Goal: Information Seeking & Learning: Learn about a topic

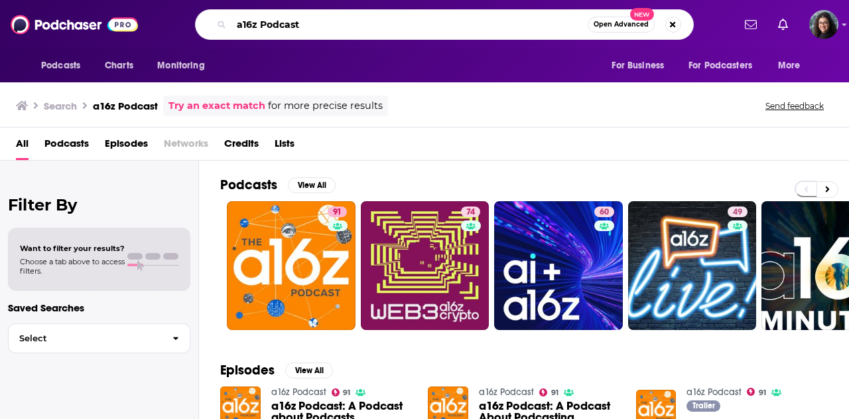
click at [332, 25] on input "a16z Podcast" at bounding box center [409, 24] width 356 height 21
type input "a16z Podcast [PERSON_NAME]"
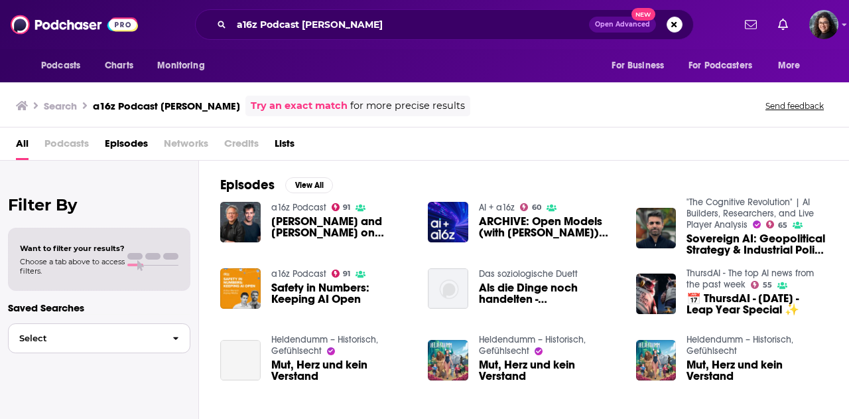
click at [125, 335] on span "Select" at bounding box center [85, 338] width 153 height 9
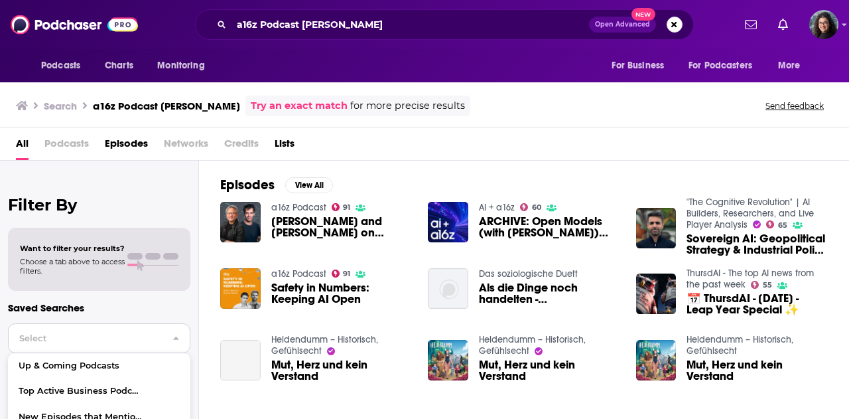
click at [126, 335] on span "Select" at bounding box center [85, 338] width 153 height 9
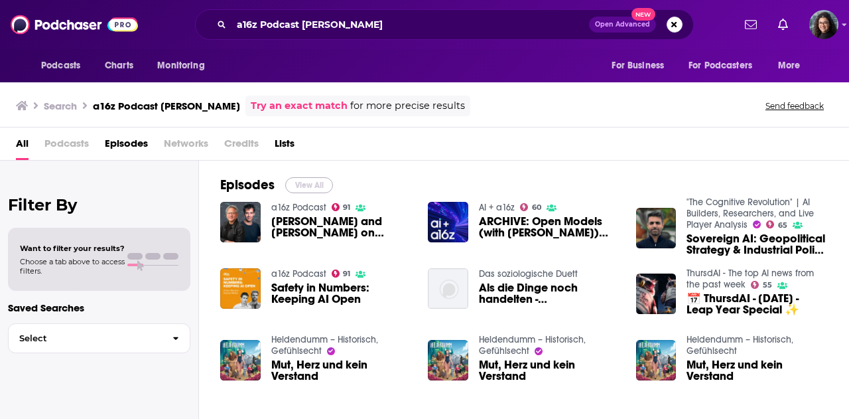
click at [306, 184] on button "View All" at bounding box center [309, 185] width 48 height 16
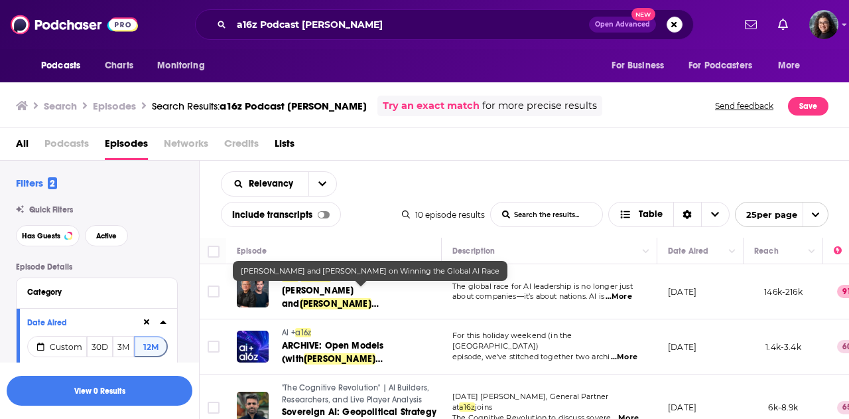
click at [371, 298] on span "Arthur" at bounding box center [336, 303] width 72 height 11
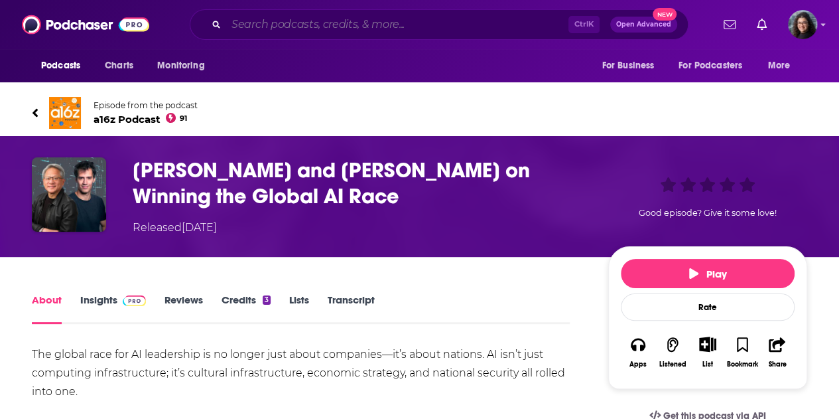
click at [340, 25] on input "Search podcasts, credits, & more..." at bounding box center [397, 24] width 342 height 21
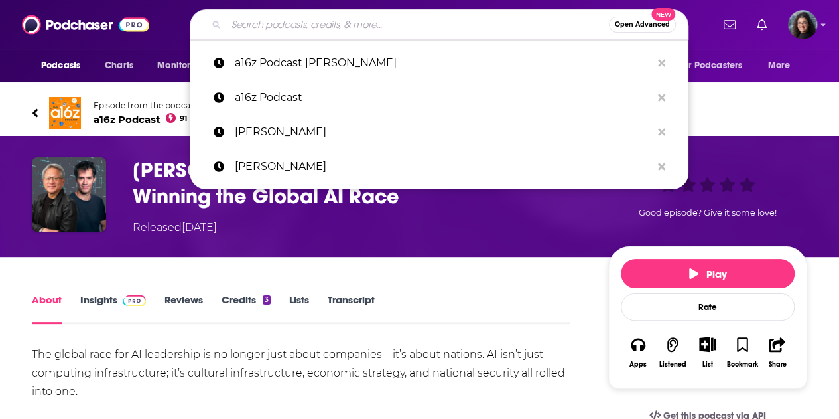
paste input "The Times Tech Podcast (Arthur Mensch)"
type input "The Times Tech Podcast (Arthur Mensch)"
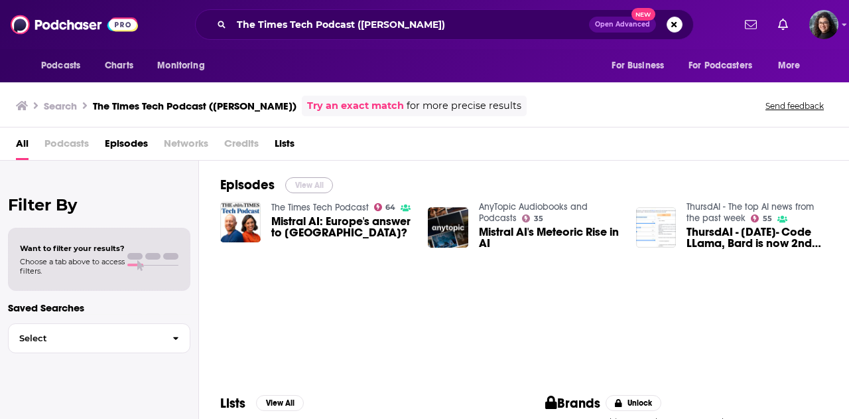
click at [314, 180] on button "View All" at bounding box center [309, 185] width 48 height 16
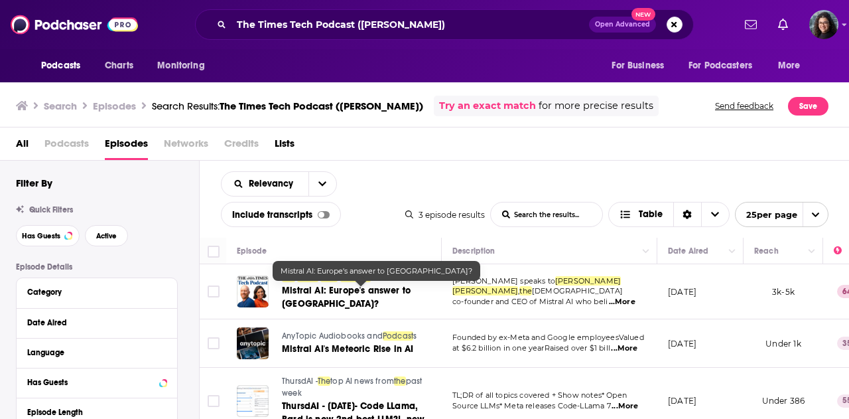
click at [337, 291] on span "Mistral AI: Europe's answer to Silicon Valley?" at bounding box center [346, 297] width 129 height 25
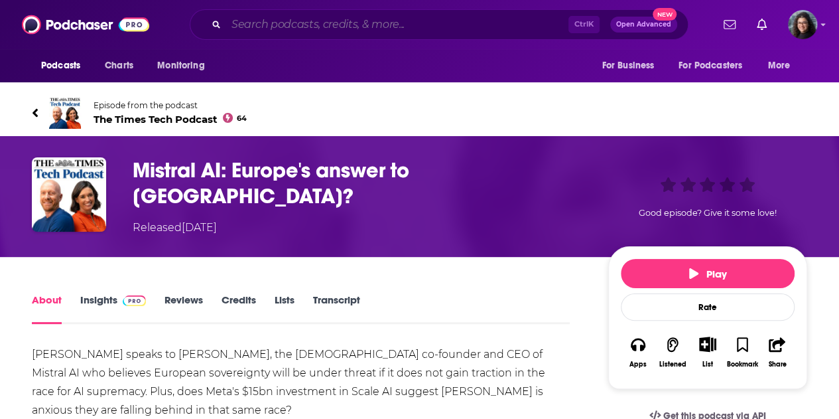
click at [486, 23] on input "Search podcasts, credits, & more..." at bounding box center [397, 24] width 342 height 21
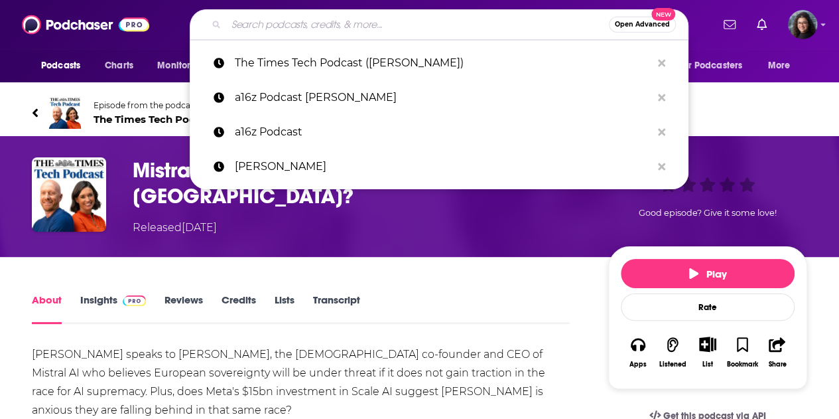
paste input "2nd Chance Cinema Club (James Gorman)"
type input "2nd Chance Cinema Club (James Gorman)"
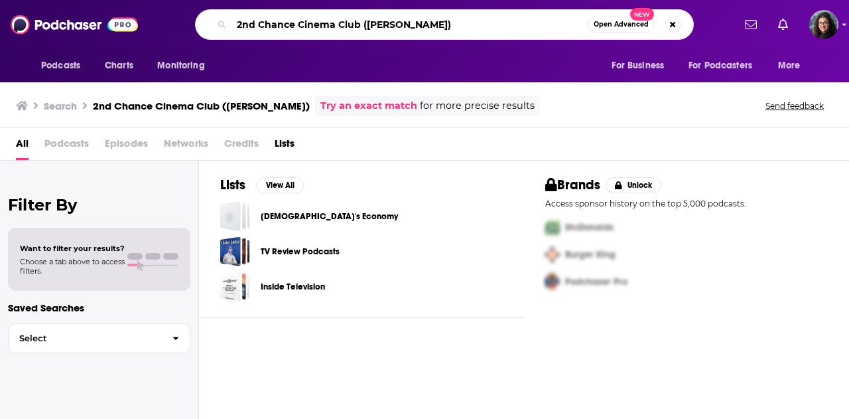
drag, startPoint x: 456, startPoint y: 19, endPoint x: 363, endPoint y: 23, distance: 92.3
click at [363, 23] on input "2nd Chance Cinema Club (James Gorman)" at bounding box center [409, 24] width 356 height 21
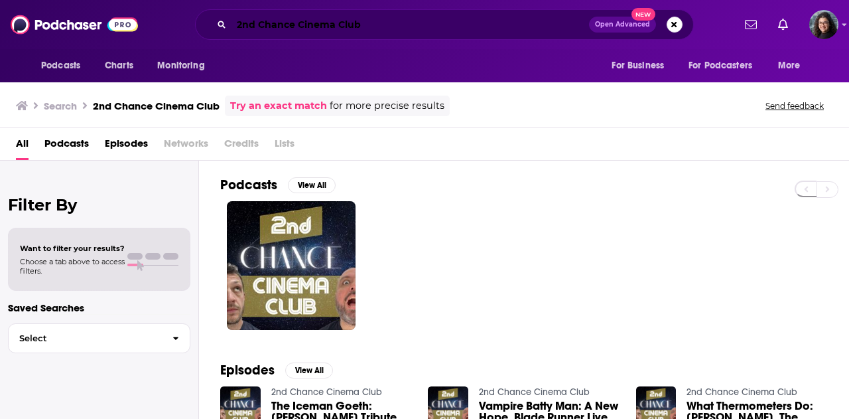
click at [407, 27] on input "2nd Chance Cinema Club" at bounding box center [410, 24] width 358 height 21
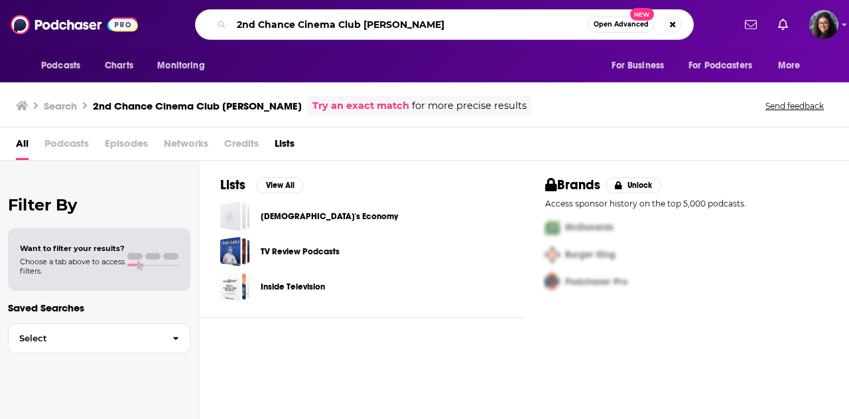
drag, startPoint x: 440, startPoint y: 26, endPoint x: 0, endPoint y: 38, distance: 440.6
click at [0, 38] on div "Podcasts Charts Monitoring 2nd Chance Cinema Club james gorman Open Advanced Ne…" at bounding box center [424, 24] width 849 height 49
paste input "Bloomberg Talks (Morgan Stanley CEO Ted Pick Talks Third Quarter Earnings)"
type input "Bloomberg Talks (Morgan Stanley CEO Ted Pick Talks Third Quarter Earnings)"
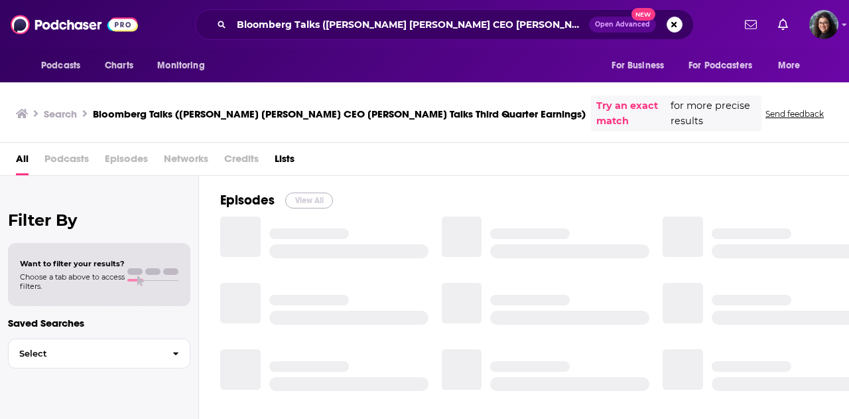
click at [298, 192] on button "View All" at bounding box center [309, 200] width 48 height 16
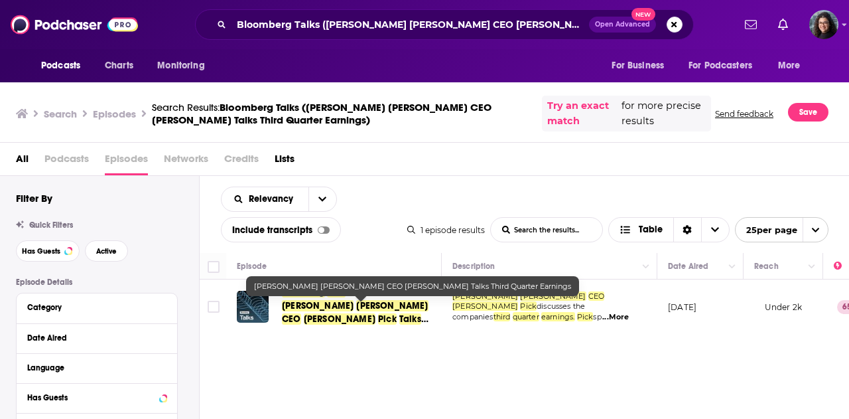
click at [356, 307] on span "Stanley" at bounding box center [392, 305] width 72 height 11
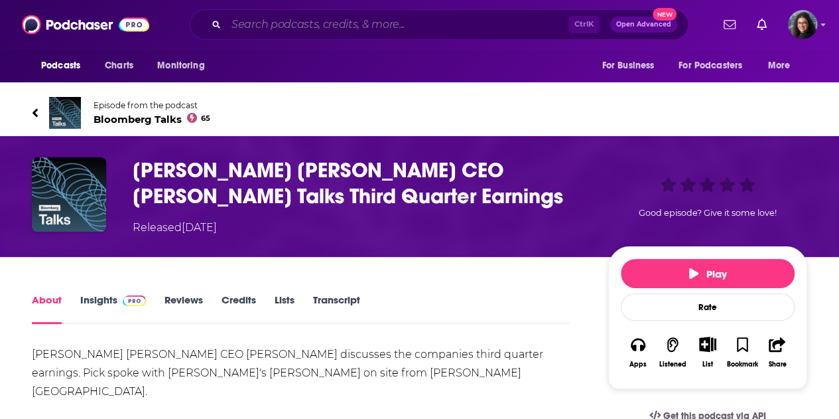
click at [369, 22] on input "Search podcasts, credits, & more..." at bounding box center [397, 24] width 342 height 21
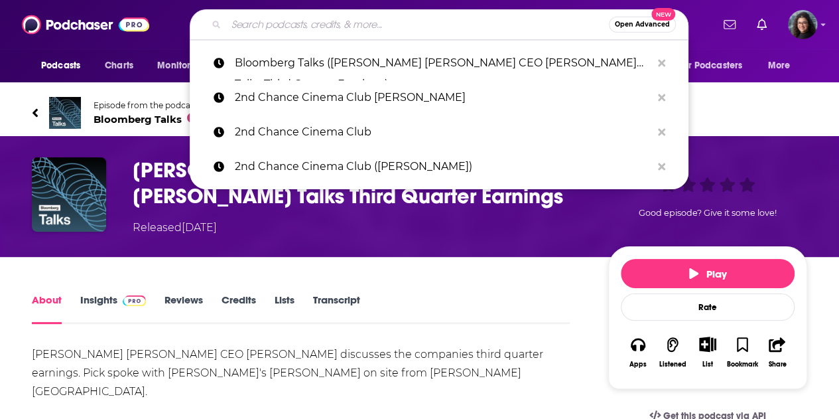
paste input "Y Combinator Startup Podcast (Satya Nadella)"
type input "Y Combinator Startup Podcast (Satya Nadella)"
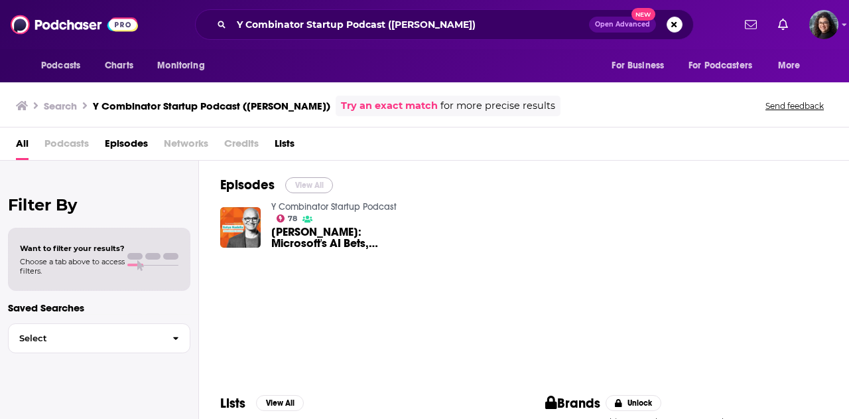
click at [298, 183] on button "View All" at bounding box center [309, 185] width 48 height 16
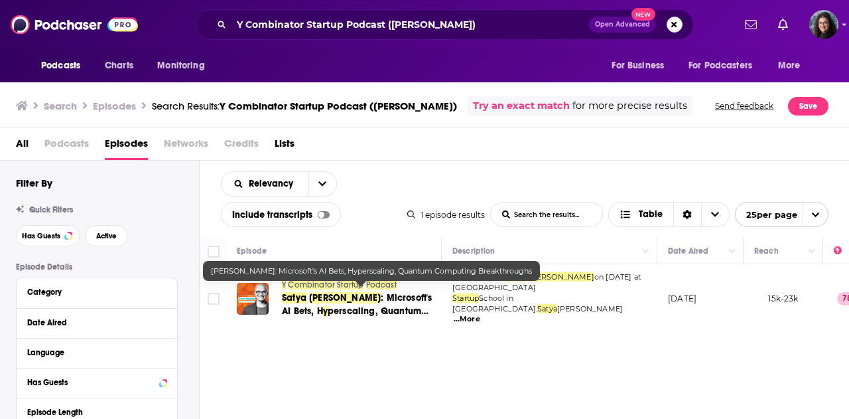
click at [348, 294] on span ": Microsoft's AI Bets, H" at bounding box center [357, 304] width 151 height 25
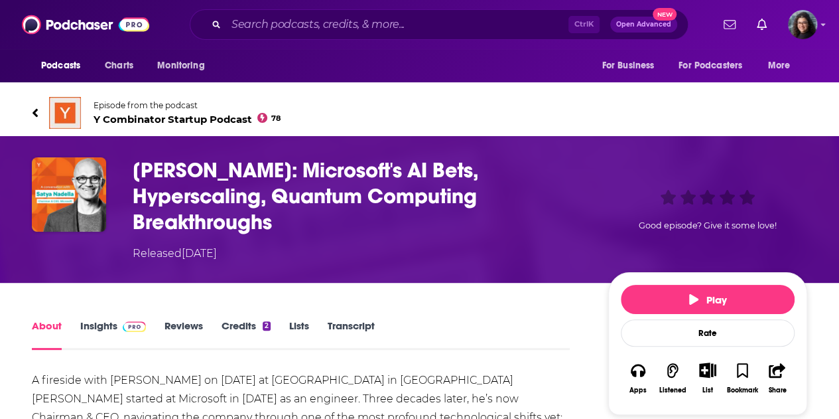
click at [103, 318] on div "About Insights Reviews Credits 2 Lists Transcript" at bounding box center [301, 333] width 538 height 33
click at [99, 324] on link "Insights" at bounding box center [113, 334] width 66 height 31
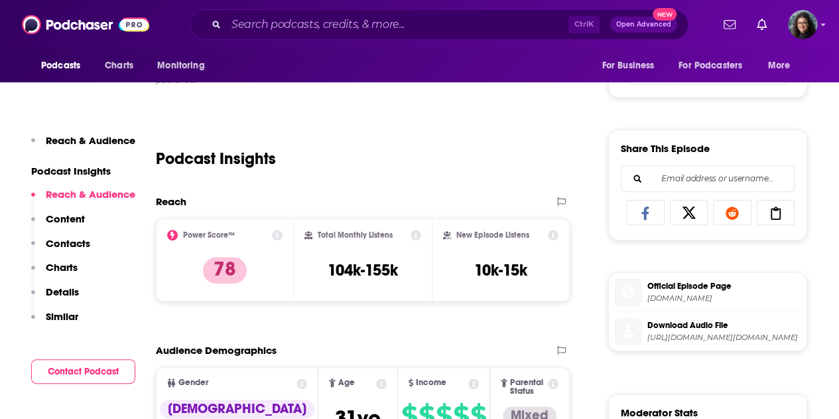
scroll to position [597, 0]
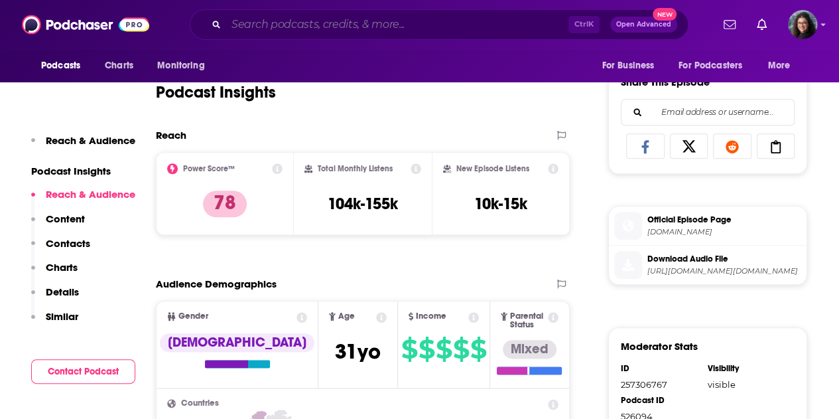
click at [366, 25] on input "Search podcasts, credits, & more..." at bounding box center [397, 24] width 342 height 21
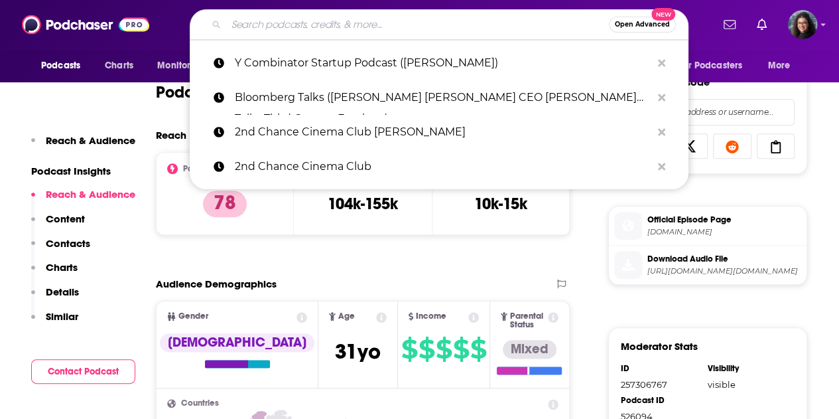
paste input "The Next Wave - AI and The Future of Technology (Satya Nadella)"
type input "The Next Wave - AI and The Future of Technology (Satya Nadella)"
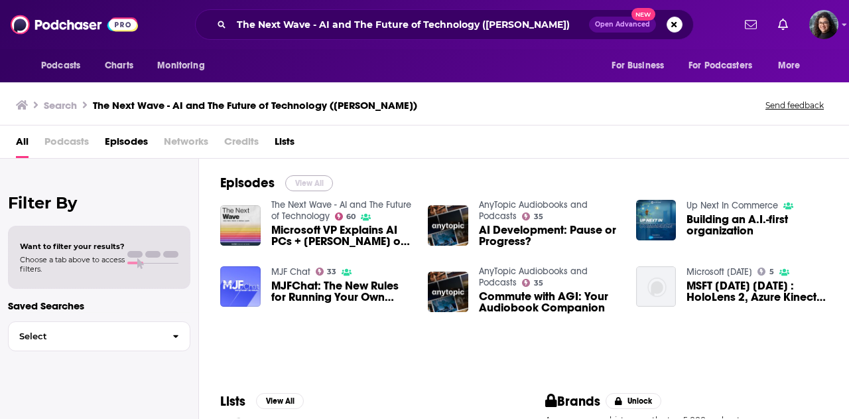
click at [308, 182] on button "View All" at bounding box center [309, 183] width 48 height 16
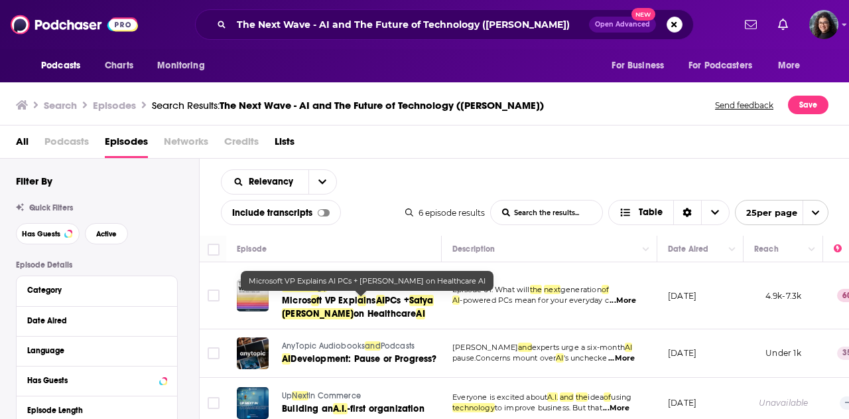
click at [370, 300] on span "ns" at bounding box center [370, 300] width 9 height 11
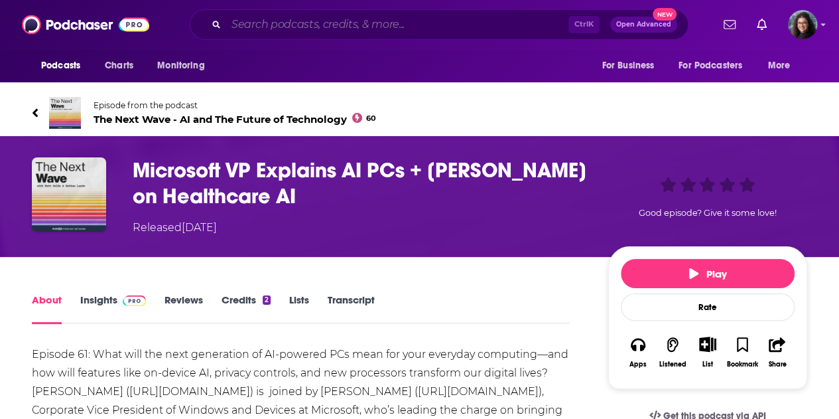
click at [408, 29] on input "Search podcasts, credits, & more..." at bounding box center [397, 24] width 342 height 21
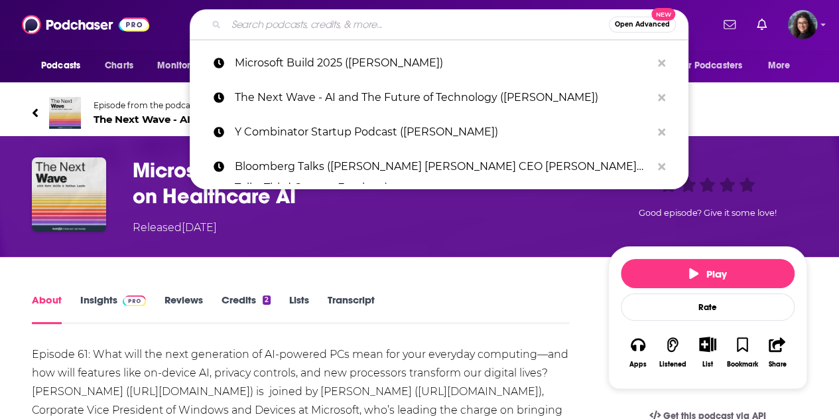
paste input "Microsoft - Tools and Weapons with Brad Smith (Satya Nadella)"
type input "Microsoft - Tools and Weapons with Brad Smith (Satya Nadella)"
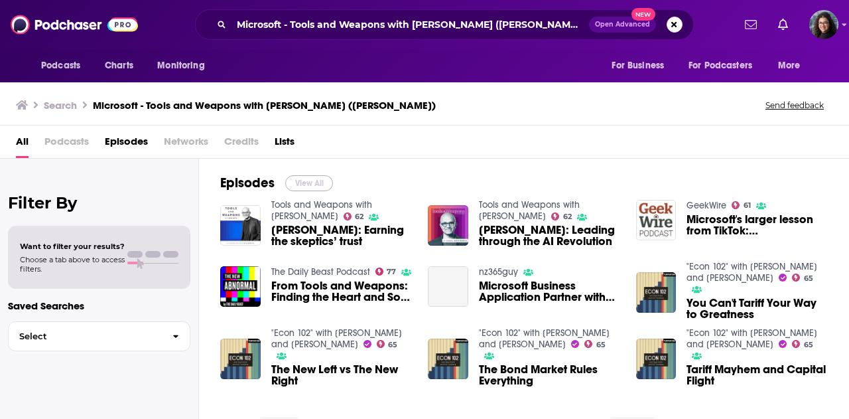
click at [308, 182] on button "View All" at bounding box center [309, 183] width 48 height 16
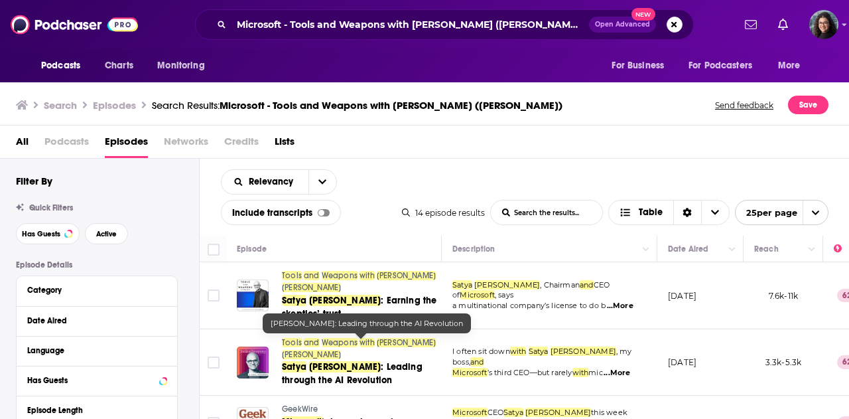
click at [357, 361] on span ": Leading through the AI Revolution" at bounding box center [352, 373] width 141 height 25
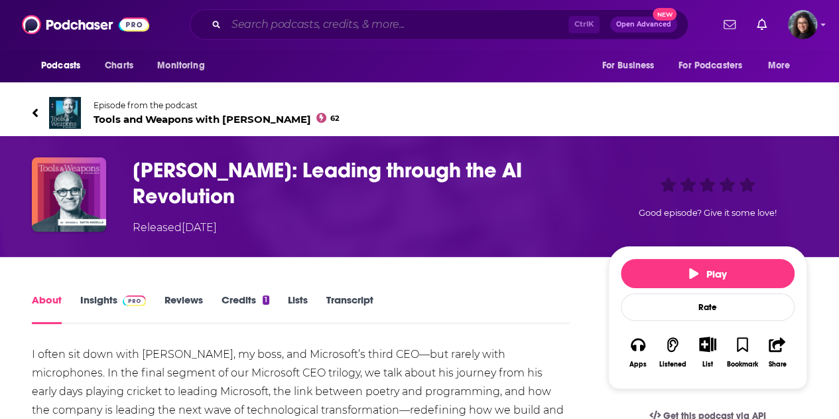
click at [330, 22] on input "Search podcasts, credits, & more..." at bounding box center [397, 24] width 342 height 21
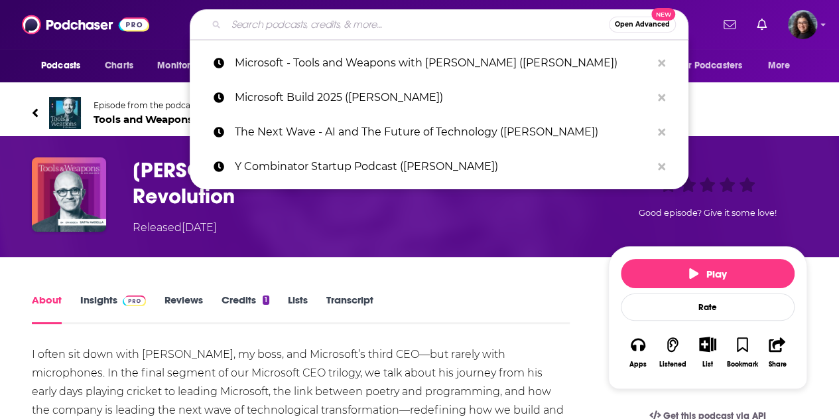
paste input "GeekWire (Satya Nadella)"
type input "GeekWire (Satya Nadella)"
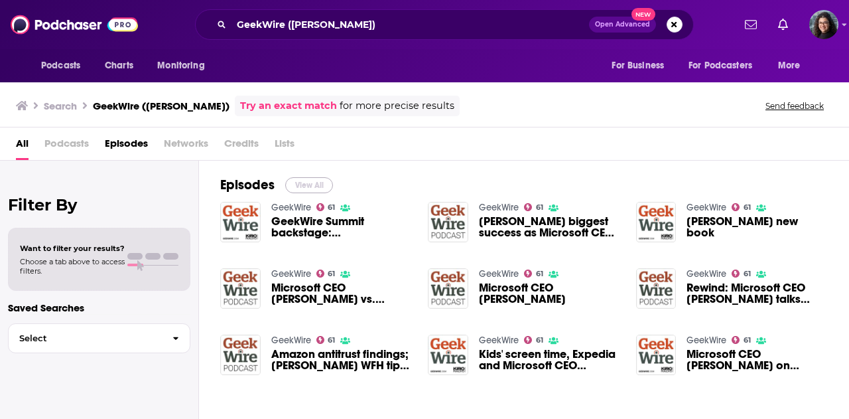
click at [306, 184] on button "View All" at bounding box center [309, 185] width 48 height 16
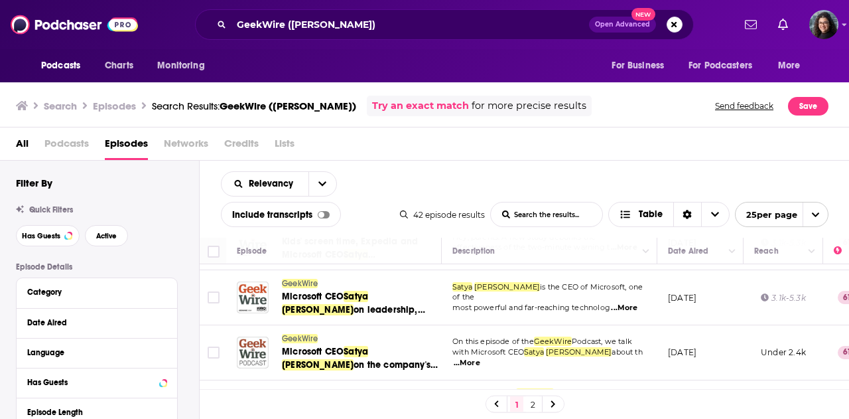
scroll to position [464, 0]
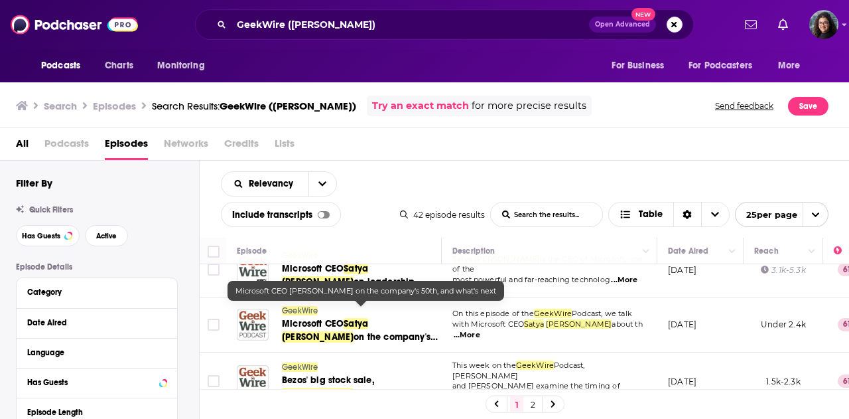
click at [354, 331] on span "Nadella" at bounding box center [318, 336] width 72 height 11
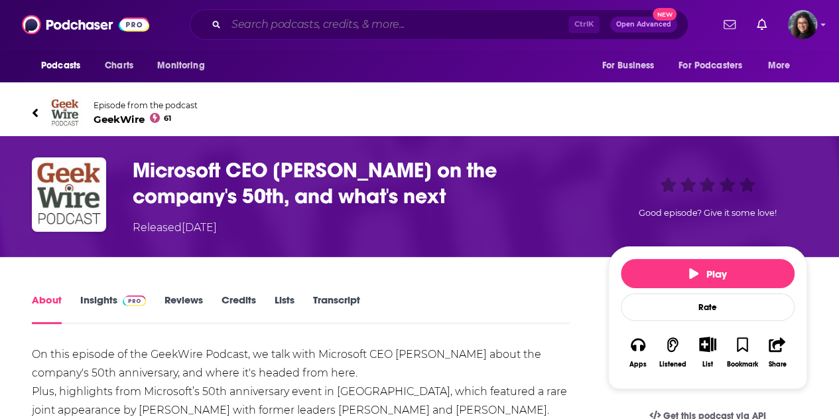
click at [399, 24] on input "Search podcasts, credits, & more..." at bounding box center [397, 24] width 342 height 21
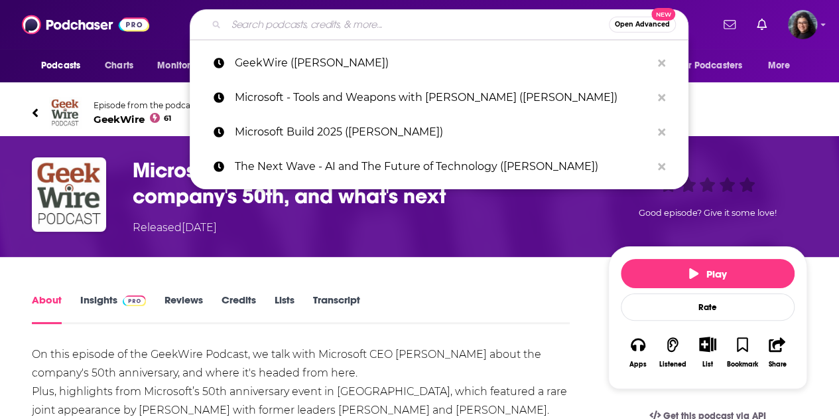
paste input "Moneycontrol Podcast (Satya Nadella)"
type input "Moneycontrol Podcast (Satya Nadella)"
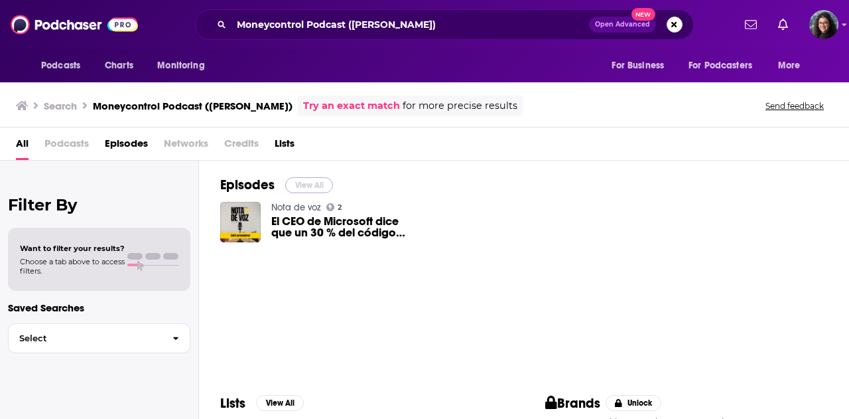
click at [306, 178] on button "View All" at bounding box center [309, 185] width 48 height 16
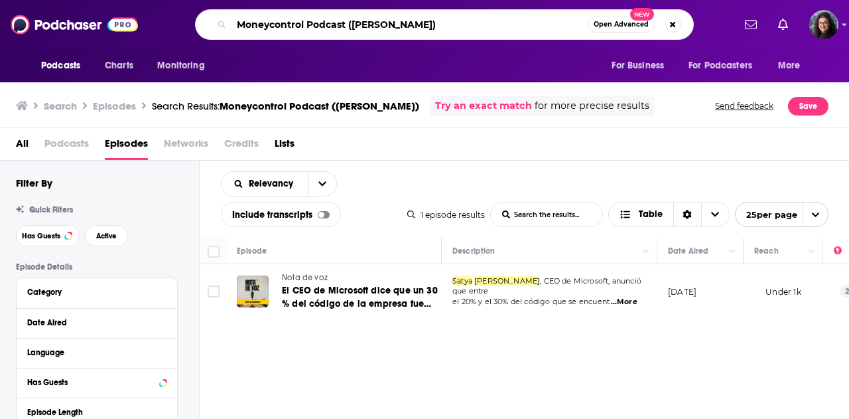
drag, startPoint x: 451, startPoint y: 22, endPoint x: 80, endPoint y: 27, distance: 371.5
click at [80, 27] on div "Podcasts Charts Monitoring Moneycontrol Podcast (Satya Nadella) Open Advanced N…" at bounding box center [424, 24] width 849 height 49
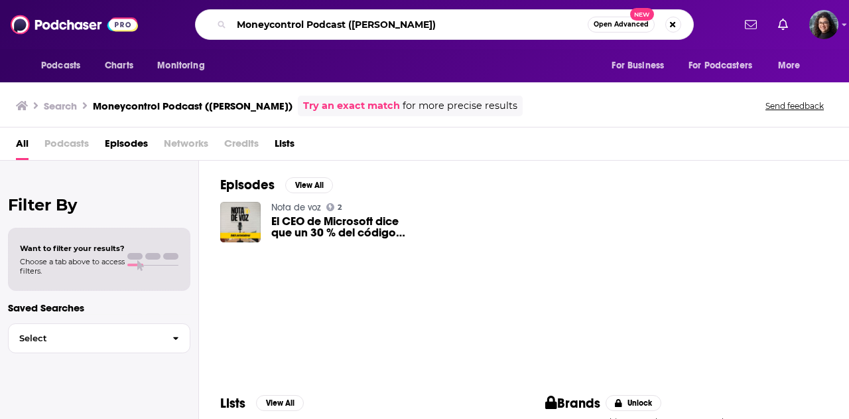
drag, startPoint x: 447, startPoint y: 24, endPoint x: 36, endPoint y: 25, distance: 410.6
click at [37, 25] on div "Podcasts Charts Monitoring Moneycontrol Podcast (Satya Nadella) Open Advanced N…" at bounding box center [424, 24] width 849 height 49
paste input "Dwarkesh"
type input "Dwarkesh Podcast (Satya Nadella)"
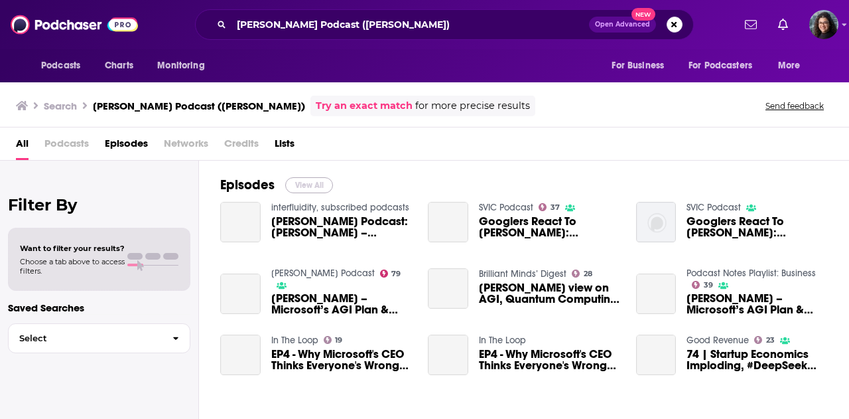
click at [308, 185] on button "View All" at bounding box center [309, 185] width 48 height 16
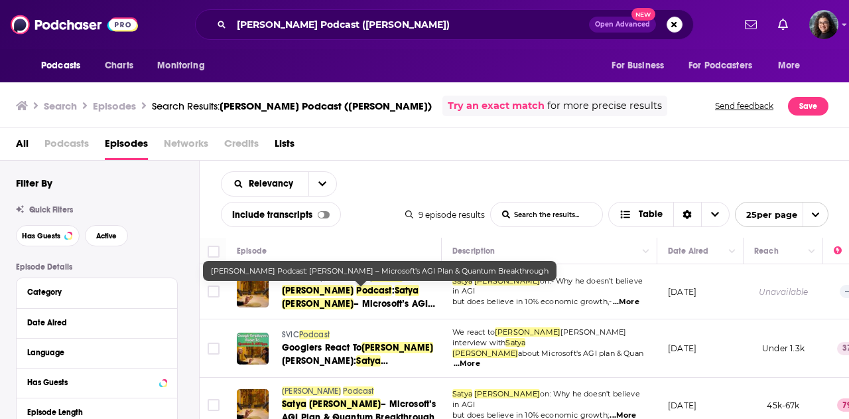
click at [395, 291] on span "Satya" at bounding box center [407, 290] width 25 height 11
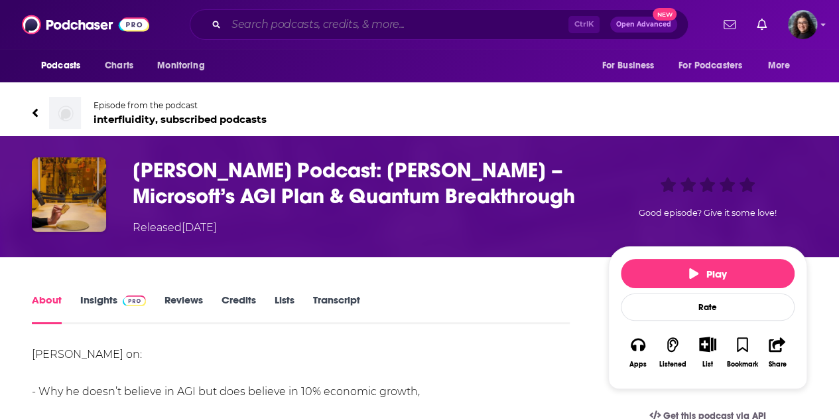
click at [483, 17] on input "Search podcasts, credits, & more..." at bounding box center [397, 24] width 342 height 21
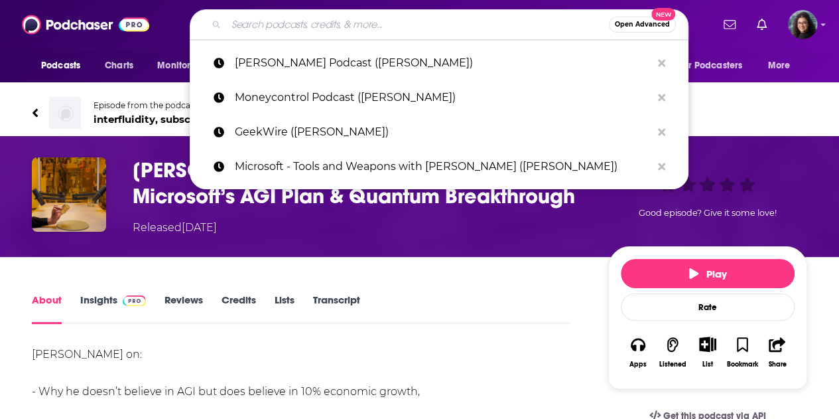
paste input "CNBC Squawk Pod (Satya Nadella)"
type input "CNBC Squawk Pod (Satya Nadella)"
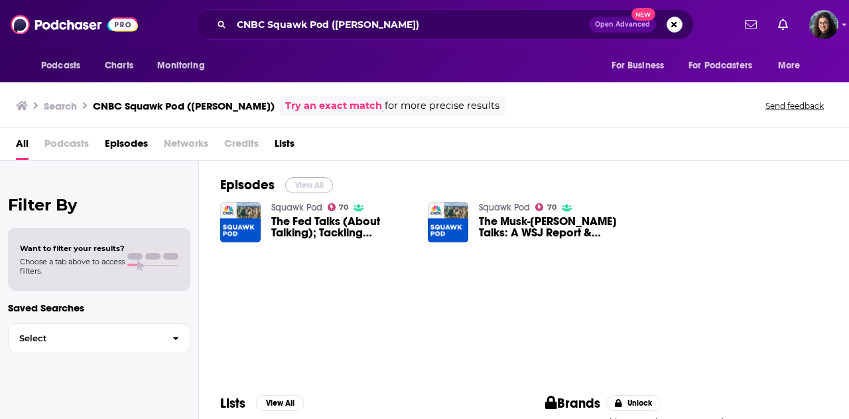
click at [318, 184] on button "View All" at bounding box center [309, 185] width 48 height 16
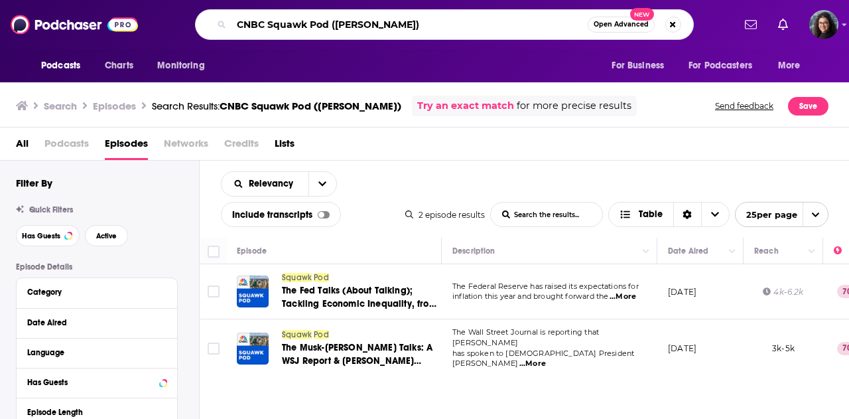
drag, startPoint x: 428, startPoint y: 21, endPoint x: 80, endPoint y: 22, distance: 348.2
click at [80, 22] on div "Podcasts Charts Monitoring CNBC Squawk Pod (Satya Nadella) Open Advanced New Fo…" at bounding box center [424, 24] width 849 height 49
paste input "BG2Pod with Brad Gerstner and Bill Gurley"
type input "BG2Pod with Brad Gerstner and Bill Gurley (Satya Nadella)"
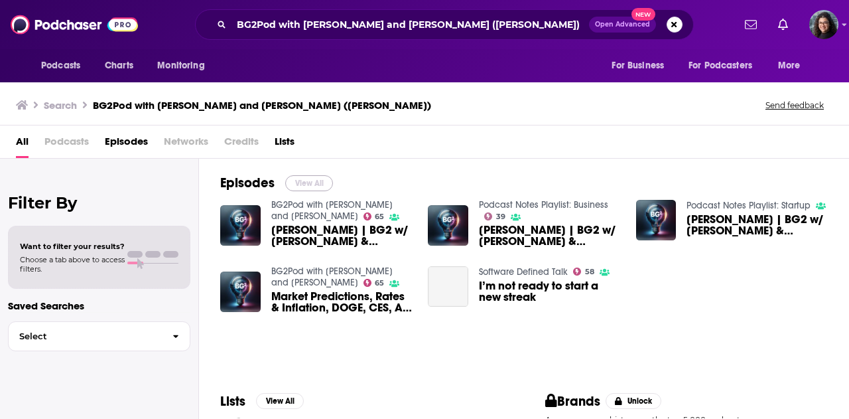
click at [305, 180] on button "View All" at bounding box center [309, 183] width 48 height 16
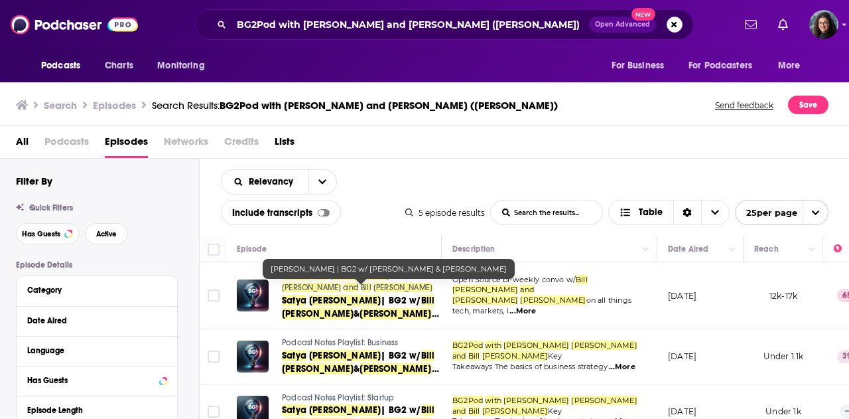
click at [328, 295] on span "Nadella" at bounding box center [345, 300] width 72 height 11
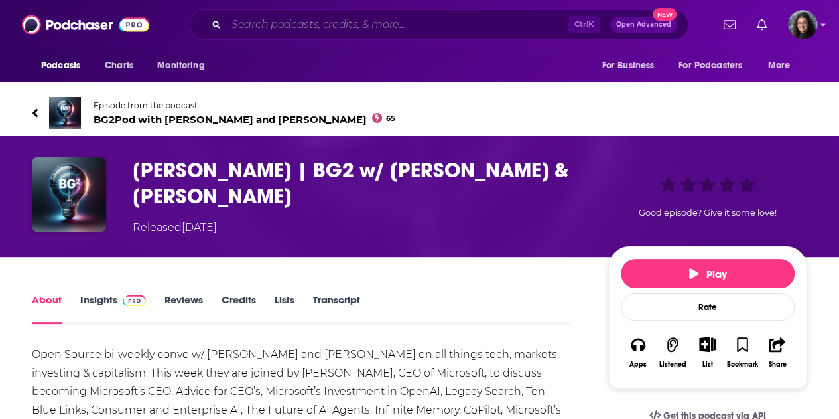
click at [405, 30] on input "Search podcasts, credits, & more..." at bounding box center [397, 24] width 342 height 21
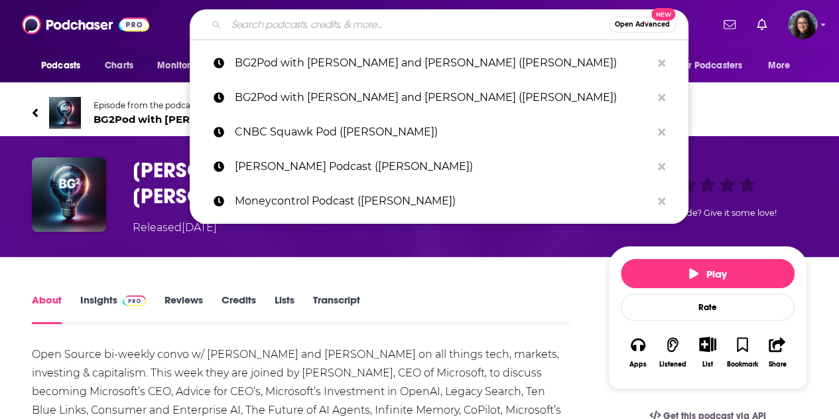
paste input "CNBC Closing Bell (Satya Nadella)"
type input "CNBC Closing Bell (Satya Nadella)"
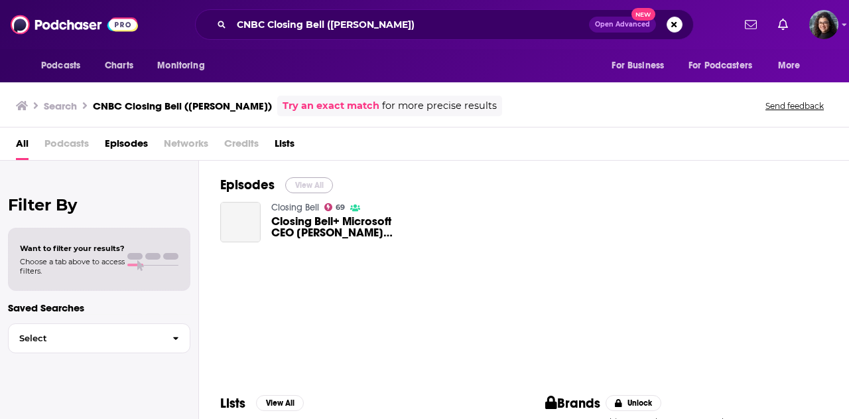
click at [309, 188] on button "View All" at bounding box center [309, 185] width 48 height 16
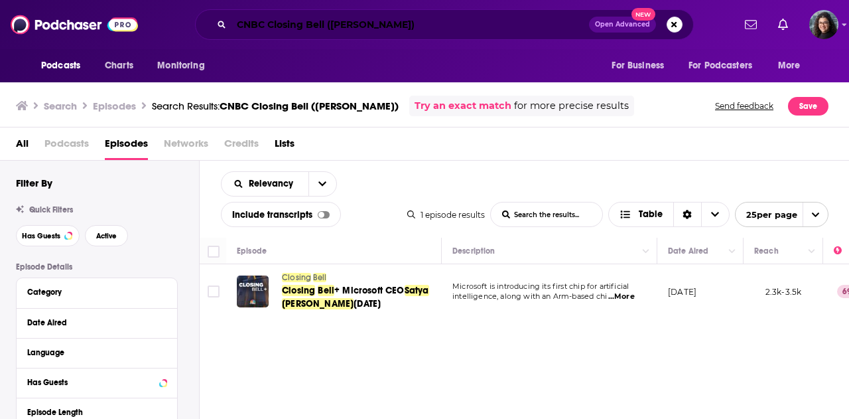
click at [513, 23] on input "CNBC Closing Bell (Satya Nadella)" at bounding box center [410, 24] width 358 height 21
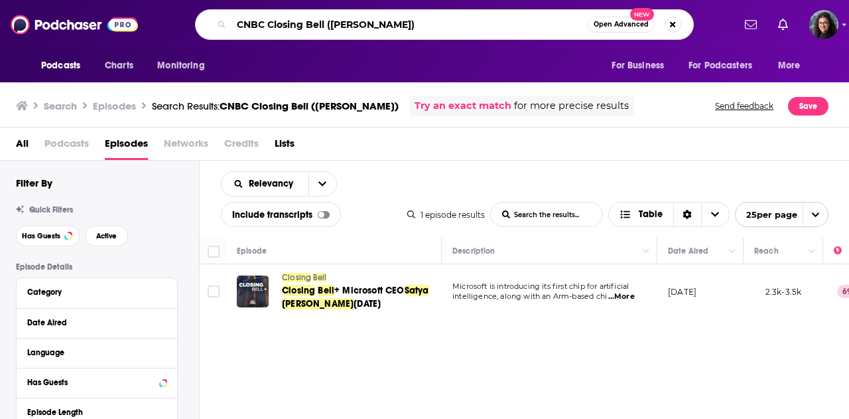
paste input "The Times - The Story"
type input "The Times - The Story (Satya Nadella)"
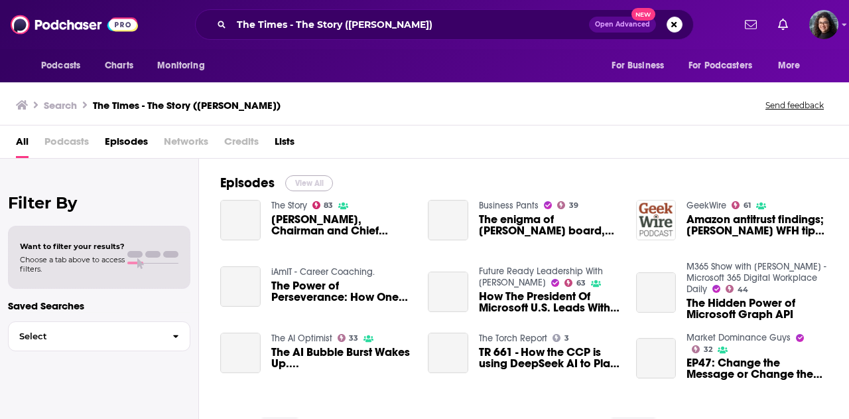
click at [308, 184] on button "View All" at bounding box center [309, 183] width 48 height 16
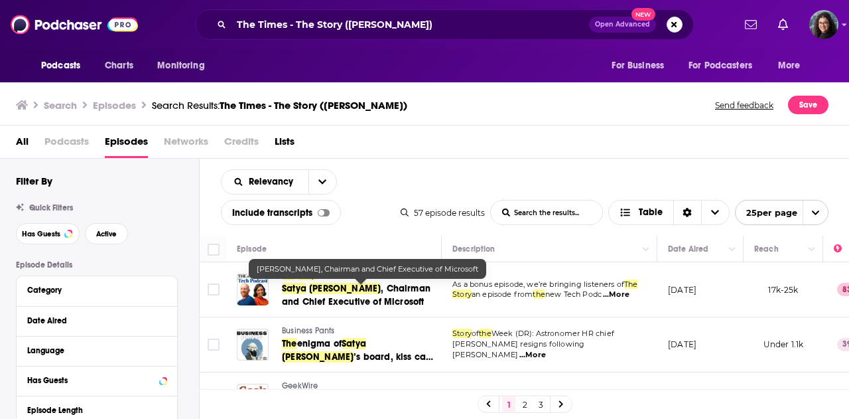
click at [367, 285] on span ", Chairman and Chief Executive of Microsoft" at bounding box center [356, 295] width 149 height 25
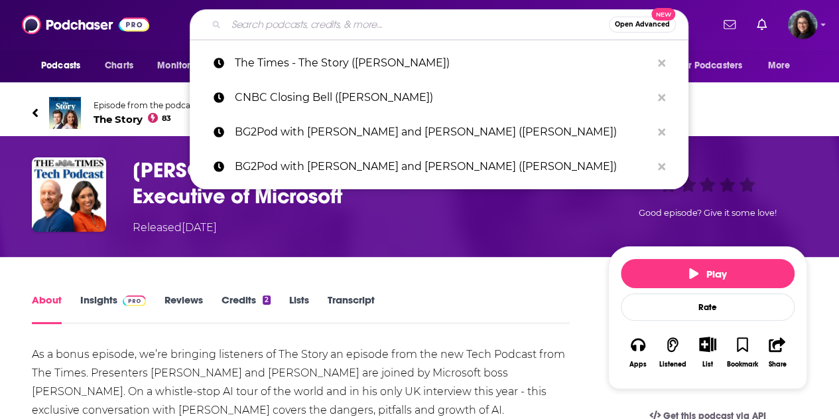
click at [348, 29] on input "Search podcasts, credits, & more..." at bounding box center [417, 24] width 383 height 21
paste input "CNBC's "Fast Money" (Jamie Dimon)"
type input "CNBC's "Fast Money" (Jamie Dimon)"
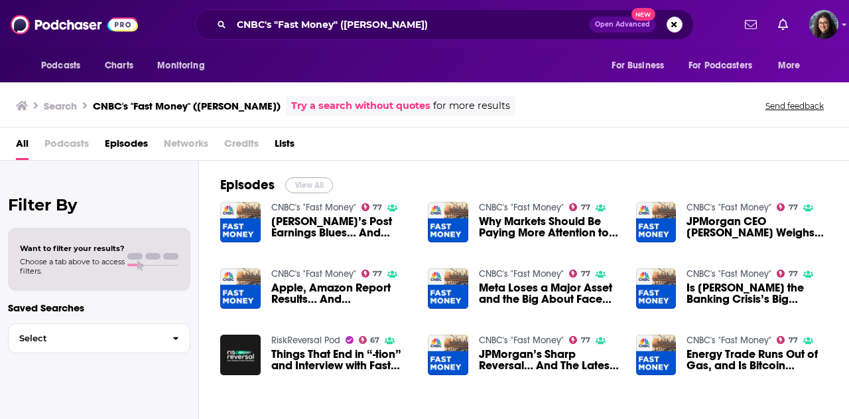
drag, startPoint x: 306, startPoint y: 185, endPoint x: 275, endPoint y: 3, distance: 184.5
click at [306, 185] on button "View All" at bounding box center [309, 185] width 48 height 16
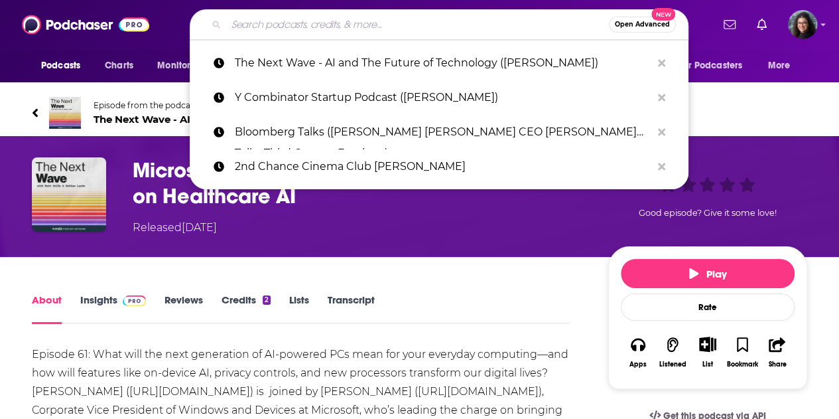
click at [319, 25] on input "Search podcasts, credits, & more..." at bounding box center [417, 24] width 383 height 21
paste input "Microsoft Build 2025 ([PERSON_NAME])"
type input "Microsoft Build 2025 ([PERSON_NAME])"
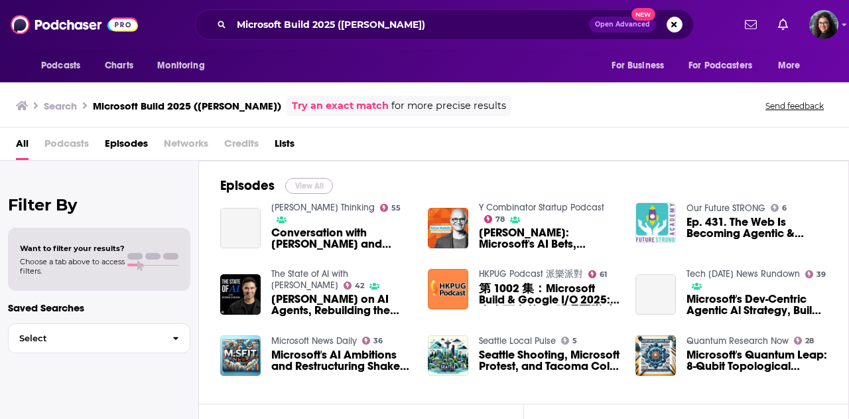
drag, startPoint x: 309, startPoint y: 184, endPoint x: 363, endPoint y: 1, distance: 191.4
click at [309, 184] on button "View All" at bounding box center [309, 186] width 48 height 16
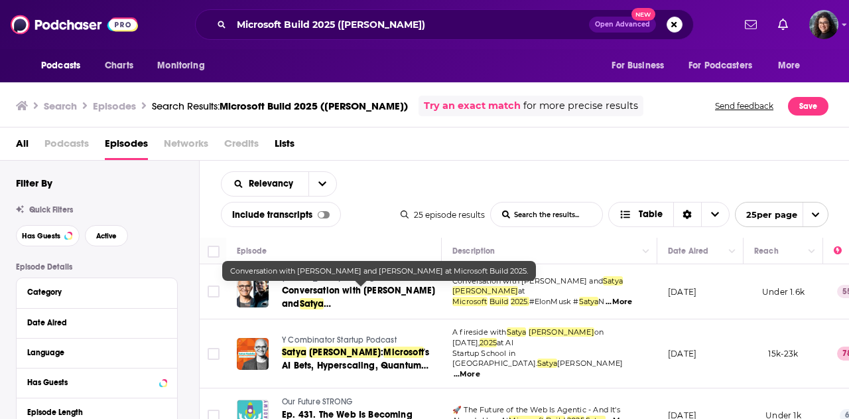
click at [344, 292] on span "Conversation with Elon Musk and" at bounding box center [358, 297] width 153 height 25
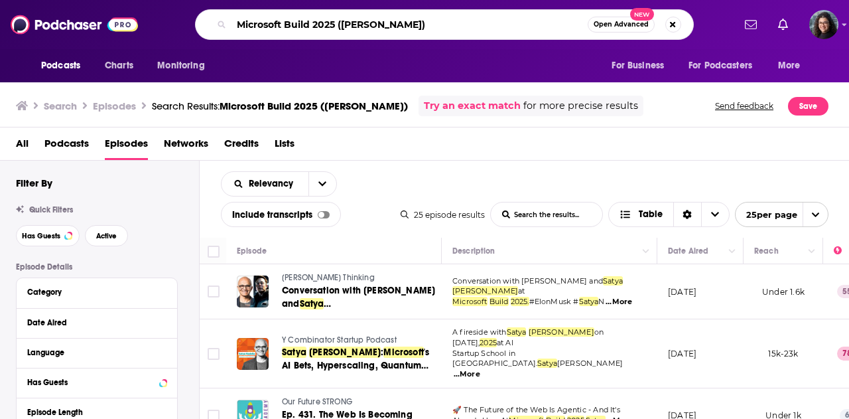
drag, startPoint x: 433, startPoint y: 25, endPoint x: 167, endPoint y: 38, distance: 266.3
click at [167, 38] on div "Microsoft Build 2025 (Satya Nadella) Open Advanced New" at bounding box center [444, 24] width 578 height 31
paste input "The Times Tech Podcast"
type input "The Times Tech Podcast (Satya Nadella)"
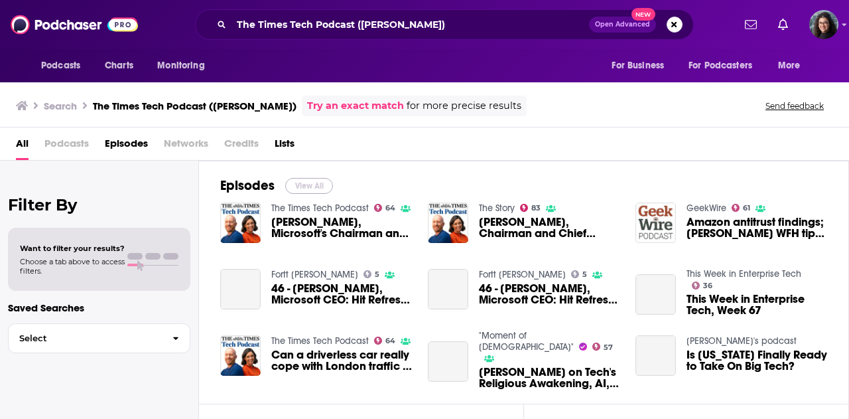
click at [310, 183] on button "View All" at bounding box center [309, 186] width 48 height 16
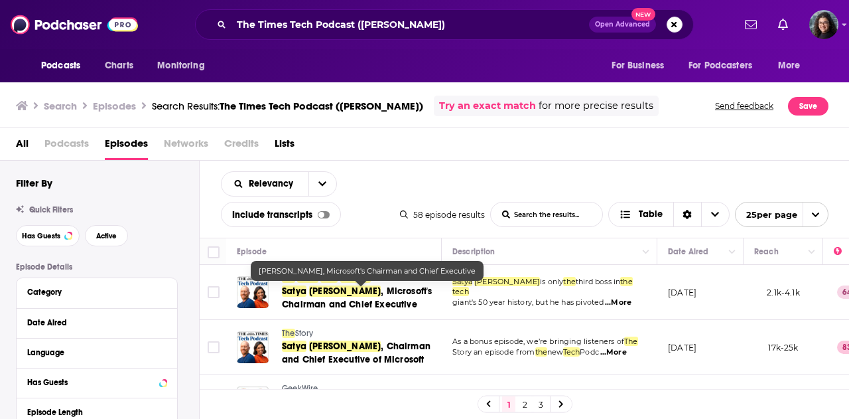
click at [364, 297] on link "Satya Nadella , Microsoft's Chairman and Chief Executive" at bounding box center [361, 298] width 158 height 27
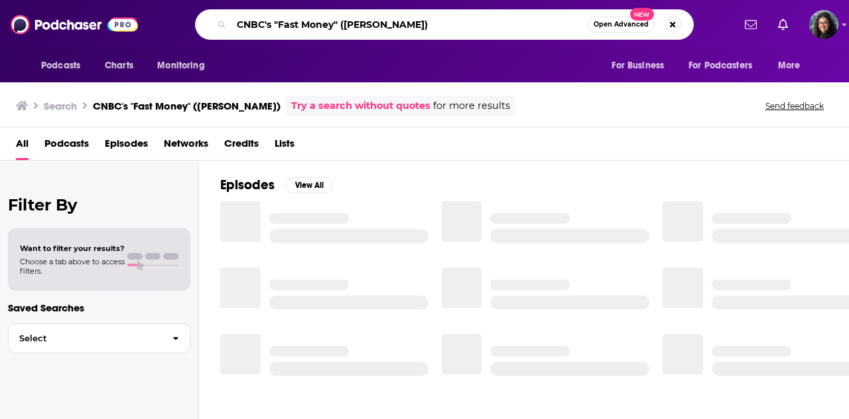
drag, startPoint x: 460, startPoint y: 21, endPoint x: 68, endPoint y: 19, distance: 392.0
click at [69, 19] on div "Podcasts Charts Monitoring CNBC's "Fast Money" (Jamie Dimon) Open Advanced New …" at bounding box center [424, 24] width 849 height 49
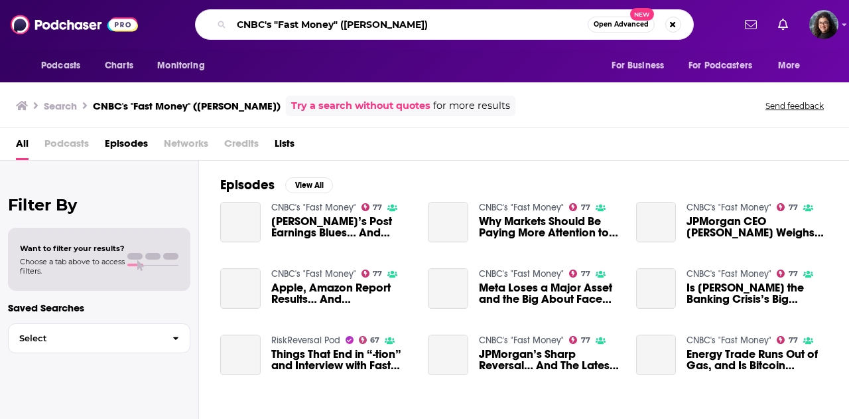
paste input "Acquired"
type input "Acquired (Jamie Dimon)"
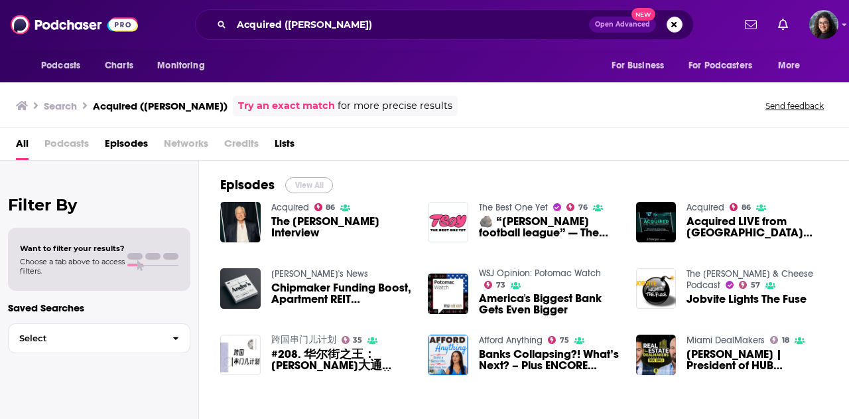
click at [304, 182] on button "View All" at bounding box center [309, 185] width 48 height 16
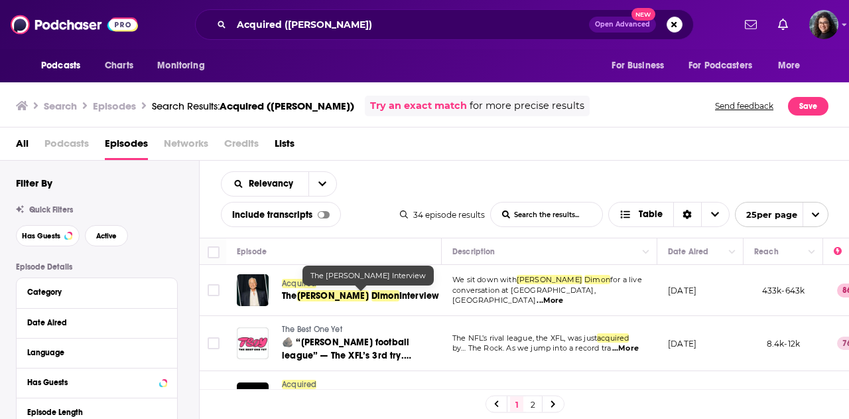
click at [371, 293] on span "Dimon" at bounding box center [385, 295] width 28 height 11
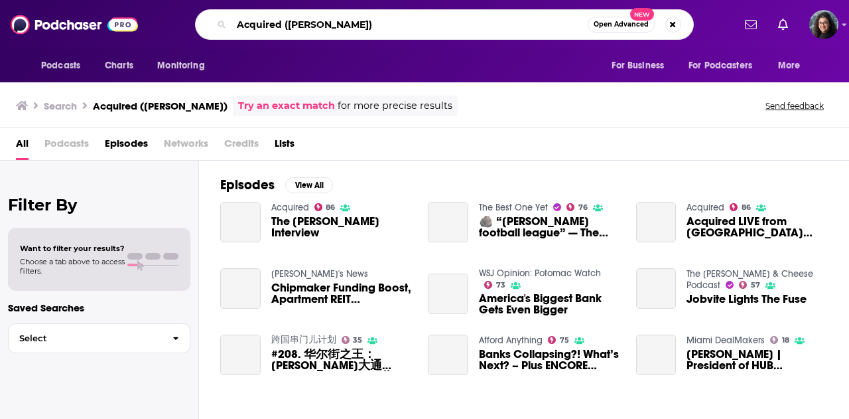
drag, startPoint x: 415, startPoint y: 25, endPoint x: 36, endPoint y: 26, distance: 379.4
click at [36, 26] on div "Podcasts Charts Monitoring Acquired (Jamie Dimon) Open Advanced New For Busines…" at bounding box center [424, 24] width 849 height 49
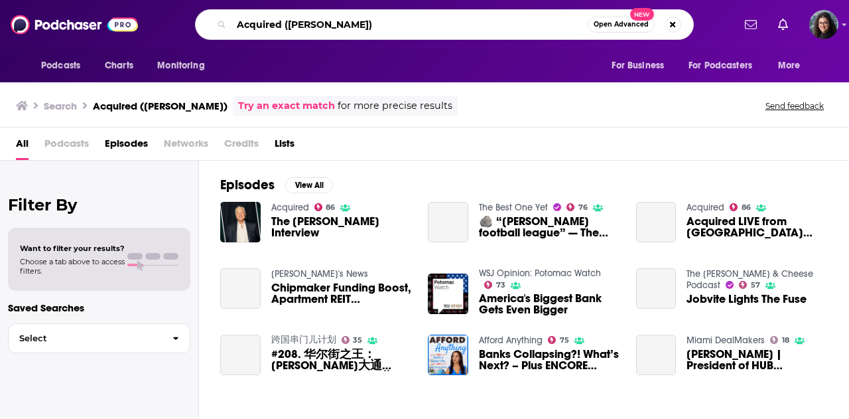
paste input "The Issue Is"
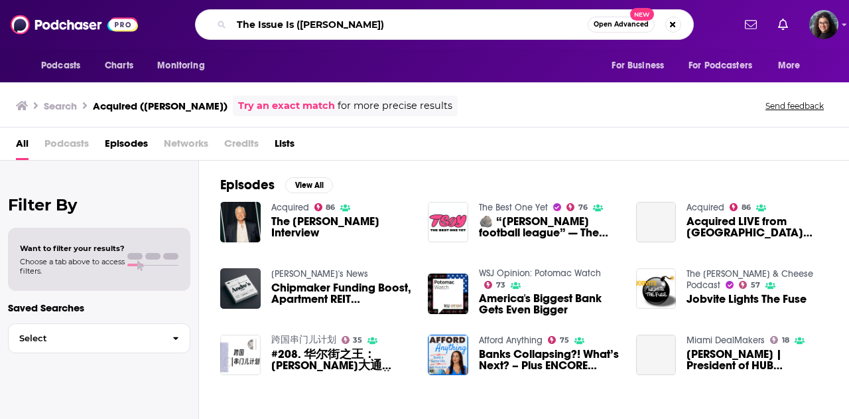
type input "The Issue Is (Jamie Dimon)"
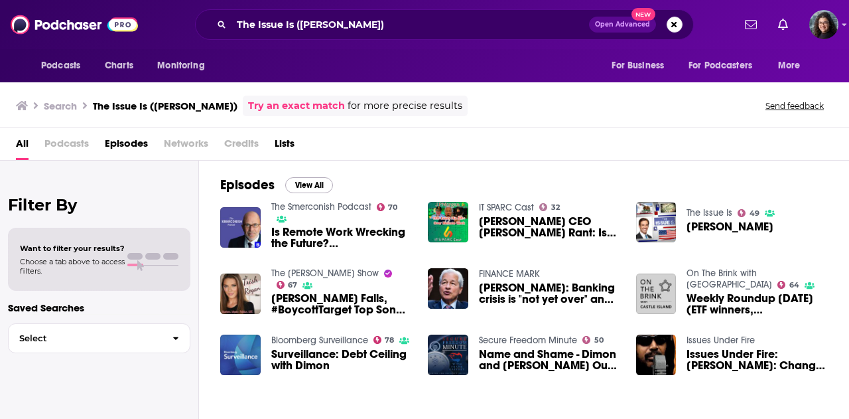
click at [304, 185] on button "View All" at bounding box center [309, 185] width 48 height 16
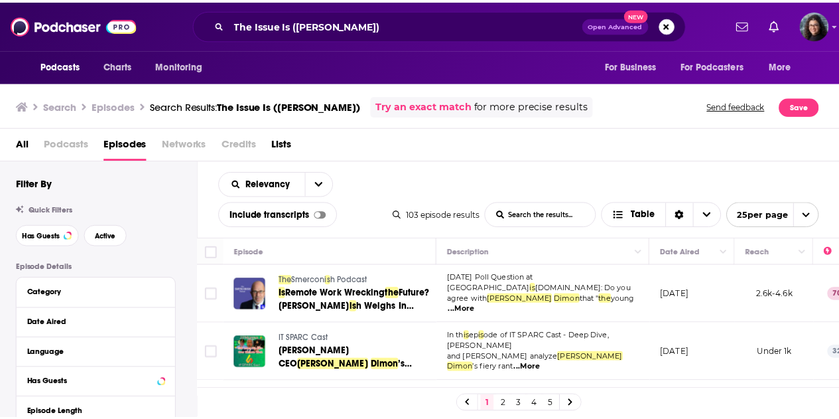
scroll to position [66, 0]
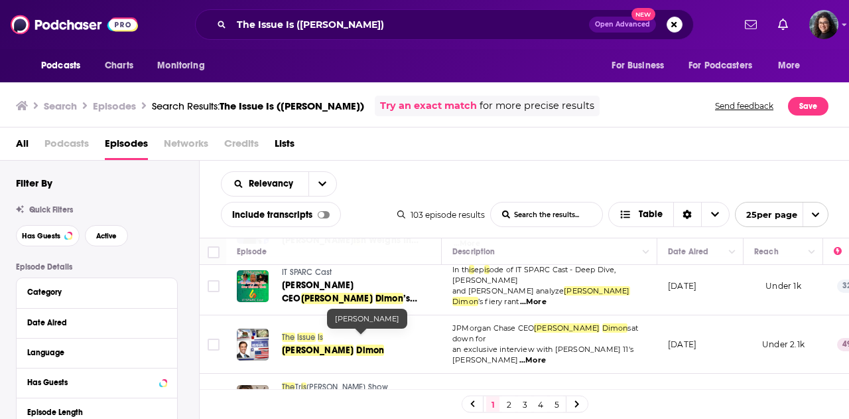
click at [356, 344] on span "Dimon" at bounding box center [370, 349] width 28 height 11
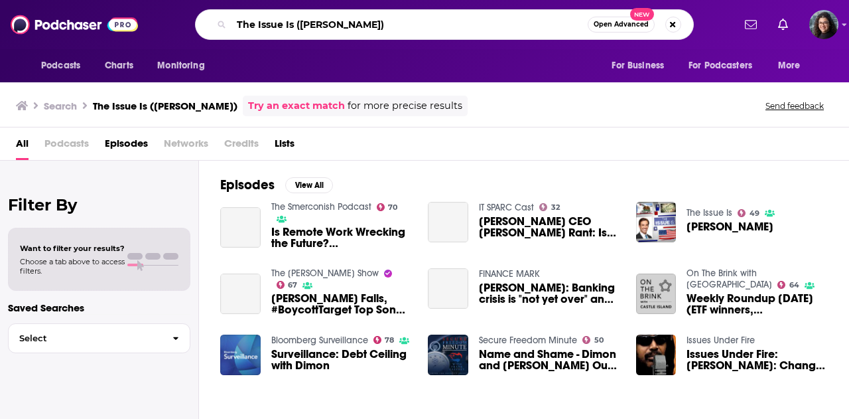
drag, startPoint x: 453, startPoint y: 18, endPoint x: 174, endPoint y: 26, distance: 278.7
click at [174, 26] on div "The Issue Is (Jamie Dimon) Open Advanced New" at bounding box center [444, 24] width 578 height 31
paste input "Amateur Economist"
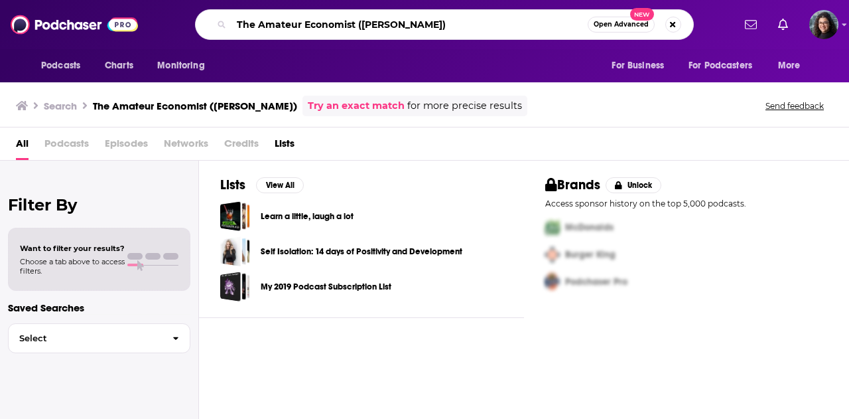
drag, startPoint x: 469, startPoint y: 25, endPoint x: 357, endPoint y: 23, distance: 112.1
click at [357, 23] on input "The Amateur Economist ([PERSON_NAME])" at bounding box center [409, 24] width 356 height 21
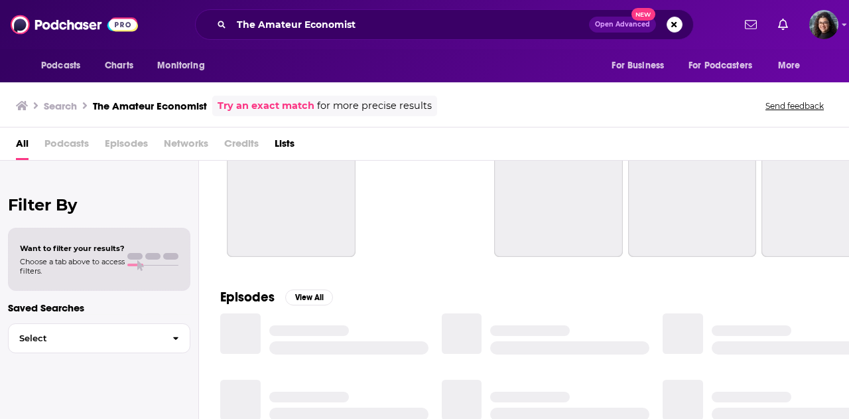
scroll to position [133, 0]
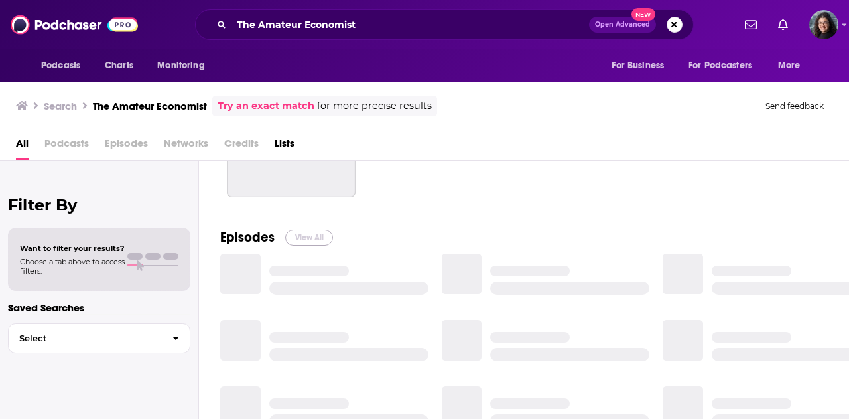
click at [308, 238] on button "View All" at bounding box center [309, 238] width 48 height 16
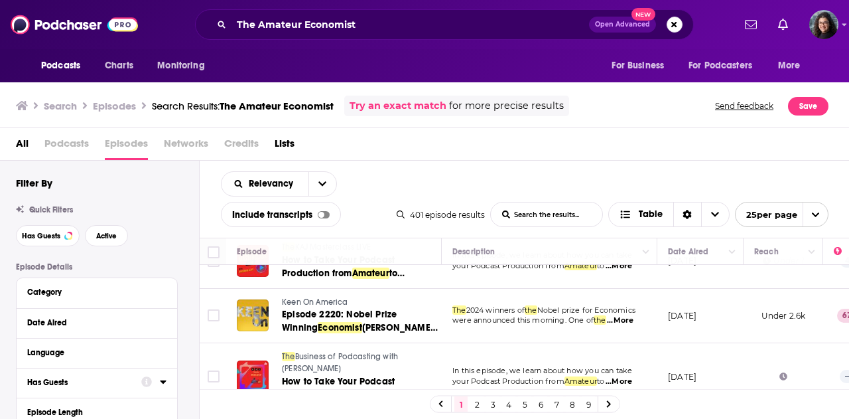
scroll to position [66, 0]
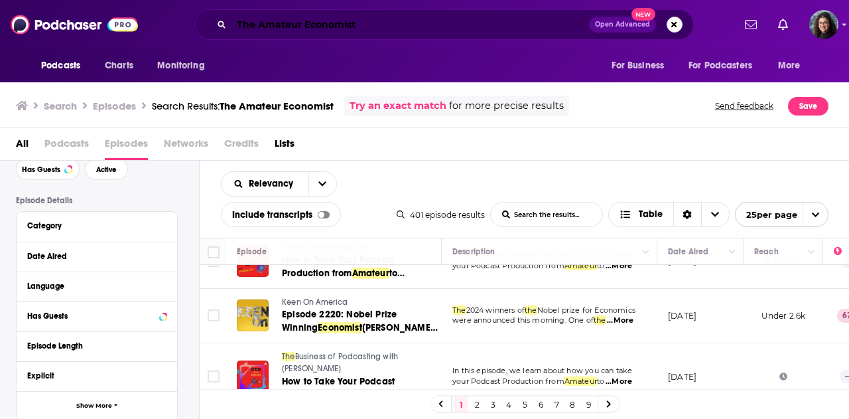
click at [396, 19] on input "The Amateur Economist" at bounding box center [410, 24] width 358 height 21
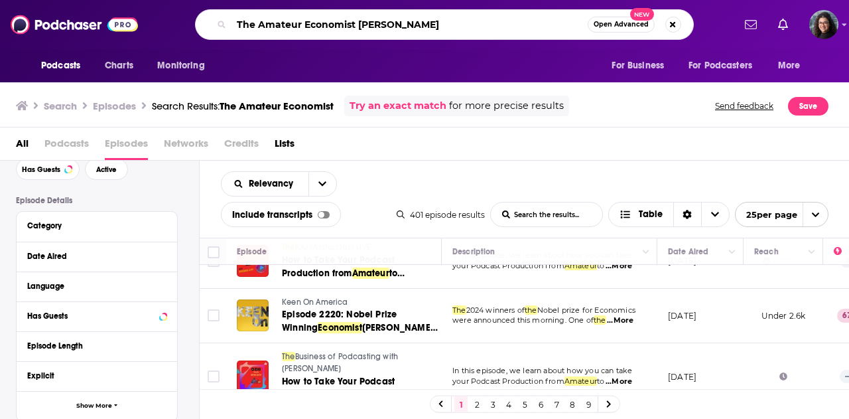
type input "The Amateur Economist jamie dimon"
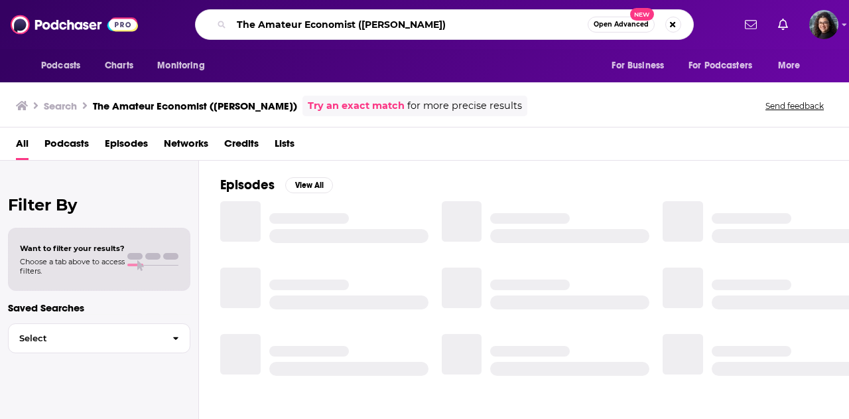
drag, startPoint x: 454, startPoint y: 26, endPoint x: 84, endPoint y: 25, distance: 370.8
click at [84, 25] on div "Podcasts Charts Monitoring The Amateur Economist ([PERSON_NAME]) Open Advanced …" at bounding box center [424, 24] width 849 height 49
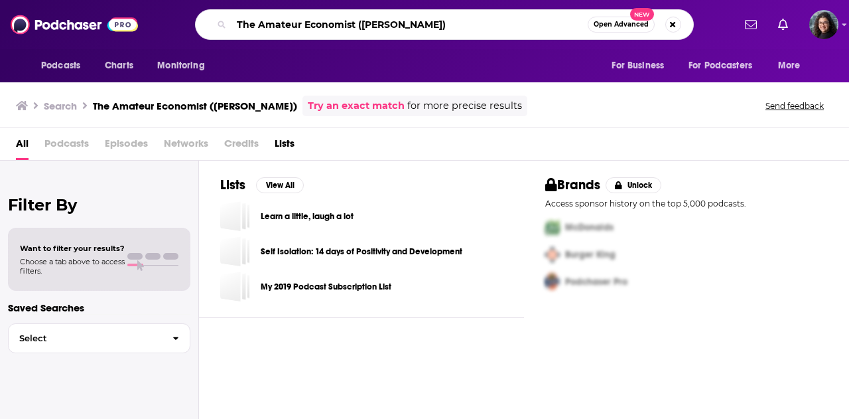
paste input "Beyond The Horizon"
type input "Beyond The Horizon ([PERSON_NAME])"
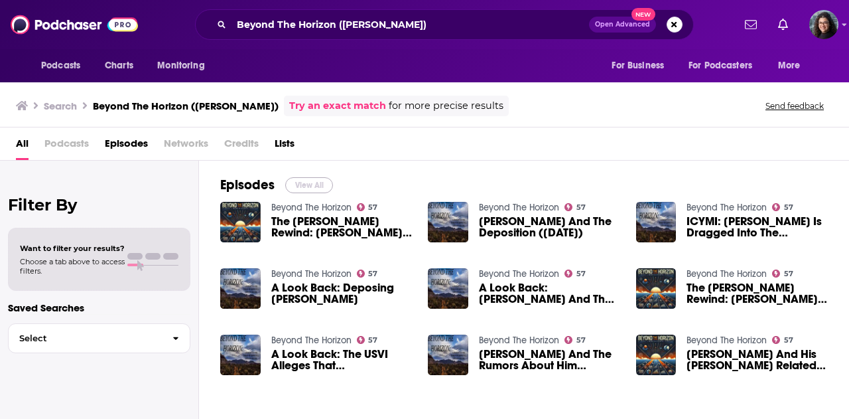
drag, startPoint x: 309, startPoint y: 182, endPoint x: 482, endPoint y: 4, distance: 248.6
click at [309, 182] on button "View All" at bounding box center [309, 185] width 48 height 16
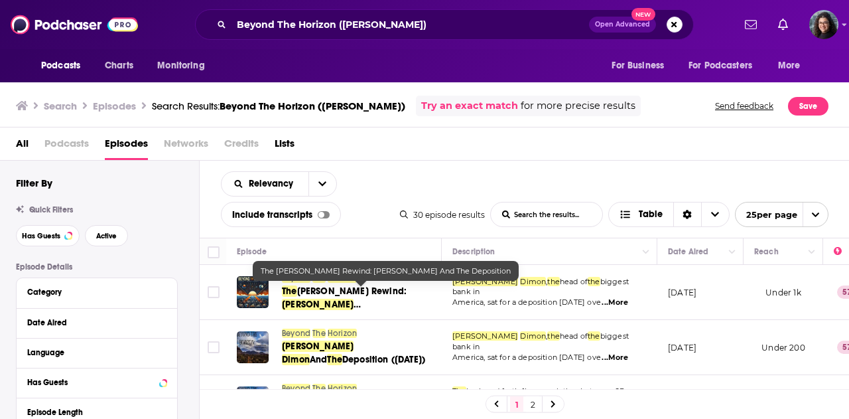
click at [354, 298] on span "[PERSON_NAME]" at bounding box center [318, 303] width 72 height 11
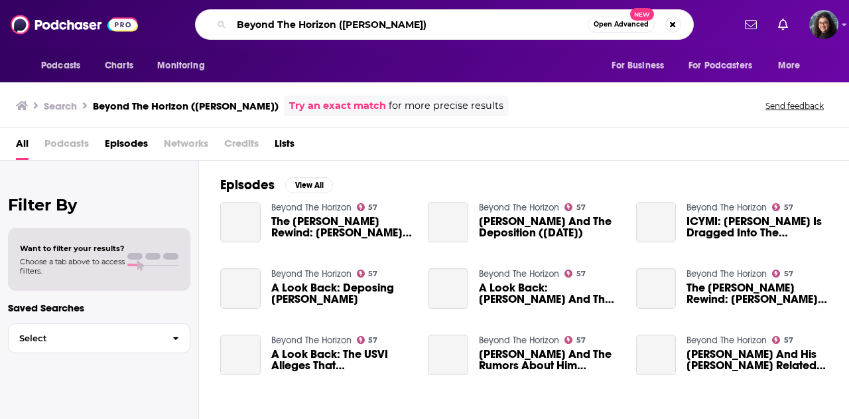
drag, startPoint x: 465, startPoint y: 21, endPoint x: 27, endPoint y: 15, distance: 437.8
click at [27, 15] on div "Podcasts Charts Monitoring Beyond The Horizon (Jamie Dimon) Open Advanced New F…" at bounding box center [424, 24] width 849 height 49
paste input "CNBC Squawk Pod"
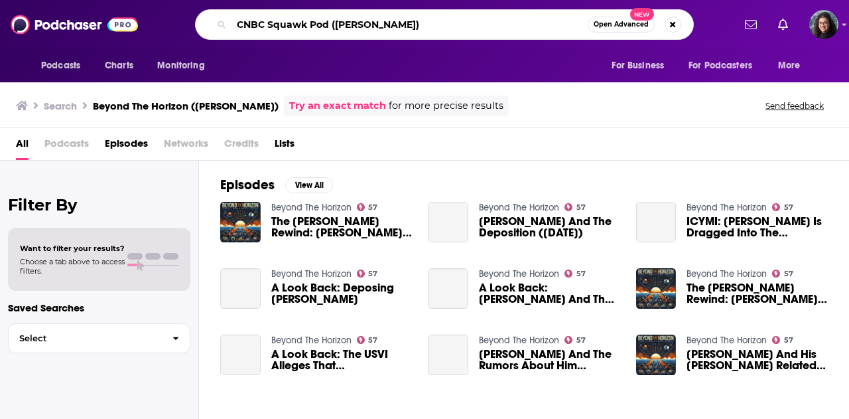
type input "CNBC Squawk Pod ([PERSON_NAME])"
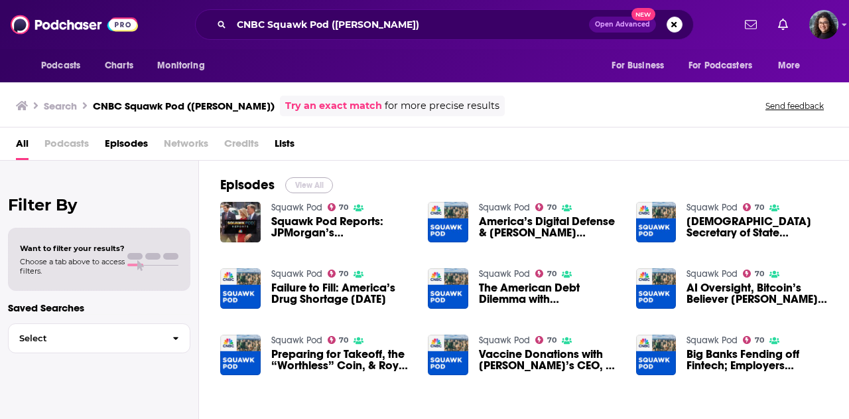
click at [308, 182] on button "View All" at bounding box center [309, 185] width 48 height 16
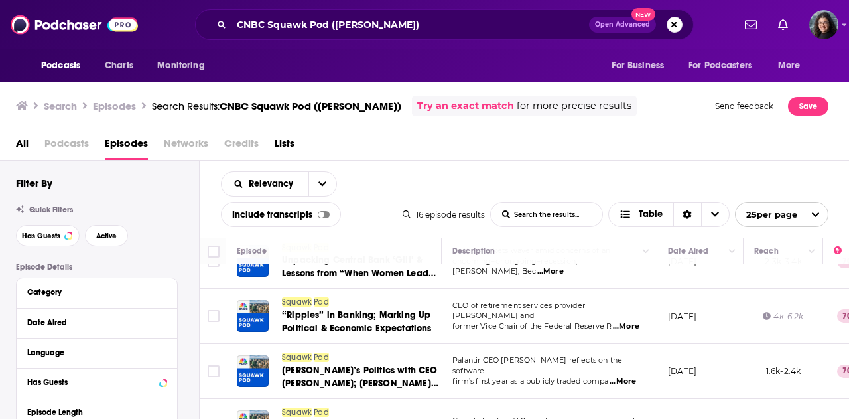
scroll to position [597, 0]
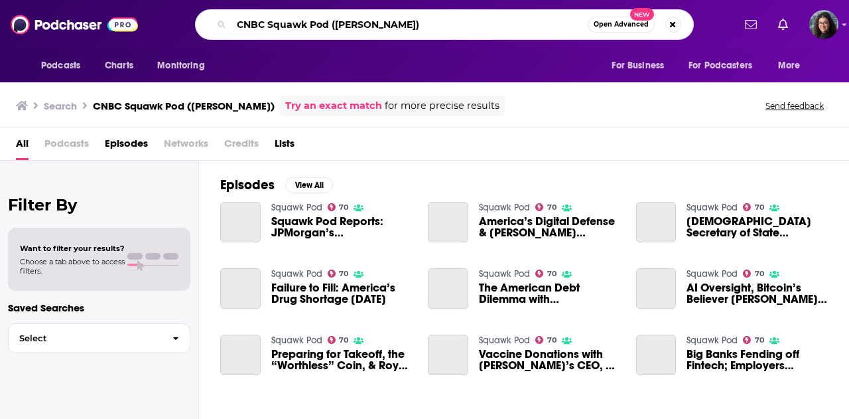
drag, startPoint x: 192, startPoint y: 15, endPoint x: 130, endPoint y: 11, distance: 61.9
click at [130, 11] on div "Podcasts Charts Monitoring CNBC Squawk Pod ([PERSON_NAME]) Open Advanced New Fo…" at bounding box center [424, 24] width 849 height 49
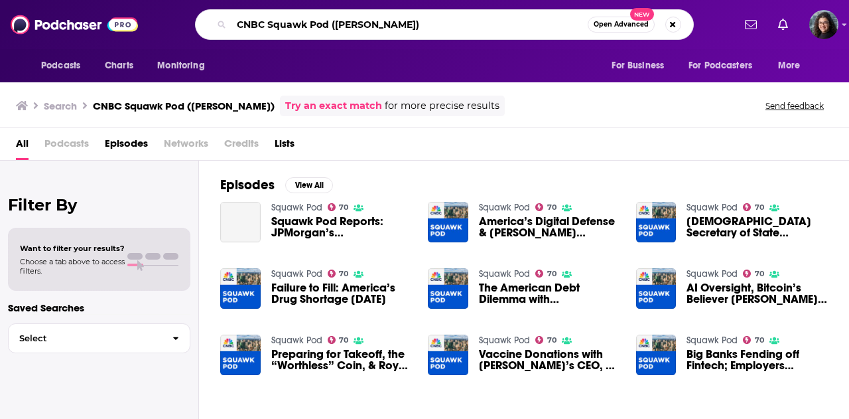
paste input "Math & Magic with [PERSON_NAME]"
type input "Math & Magic with [PERSON_NAME] ([PERSON_NAME])"
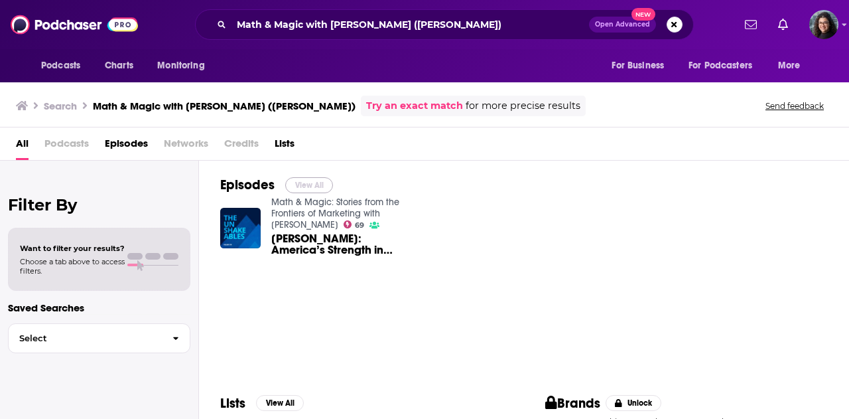
click at [300, 184] on button "View All" at bounding box center [309, 185] width 48 height 16
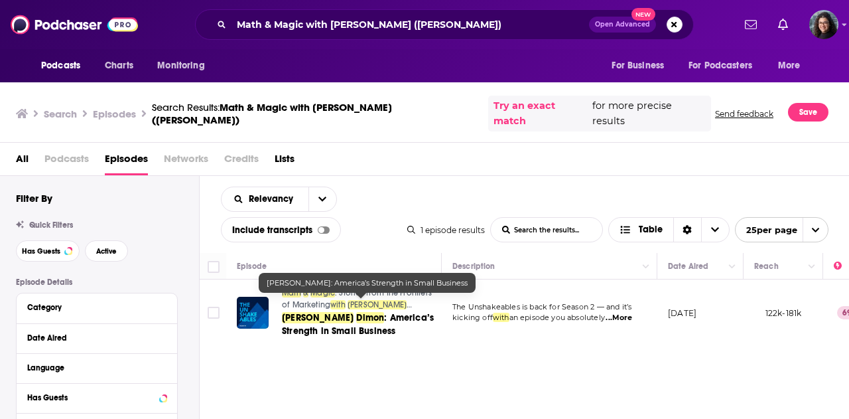
click at [377, 312] on span ": America’s Strength in Small Business" at bounding box center [358, 324] width 152 height 25
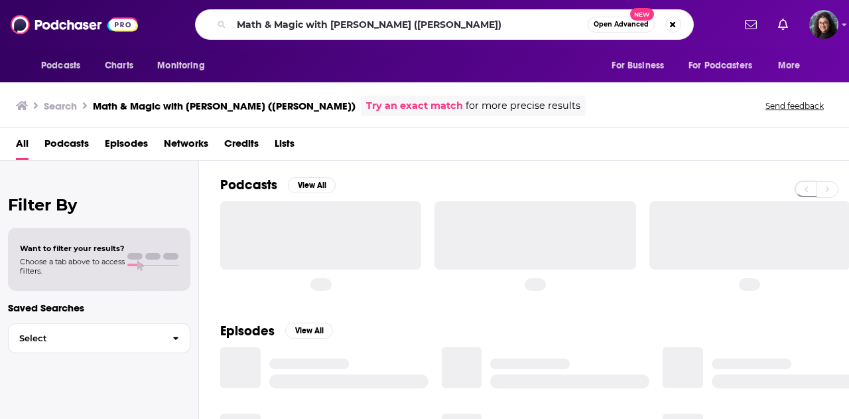
click at [121, 17] on div "Podcasts Charts Monitoring Math & Magic with [PERSON_NAME] ([PERSON_NAME]) Open…" at bounding box center [424, 24] width 849 height 49
type input "Bloomberg Talks ([PERSON_NAME])"
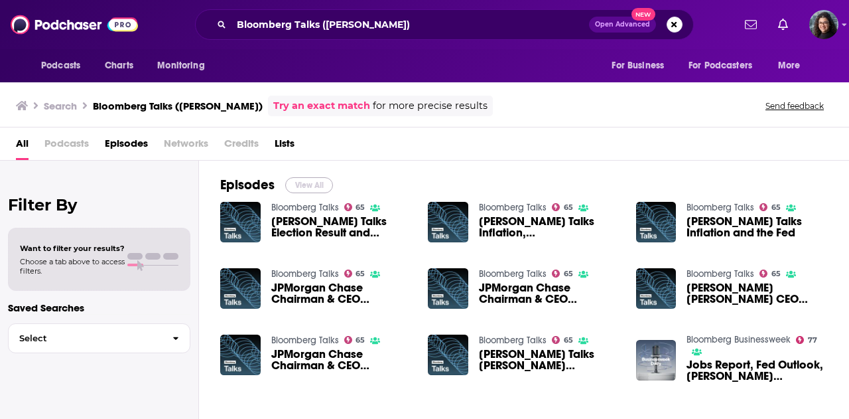
click at [312, 186] on button "View All" at bounding box center [309, 185] width 48 height 16
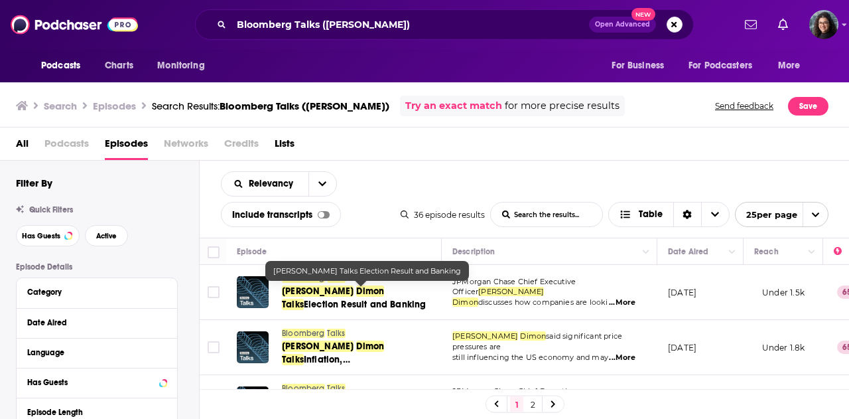
click at [304, 298] on span "Talks" at bounding box center [293, 303] width 22 height 11
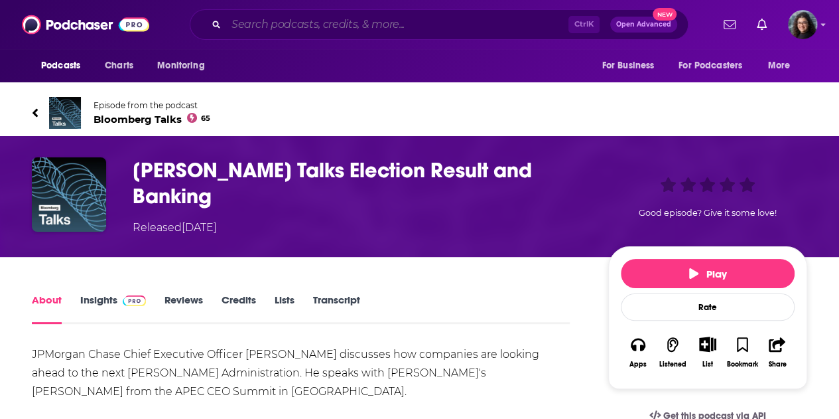
click at [415, 25] on input "Search podcasts, credits, & more..." at bounding box center [397, 24] width 342 height 21
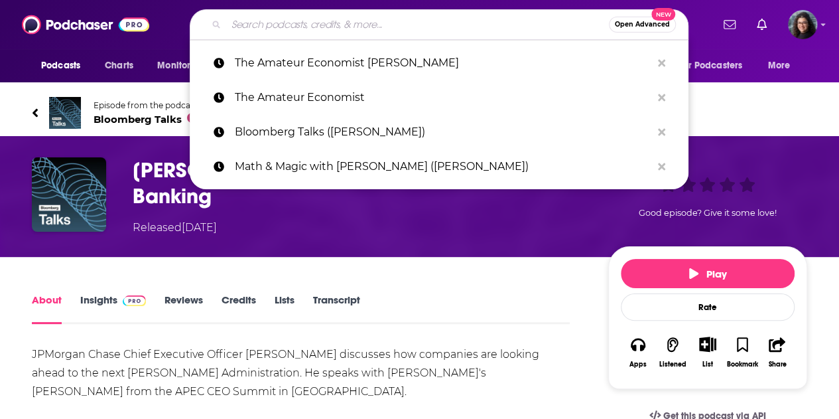
paste input "Prime Venture Partners Podcast ([PERSON_NAME])"
type input "Prime Venture Partners Podcast ([PERSON_NAME])"
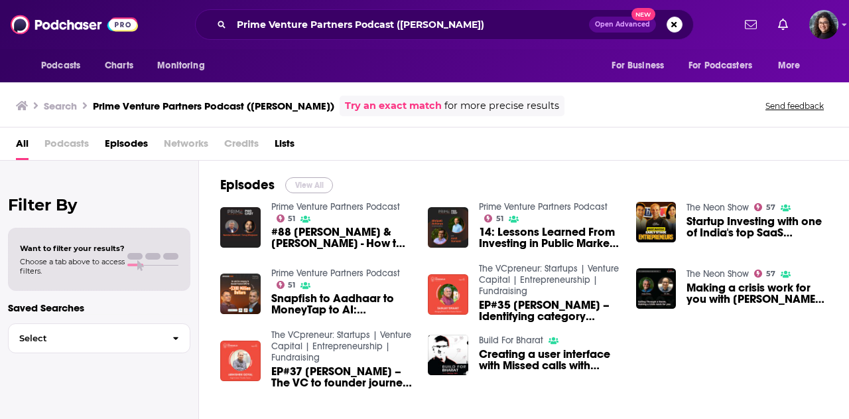
click at [302, 186] on button "View All" at bounding box center [309, 185] width 48 height 16
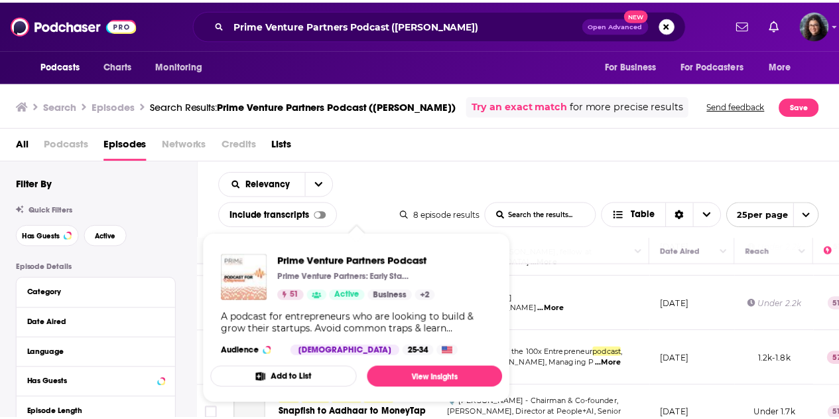
scroll to position [66, 0]
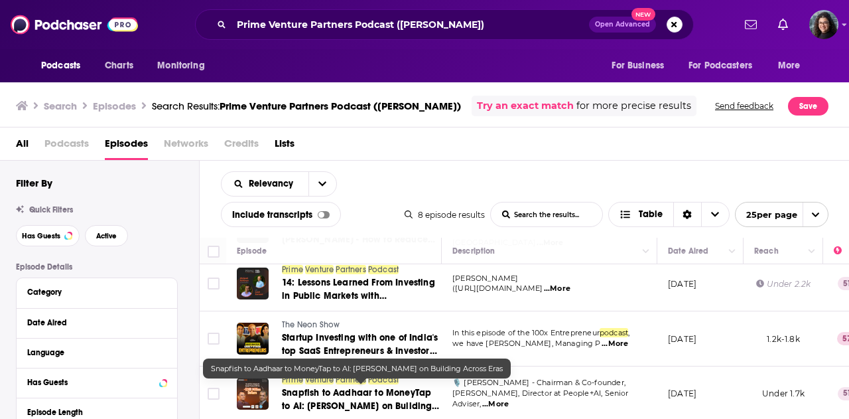
click at [393, 387] on span "Snapfish to Aadhaar to MoneyTap to AI: [PERSON_NAME] on Building Across Eras" at bounding box center [360, 406] width 157 height 38
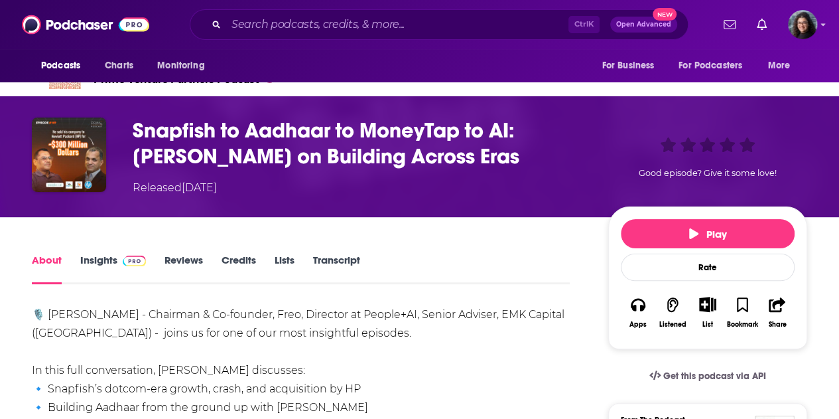
scroll to position [66, 0]
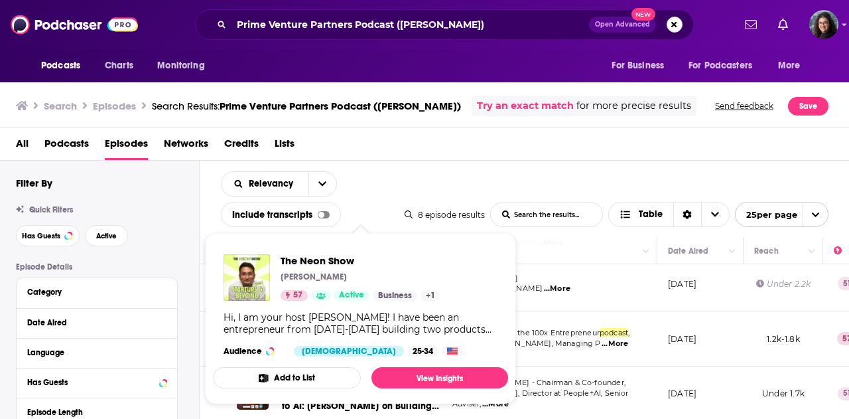
scroll to position [133, 0]
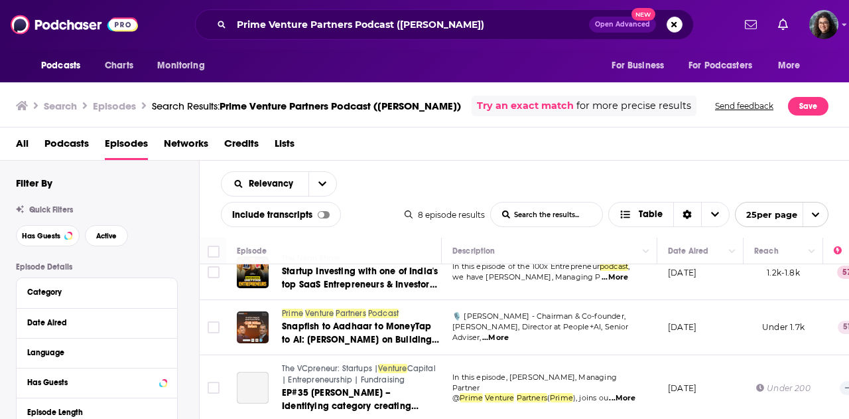
click at [509, 332] on span "...More" at bounding box center [495, 337] width 27 height 11
click at [679, 308] on td "July 15, 2025" at bounding box center [700, 327] width 86 height 55
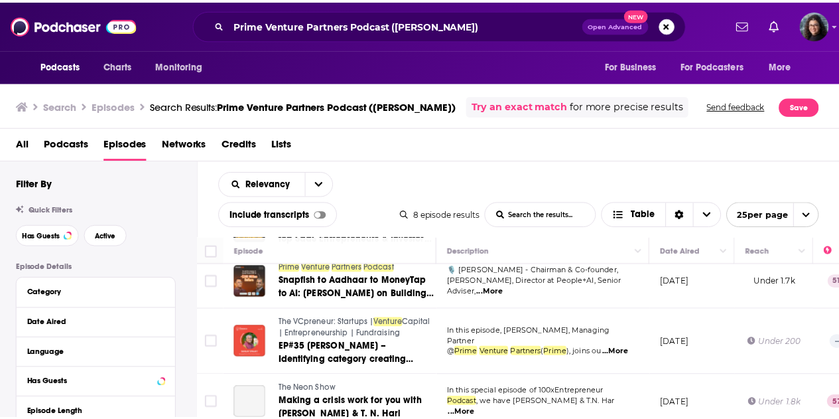
scroll to position [178, 0]
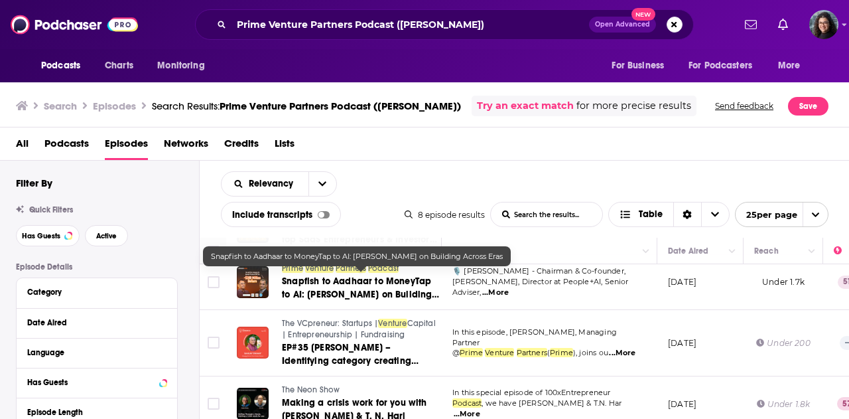
click at [386, 277] on span "Snapfish to Aadhaar to MoneyTap to AI: [PERSON_NAME] on Building Across Eras" at bounding box center [360, 294] width 157 height 38
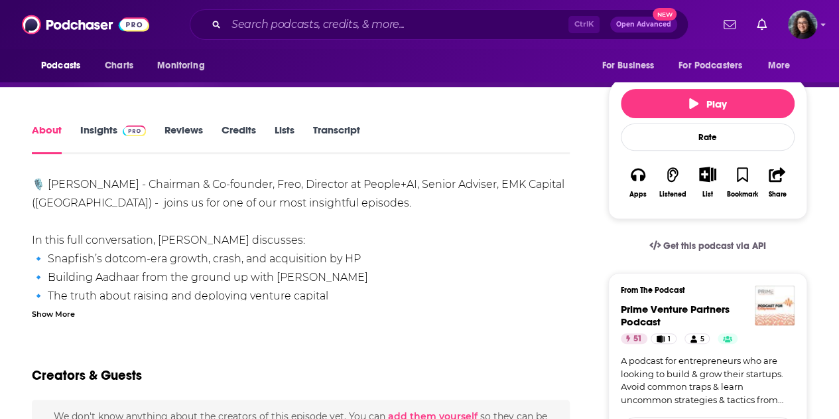
scroll to position [199, 0]
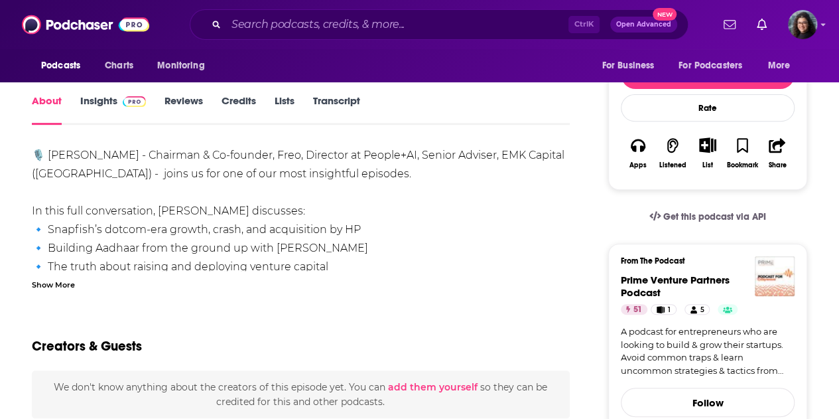
click at [64, 279] on div "Show More" at bounding box center [53, 283] width 43 height 13
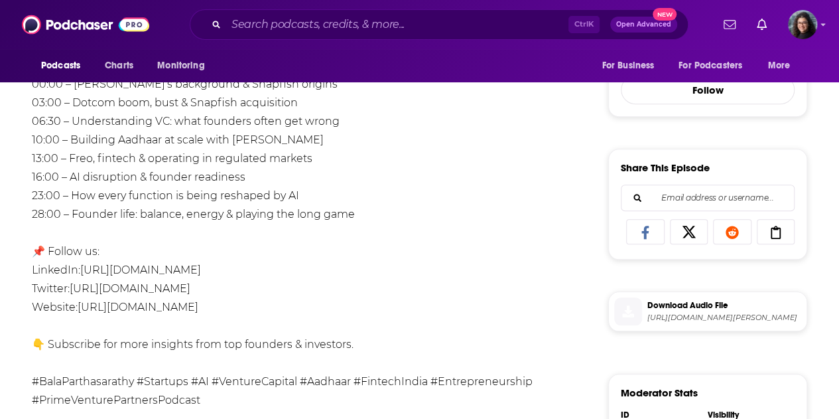
scroll to position [531, 0]
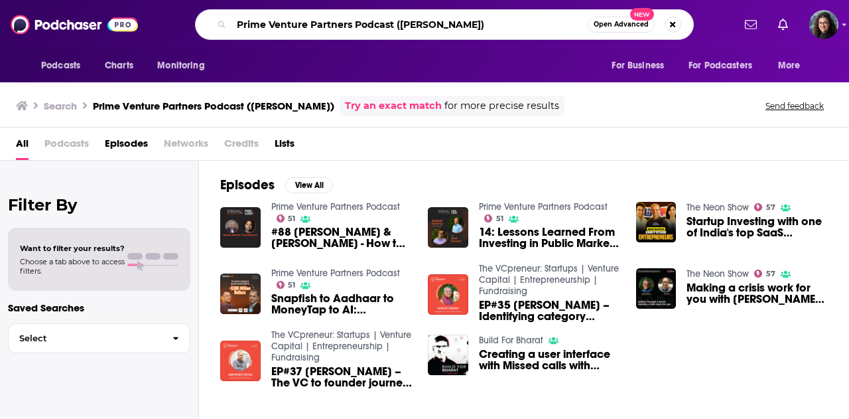
drag, startPoint x: 513, startPoint y: 20, endPoint x: 174, endPoint y: 25, distance: 339.7
click at [174, 25] on div "Prime Venture Partners Podcast (Nandan Nilekani) Open Advanced New" at bounding box center [444, 24] width 578 height 31
paste input "Exploring Minds"
type input "Exploring Minds (Nandan Nilekani)"
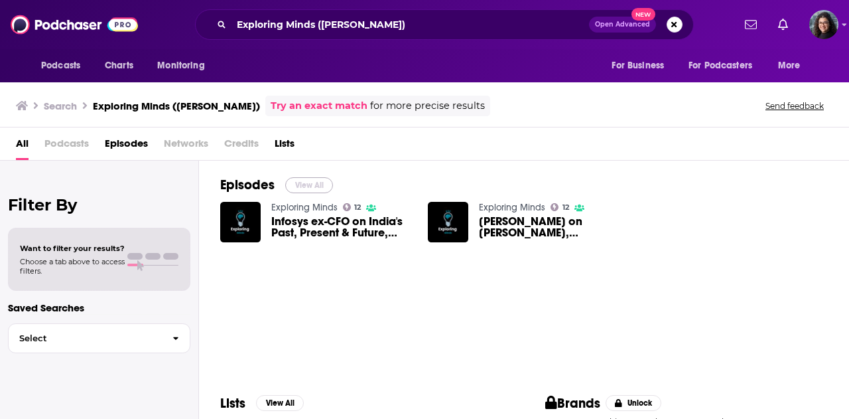
click at [308, 184] on button "View All" at bounding box center [309, 185] width 48 height 16
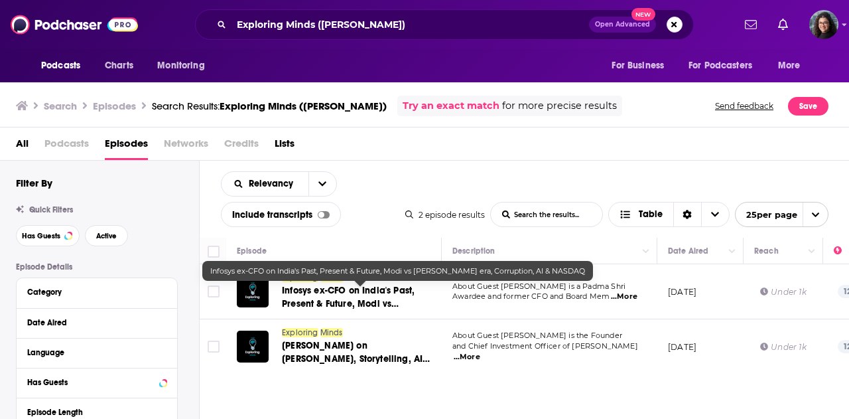
click at [336, 291] on span "Infosys ex-CFO on India's Past, Present & Future, Modi vs Nehru era, Corruption…" at bounding box center [360, 310] width 157 height 51
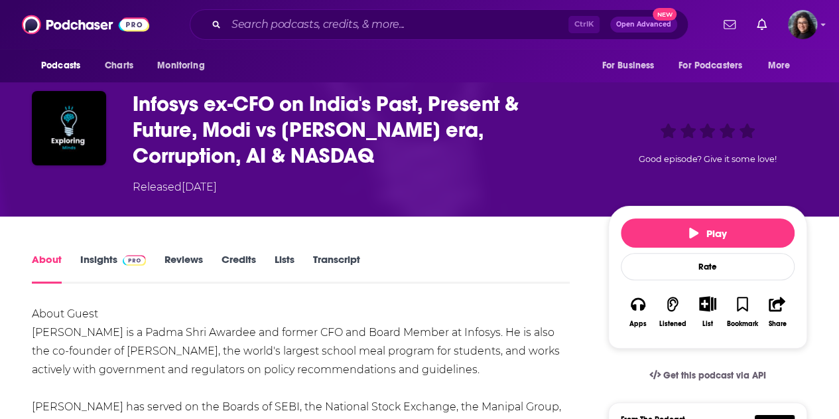
scroll to position [133, 0]
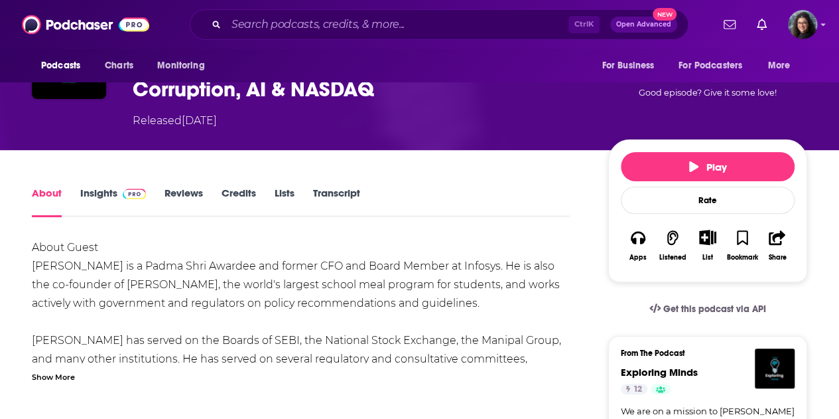
click at [66, 375] on div "Show More" at bounding box center [53, 375] width 43 height 13
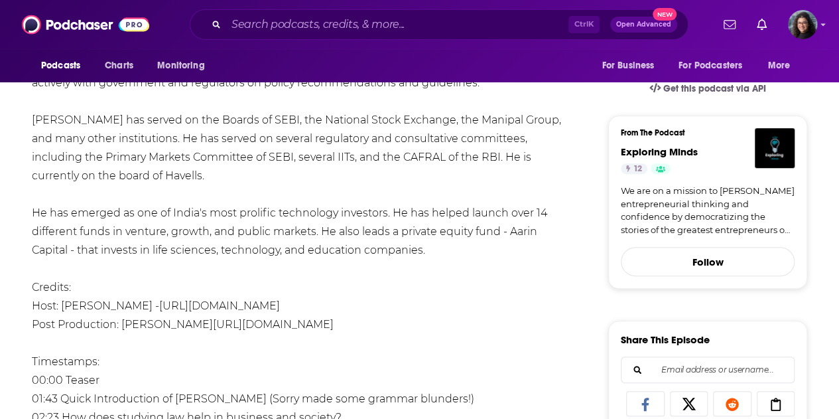
scroll to position [218, 0]
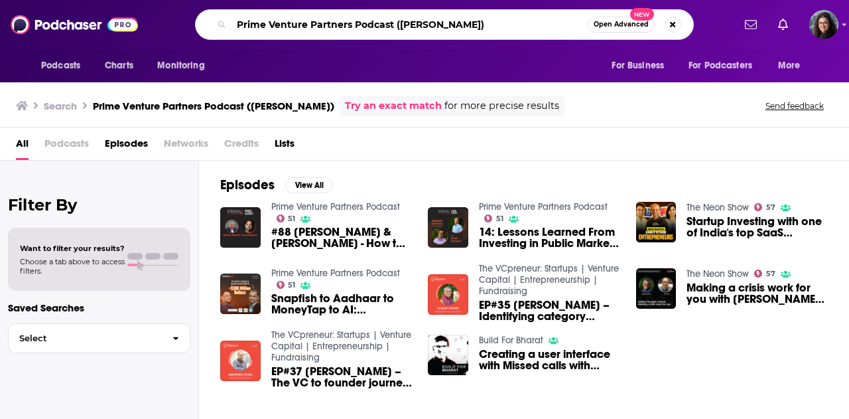
drag, startPoint x: 501, startPoint y: 29, endPoint x: 130, endPoint y: 26, distance: 371.5
click at [130, 26] on div "Podcasts Charts Monitoring Prime Venture Partners Podcast ([PERSON_NAME]) Open …" at bounding box center [424, 24] width 849 height 49
paste input "AfterHours with All About [PERSON_NAME]"
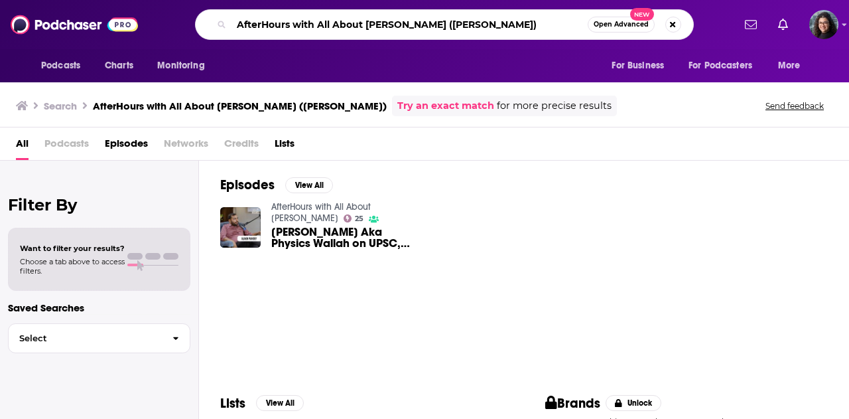
drag, startPoint x: 501, startPoint y: 25, endPoint x: 82, endPoint y: 17, distance: 420.0
click at [82, 17] on div "Podcasts Charts Monitoring AfterHours with All About Eve ([PERSON_NAME]) Open A…" at bounding box center [424, 24] width 849 height 49
paste input "I Rising Podcast"
type input "AI Rising Podcast ([PERSON_NAME])"
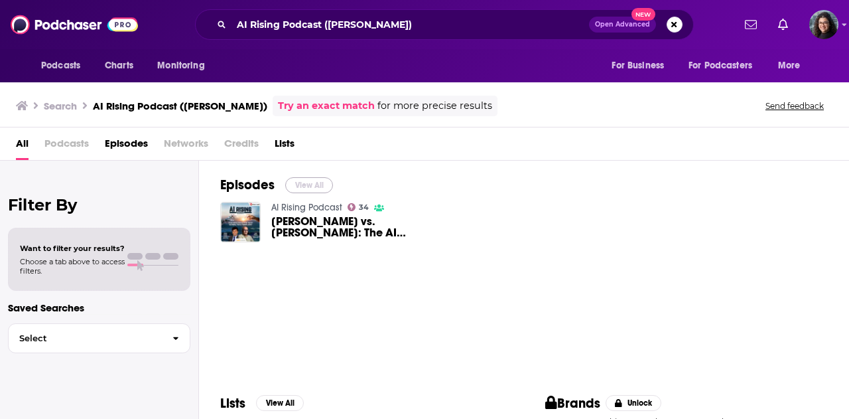
click at [316, 182] on button "View All" at bounding box center [309, 185] width 48 height 16
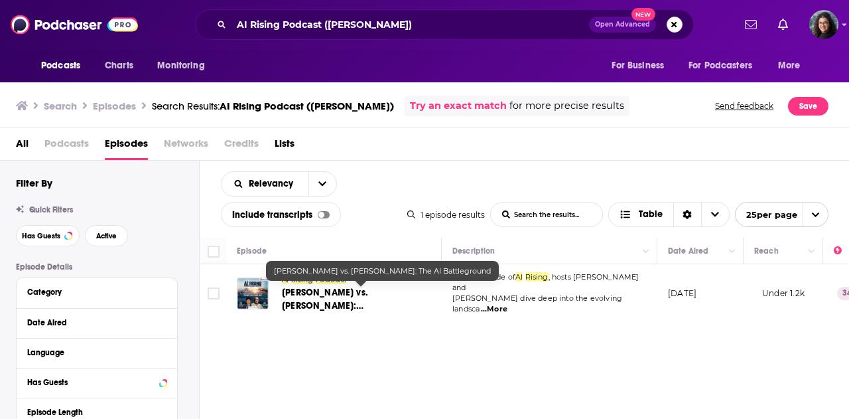
click at [357, 293] on span "[PERSON_NAME] vs. [PERSON_NAME]: The" at bounding box center [325, 306] width 86 height 38
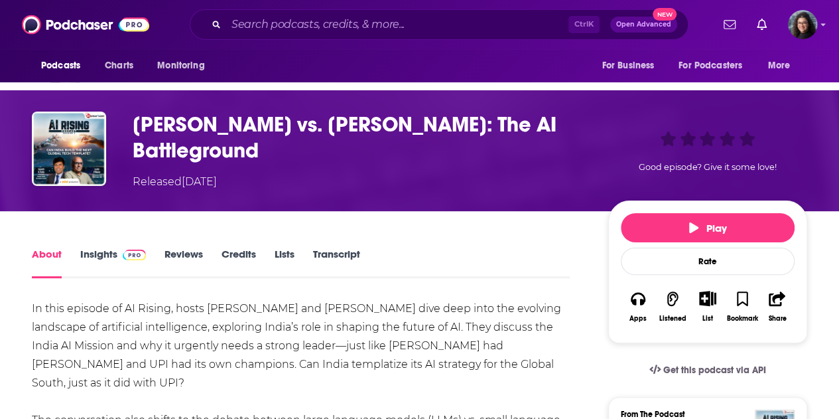
scroll to position [66, 0]
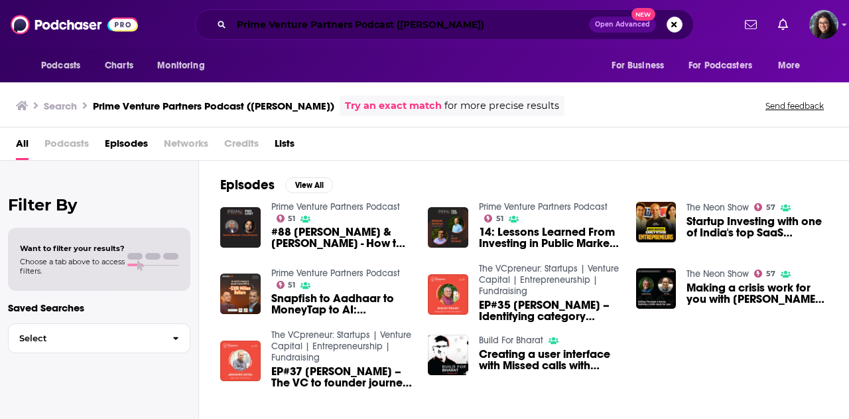
click at [528, 25] on input "Prime Venture Partners Podcast ([PERSON_NAME])" at bounding box center [410, 24] width 358 height 21
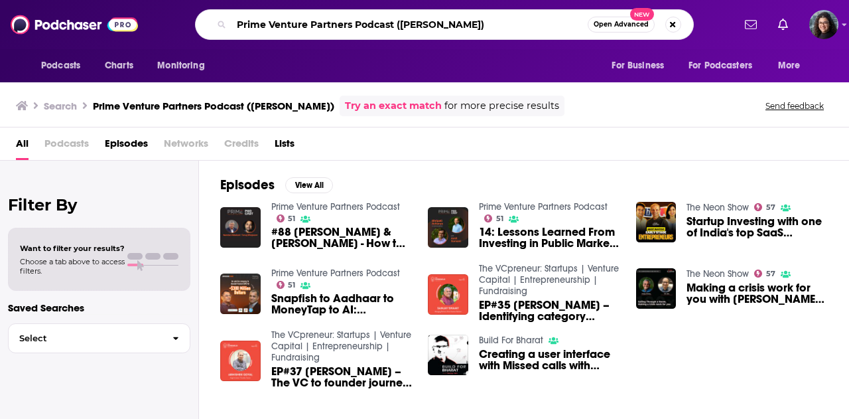
paste input "The Core Repor"
type input "The Core Report (Nandan Nilekani)"
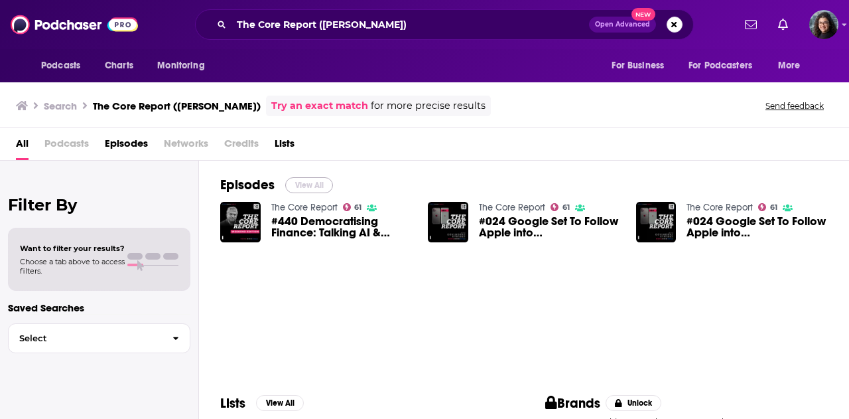
click at [308, 178] on button "View All" at bounding box center [309, 185] width 48 height 16
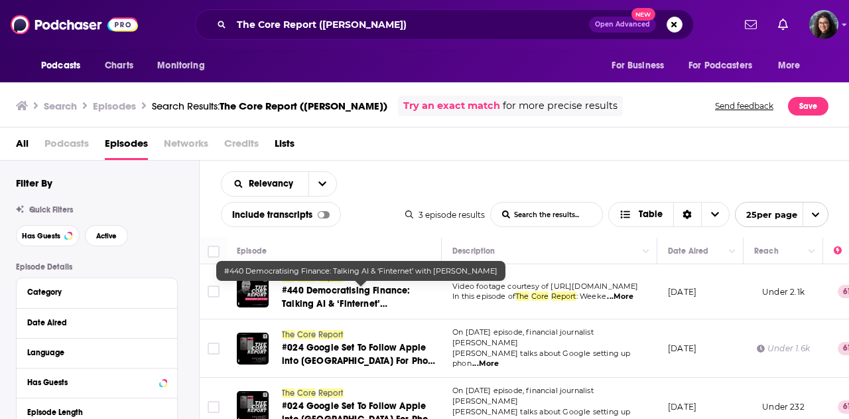
click at [342, 291] on span "#440 Democratising Finance: Talking AI & ‘Finternet’ with" at bounding box center [346, 304] width 129 height 38
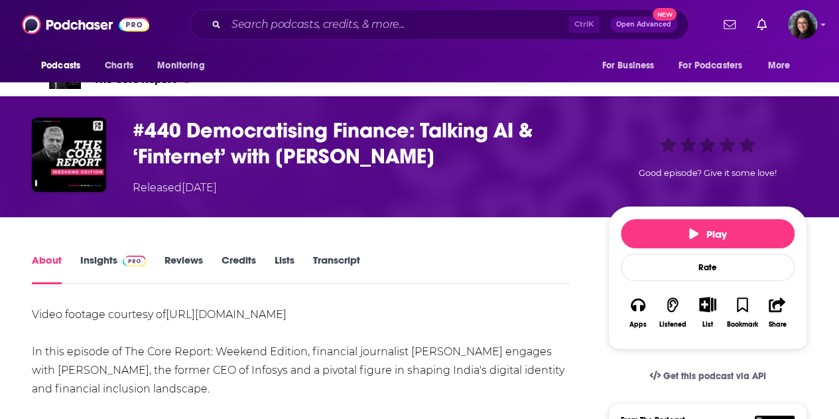
scroll to position [66, 0]
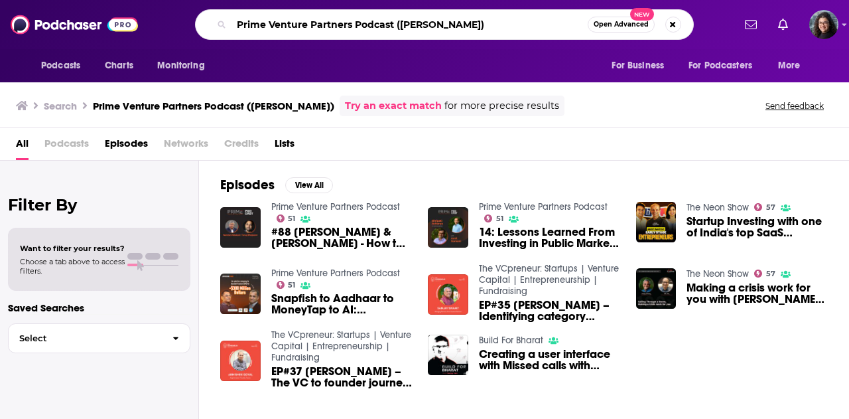
drag, startPoint x: 520, startPoint y: 22, endPoint x: 128, endPoint y: 19, distance: 392.0
click at [128, 19] on div "Podcasts Charts Monitoring Prime Venture Partners Podcast ([PERSON_NAME]) Open …" at bounding box center [424, 24] width 849 height 49
paste input "AfterHours with All About [PERSON_NAME]"
type input "AfterHours with All About [PERSON_NAME] ([PERSON_NAME])"
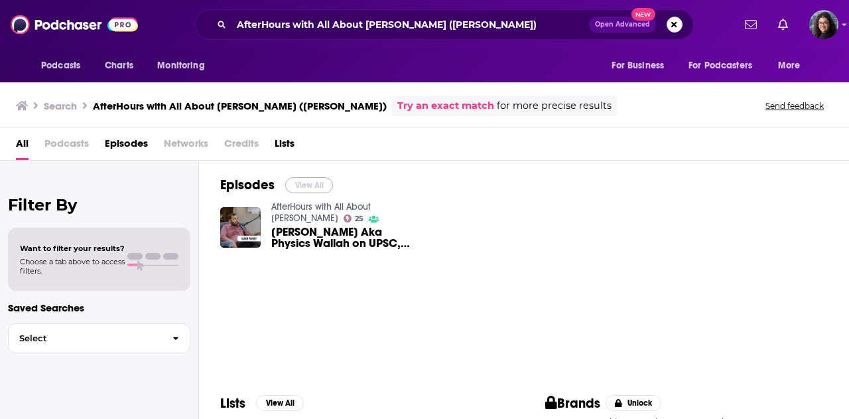
click at [306, 186] on button "View All" at bounding box center [309, 185] width 48 height 16
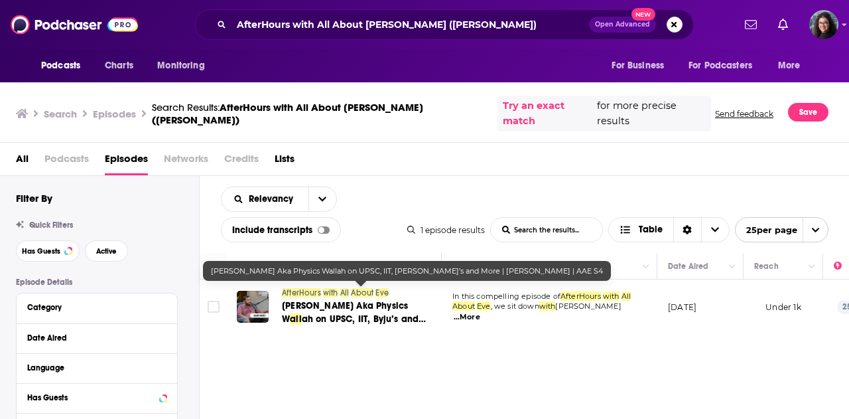
click at [312, 300] on span "[PERSON_NAME] Aka Physics W" at bounding box center [345, 312] width 126 height 25
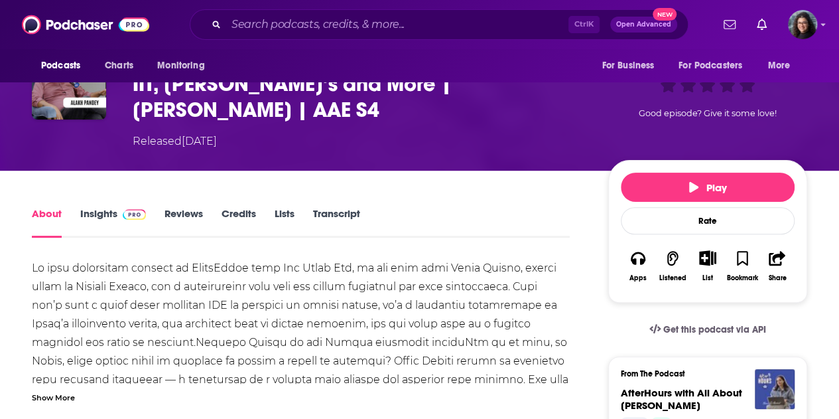
scroll to position [133, 0]
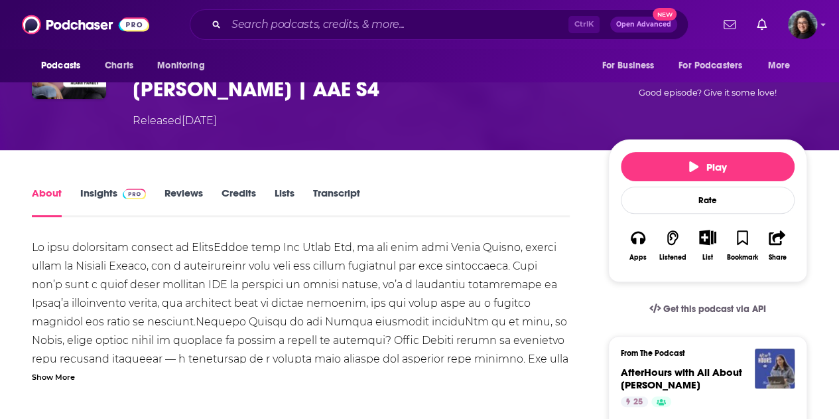
click at [64, 369] on div "Show More" at bounding box center [53, 375] width 43 height 13
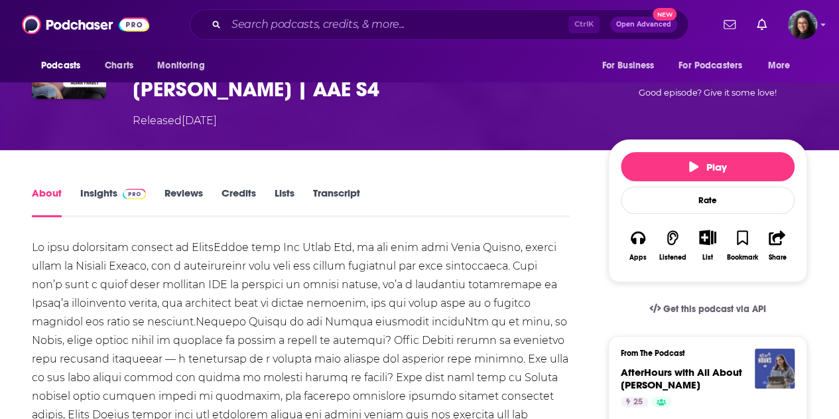
scroll to position [535, 0]
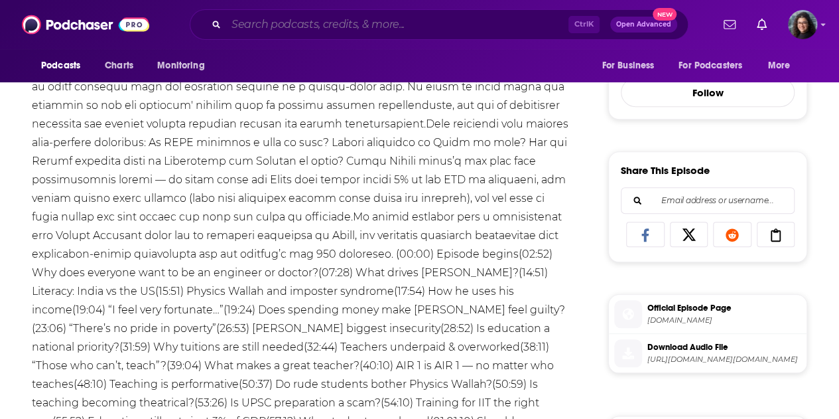
click at [385, 28] on input "Search podcasts, credits, & more..." at bounding box center [397, 24] width 342 height 21
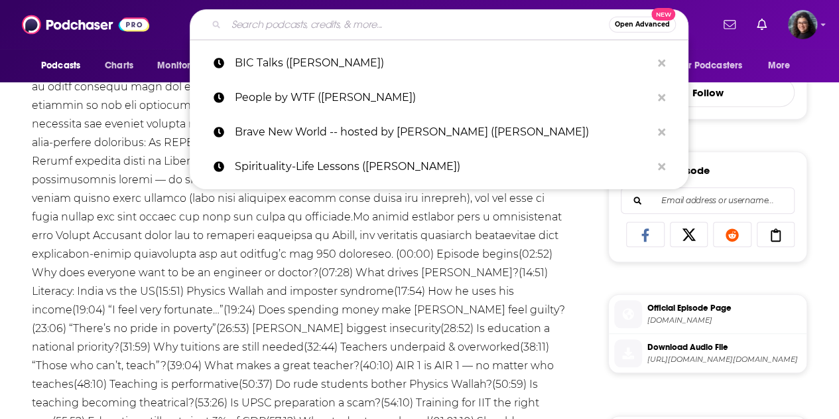
paste input "The Master Investor Podcast with Wilfred Frost (David Solomon)"
type input "The Master Investor Podcast with Wilfred Frost (David Solomon)"
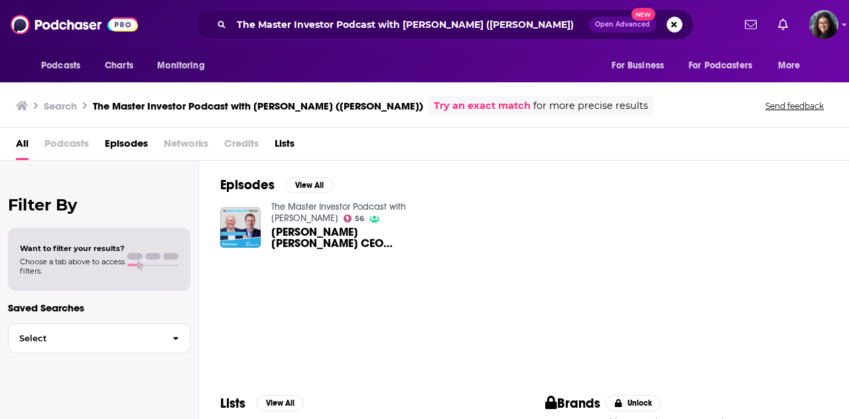
click at [305, 233] on span "Goldman Sachs CEO David Solomon on Leading Through The Noise; fragility of UK; …" at bounding box center [341, 237] width 141 height 23
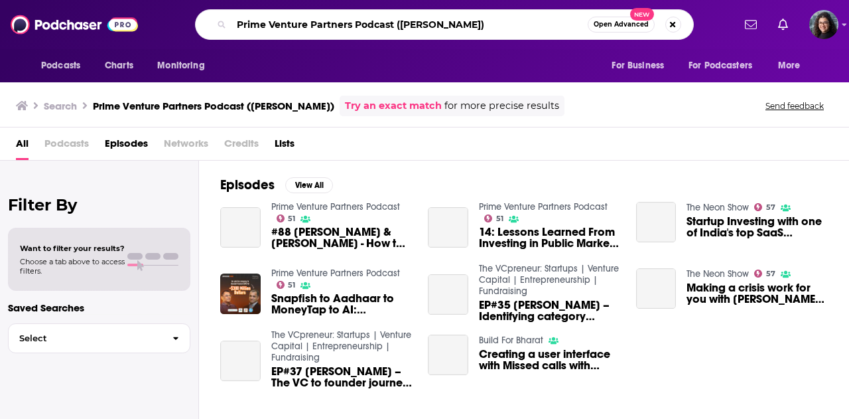
drag, startPoint x: 513, startPoint y: 29, endPoint x: 124, endPoint y: 36, distance: 389.4
click at [124, 36] on div "Podcasts Charts Monitoring Prime Venture Partners Podcast ([PERSON_NAME]) Open …" at bounding box center [424, 24] width 849 height 49
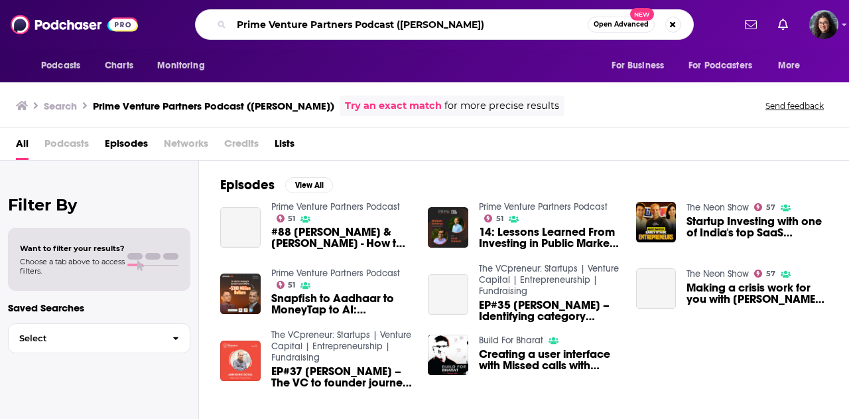
paste input "Moneycontrol"
type input "Moneycontrol Podcast ([PERSON_NAME])"
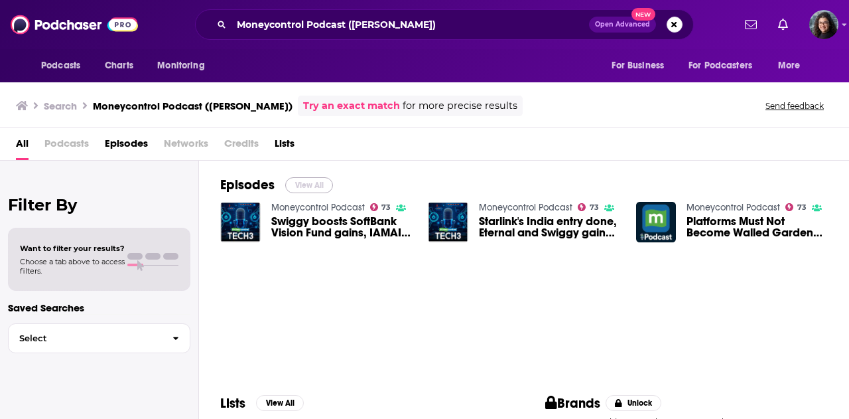
drag, startPoint x: 306, startPoint y: 184, endPoint x: 272, endPoint y: 7, distance: 180.3
click at [306, 184] on button "View All" at bounding box center [309, 185] width 48 height 16
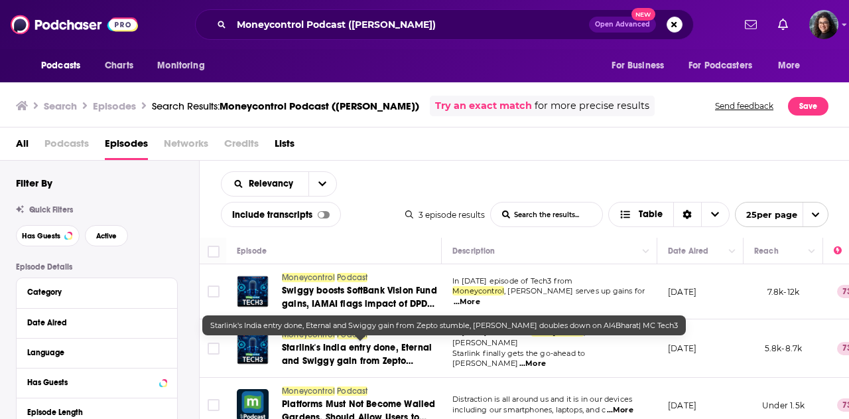
click at [362, 344] on span "Starlink's India entry done, Eternal and Swiggy gain from Zepto stumble," at bounding box center [357, 361] width 150 height 38
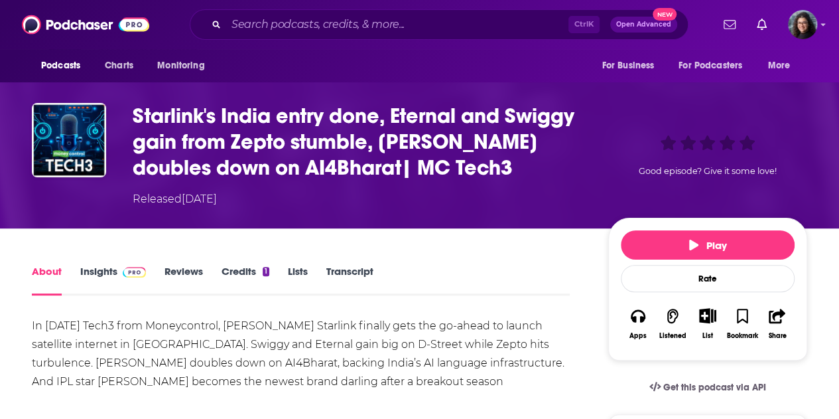
scroll to position [66, 0]
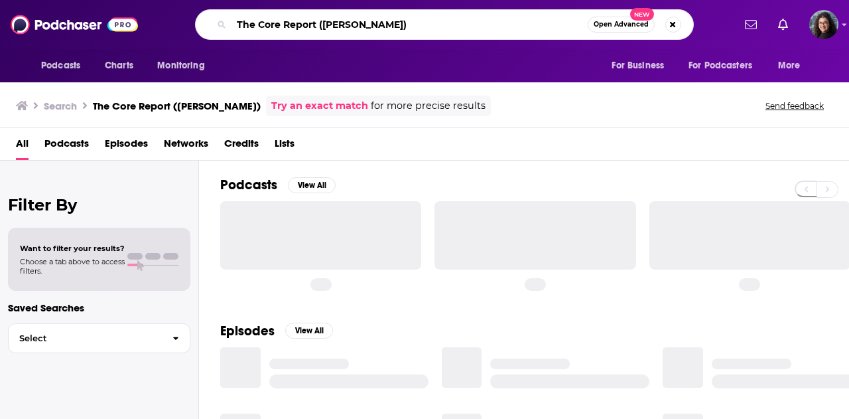
drag, startPoint x: 488, startPoint y: 19, endPoint x: 174, endPoint y: 12, distance: 313.2
click at [174, 12] on div "The Core Report ([PERSON_NAME]) Open Advanced New" at bounding box center [444, 24] width 578 height 31
paste input "Spirituality-Life Lessons"
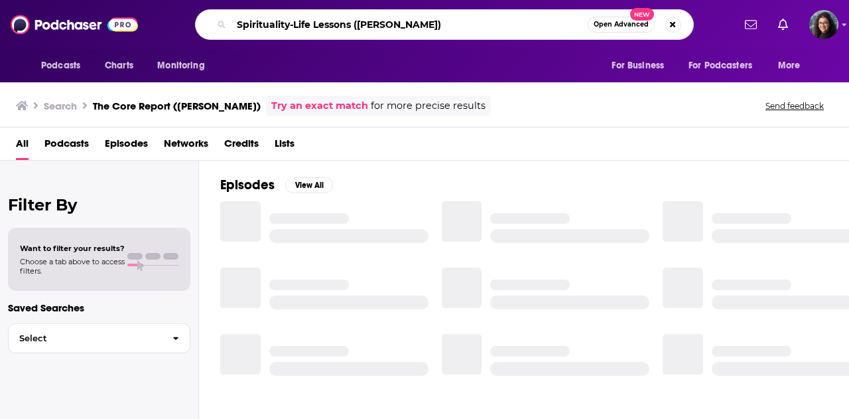
type input "Spirituality-Life Lessons ([PERSON_NAME])"
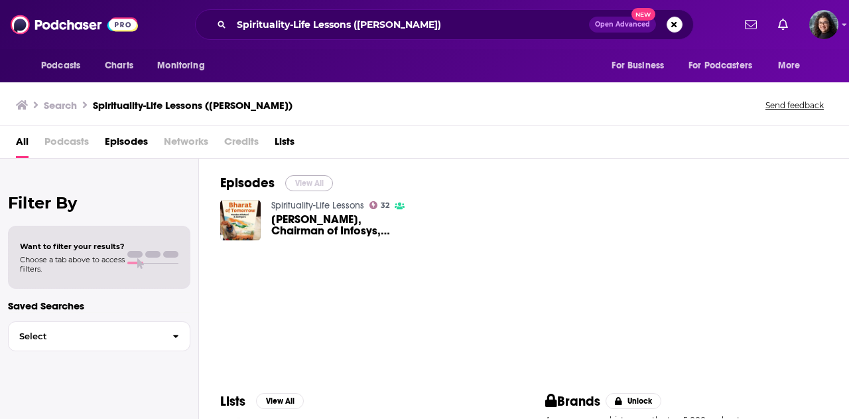
click at [302, 182] on button "View All" at bounding box center [309, 183] width 48 height 16
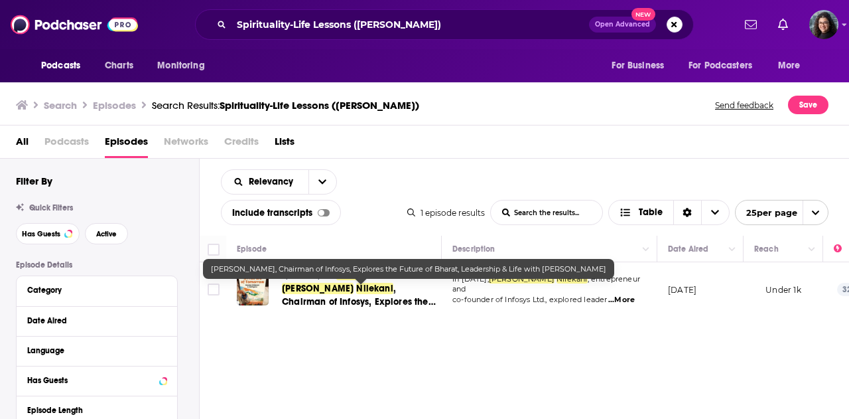
drag, startPoint x: 352, startPoint y: 281, endPoint x: 344, endPoint y: 287, distance: 9.9
click at [356, 287] on span "Nilekani" at bounding box center [374, 288] width 36 height 11
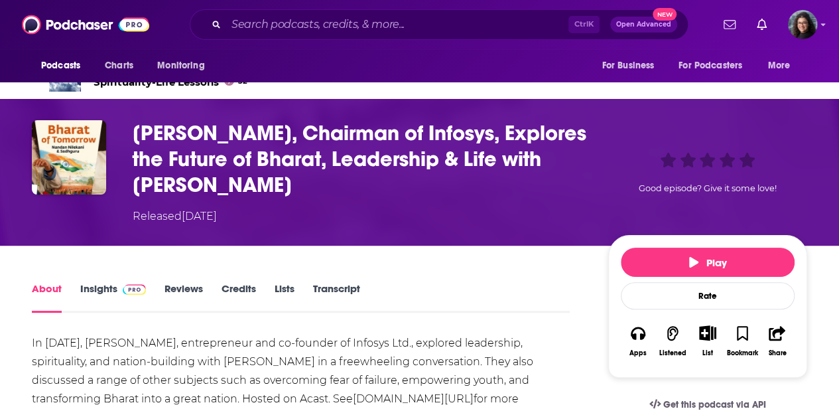
scroll to position [133, 0]
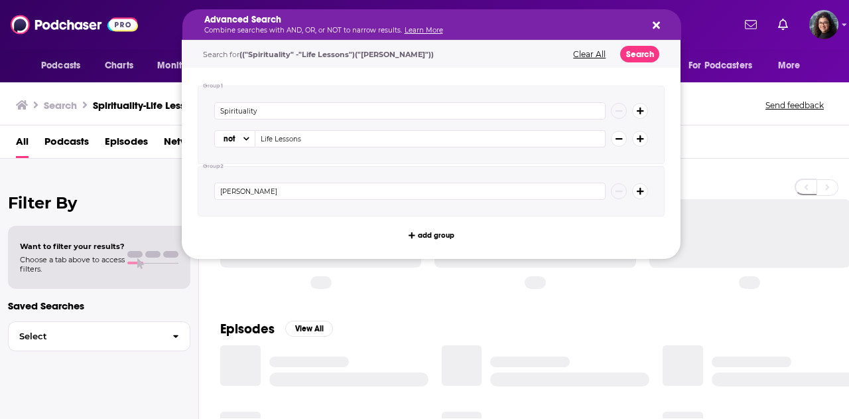
drag, startPoint x: 474, startPoint y: 27, endPoint x: 131, endPoint y: 5, distance: 343.0
click at [653, 25] on icon "Search podcasts, credits, & more..." at bounding box center [656, 25] width 7 height 11
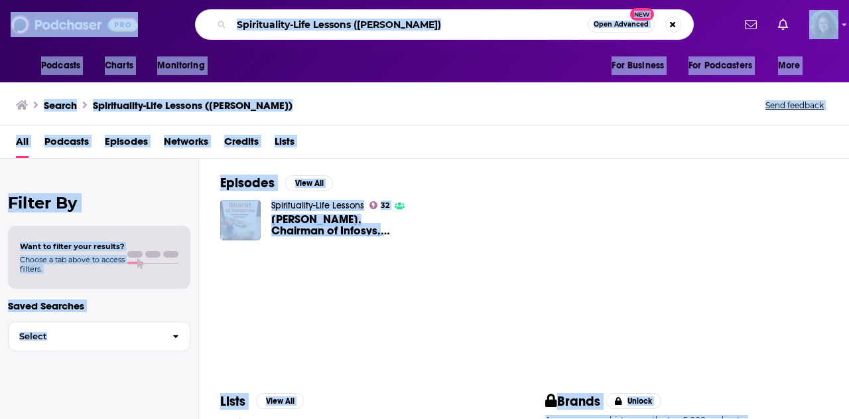
click at [699, 33] on div "Spirituality-Life Lessons (Nandan Nilekani) Open Advanced New" at bounding box center [444, 24] width 578 height 31
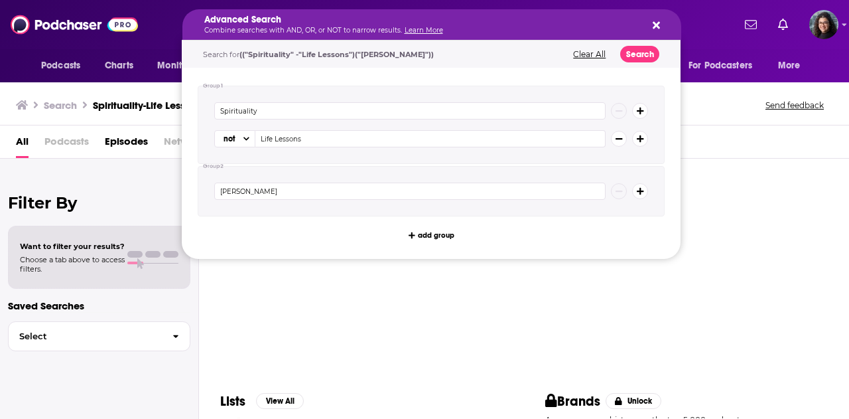
click at [658, 28] on icon "Search podcasts, credits, & more..." at bounding box center [656, 25] width 7 height 7
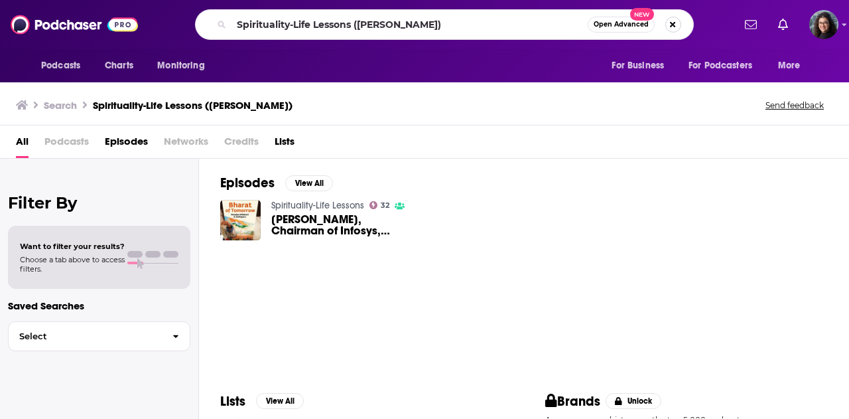
click at [673, 25] on button "Search podcasts, credits, & more..." at bounding box center [673, 25] width 16 height 16
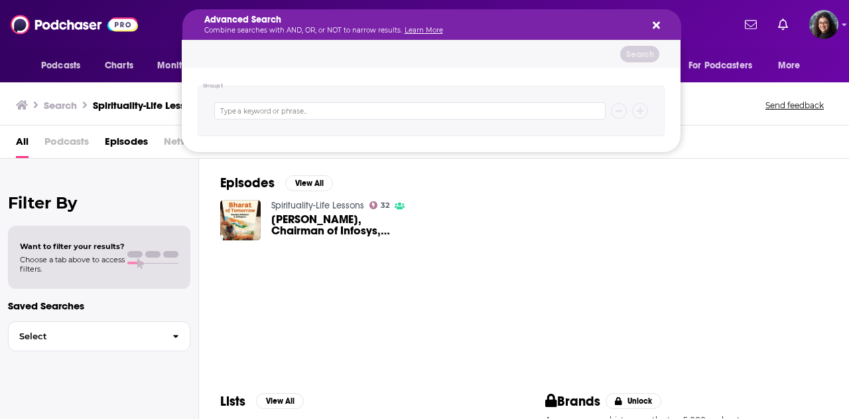
click at [653, 22] on icon "Search podcasts, credits, & more..." at bounding box center [656, 25] width 7 height 7
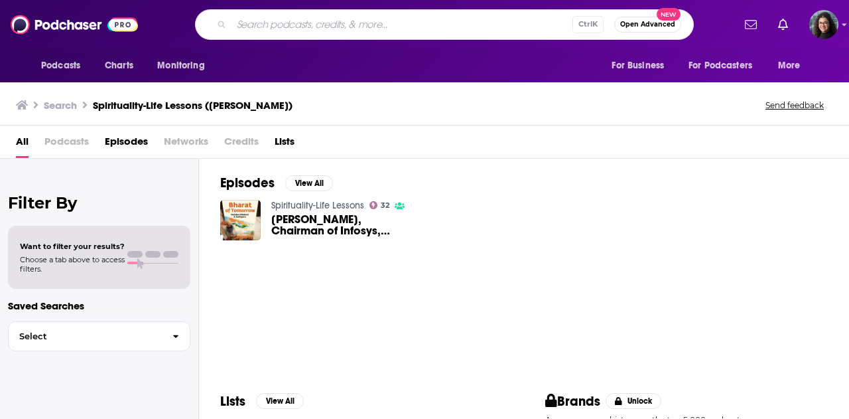
click at [423, 23] on input "Search podcasts, credits, & more..." at bounding box center [401, 24] width 341 height 21
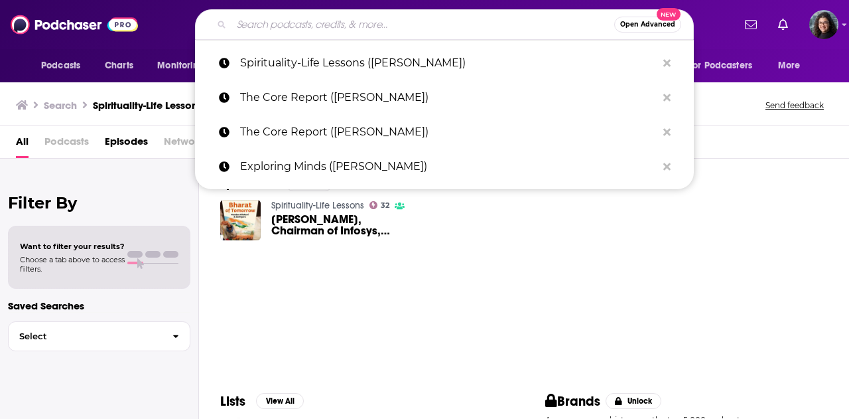
paste input "Brave New World -- hosted by Vasant Dhar (Nandan Nilekani)"
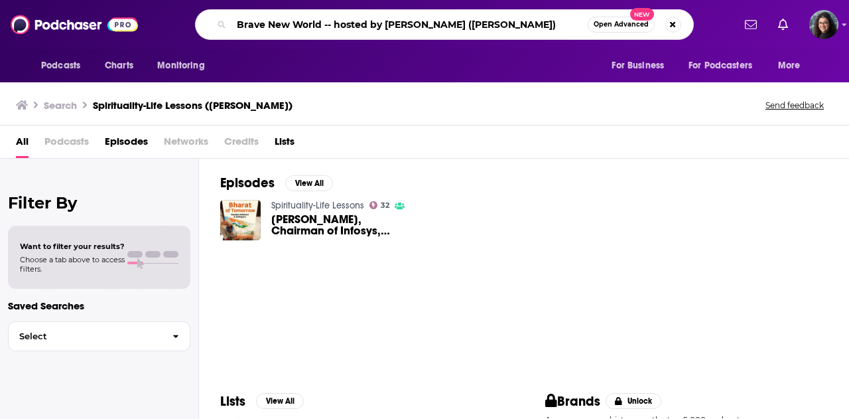
type input "Brave New World -- hosted by Vasant Dhar (Nandan Nilekani)"
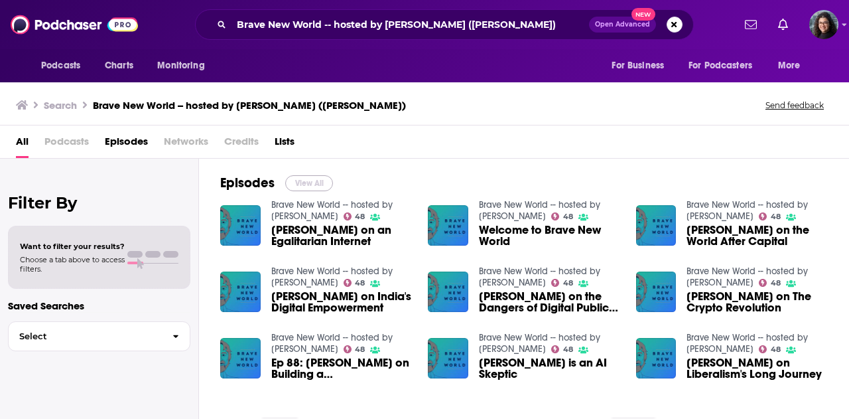
drag, startPoint x: 303, startPoint y: 182, endPoint x: 613, endPoint y: 1, distance: 359.2
click at [303, 182] on button "View All" at bounding box center [309, 183] width 48 height 16
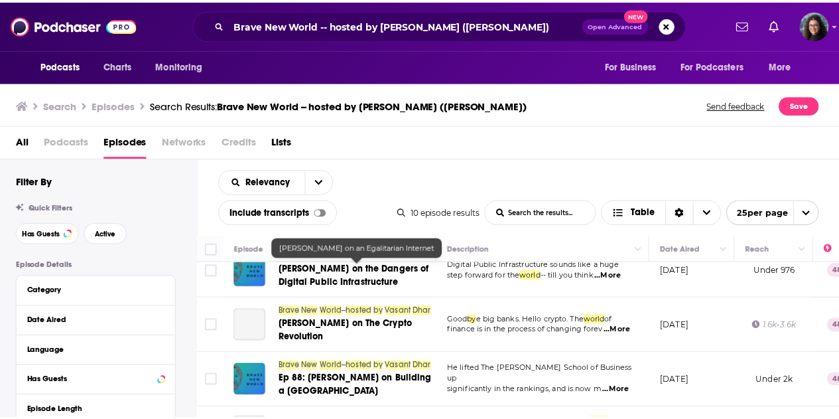
scroll to position [265, 0]
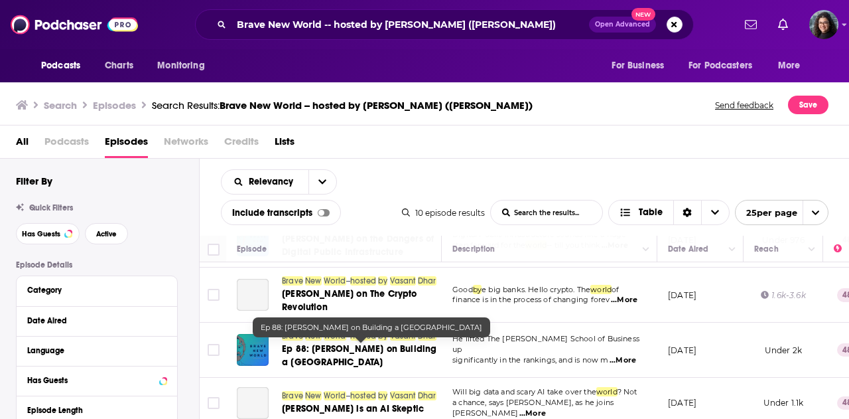
click at [391, 346] on span "Ep 88: Raghu Sundaram on Building a Great University" at bounding box center [359, 355] width 155 height 25
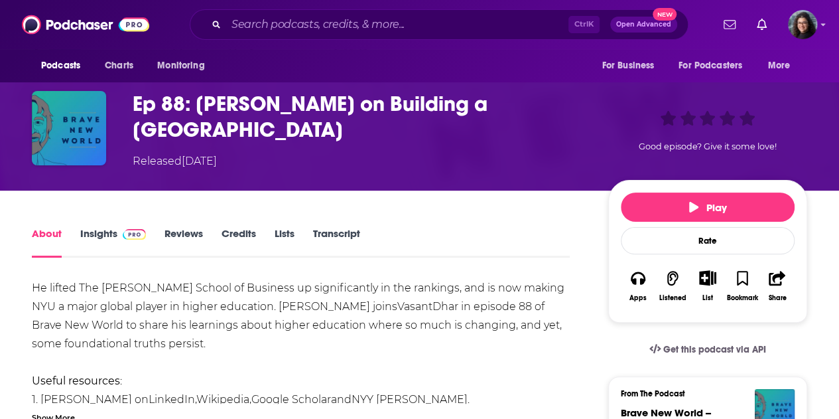
scroll to position [133, 0]
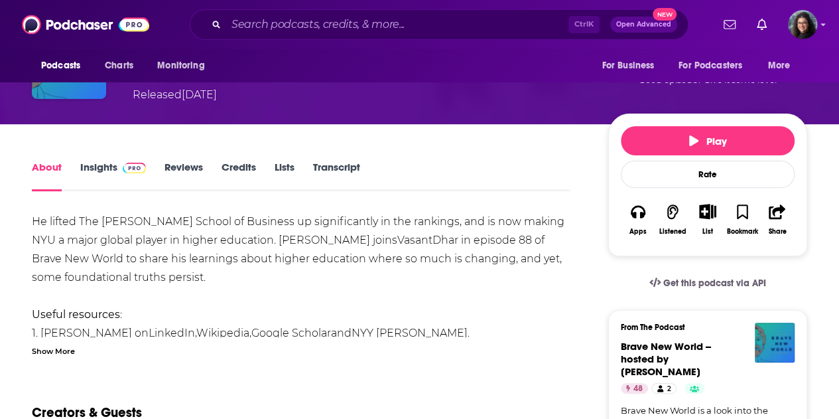
click at [62, 346] on div "Show More" at bounding box center [53, 350] width 43 height 13
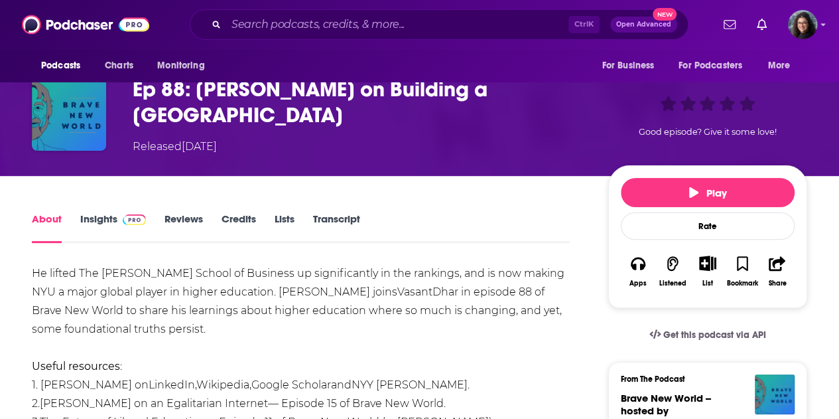
scroll to position [0, 0]
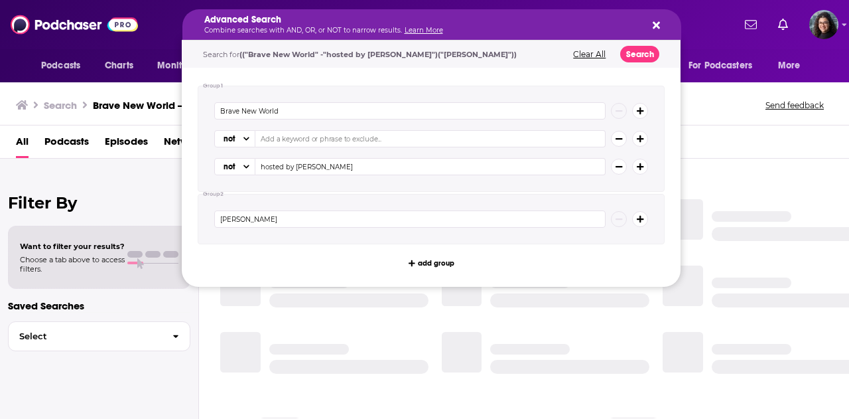
drag, startPoint x: 538, startPoint y: 25, endPoint x: 208, endPoint y: 18, distance: 329.7
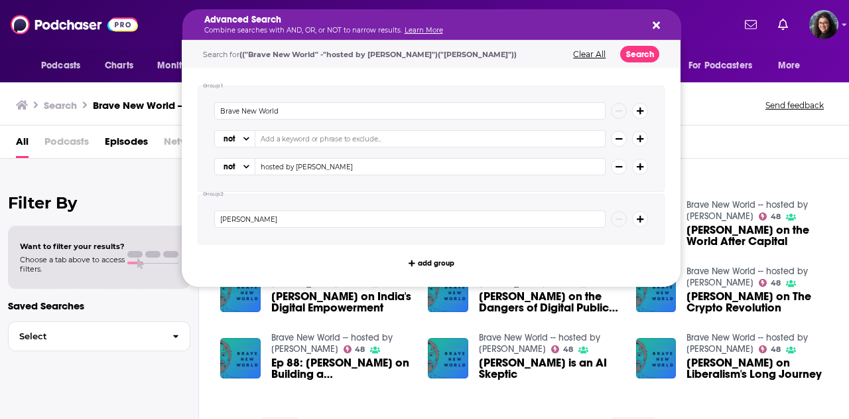
click at [651, 25] on button "Search podcasts, credits, & more..." at bounding box center [654, 24] width 11 height 11
click at [659, 21] on icon "Search podcasts, credits, & more..." at bounding box center [656, 25] width 7 height 11
click at [649, 26] on button "Search podcasts, credits, & more..." at bounding box center [654, 24] width 11 height 11
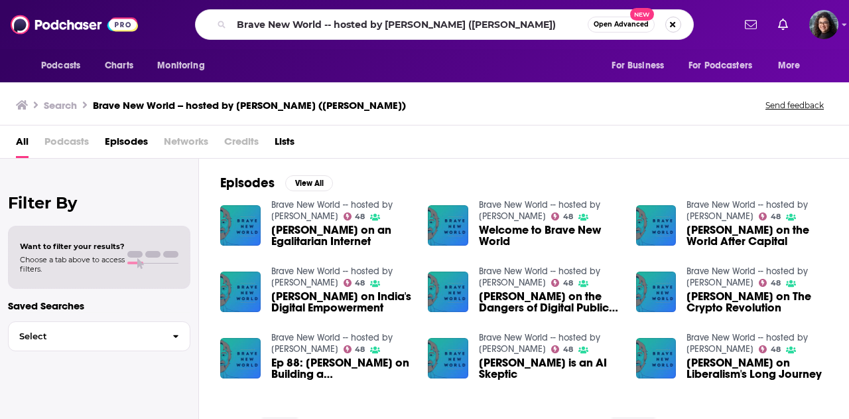
click at [675, 22] on button "Search podcasts, credits, & more..." at bounding box center [673, 25] width 16 height 16
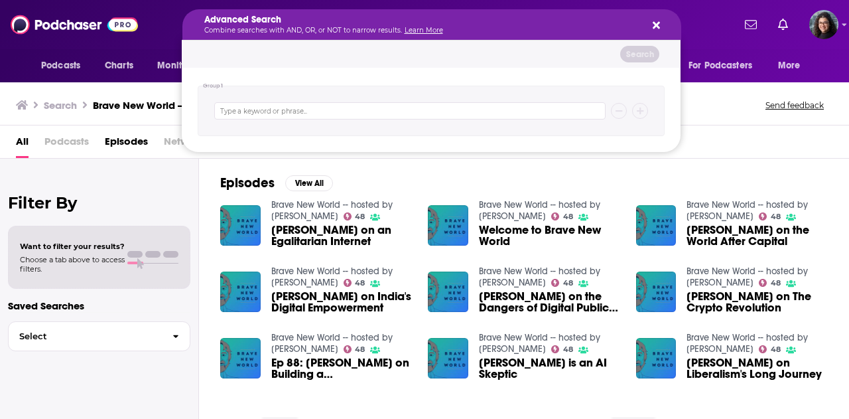
click at [659, 25] on icon "Search podcasts, credits, & more..." at bounding box center [656, 25] width 7 height 11
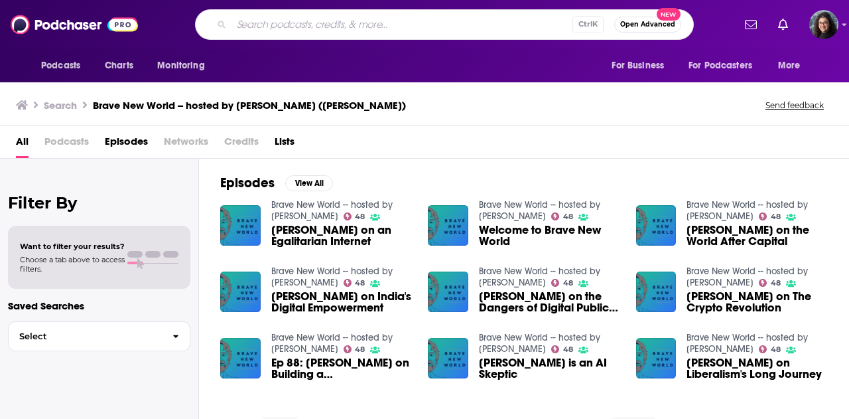
click at [420, 29] on input "Search podcasts, credits, & more..." at bounding box center [401, 24] width 341 height 21
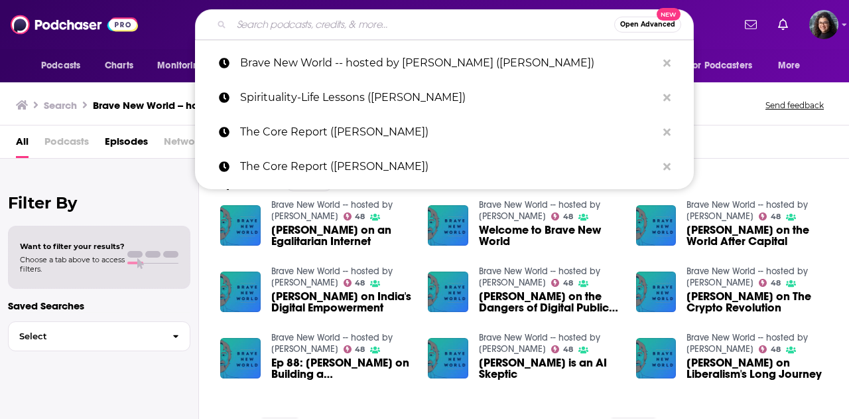
paste input "People by WTF ([PERSON_NAME])"
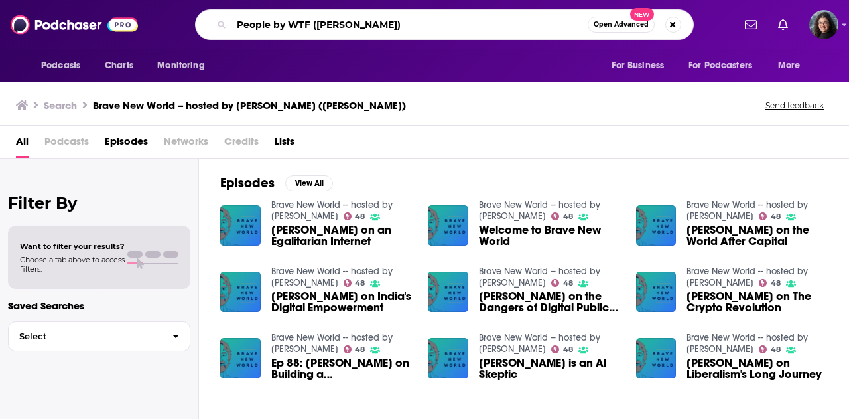
type input "People by WTF ([PERSON_NAME])"
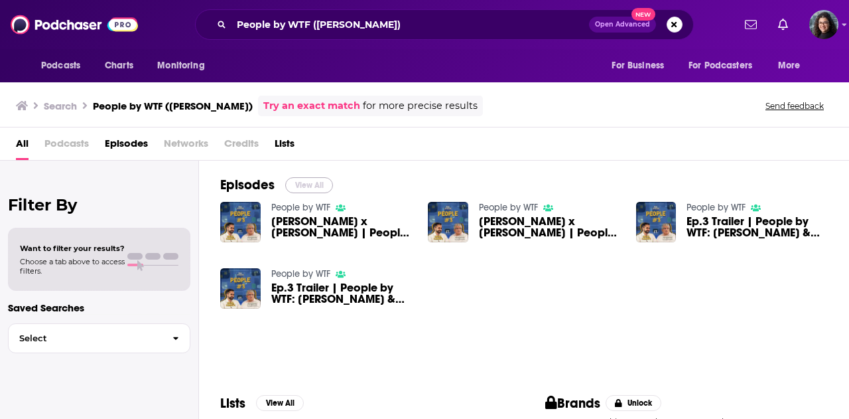
click at [306, 182] on button "View All" at bounding box center [309, 185] width 48 height 16
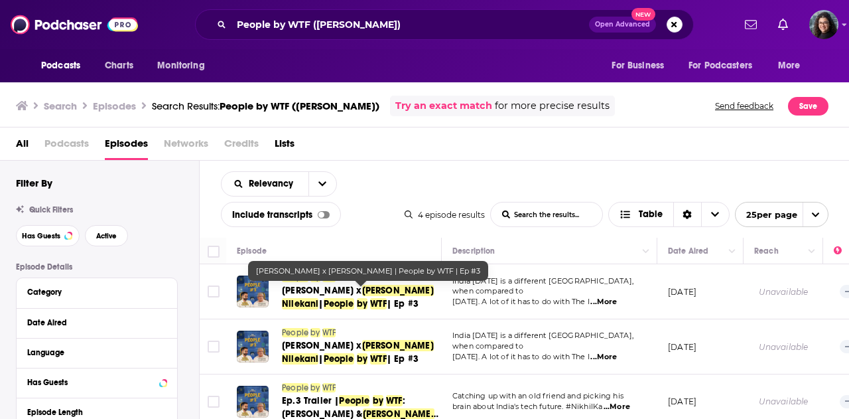
click at [318, 298] on span "Nilekani" at bounding box center [300, 303] width 36 height 11
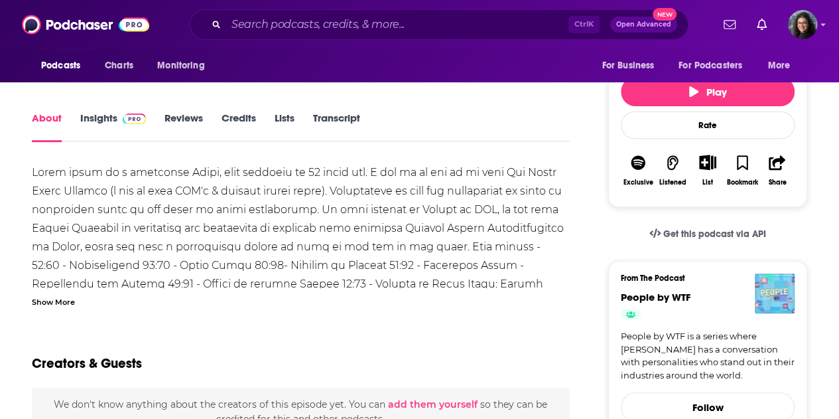
scroll to position [199, 0]
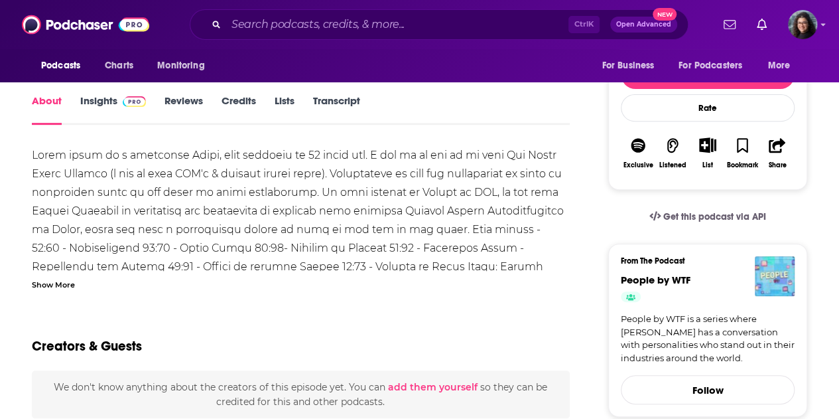
click at [48, 283] on div "Show More" at bounding box center [53, 283] width 43 height 13
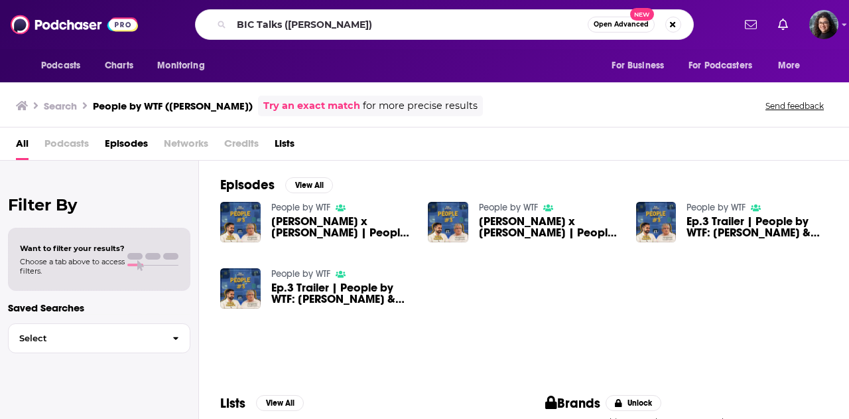
type input "BIC Talks ([PERSON_NAME])"
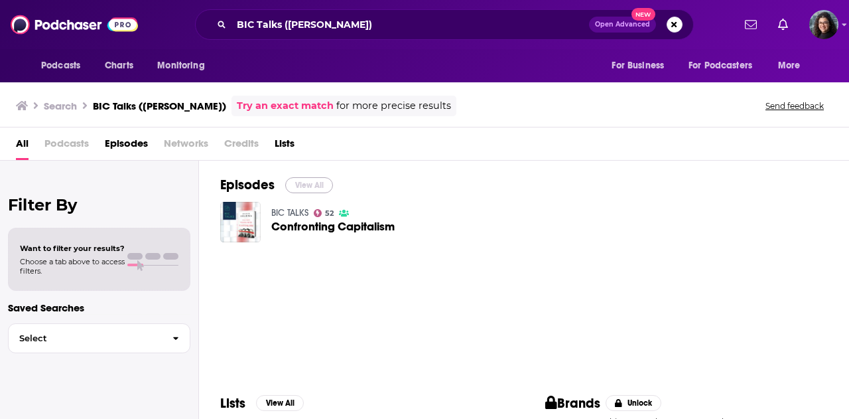
drag, startPoint x: 308, startPoint y: 186, endPoint x: 208, endPoint y: 5, distance: 206.9
click at [308, 186] on button "View All" at bounding box center [309, 185] width 48 height 16
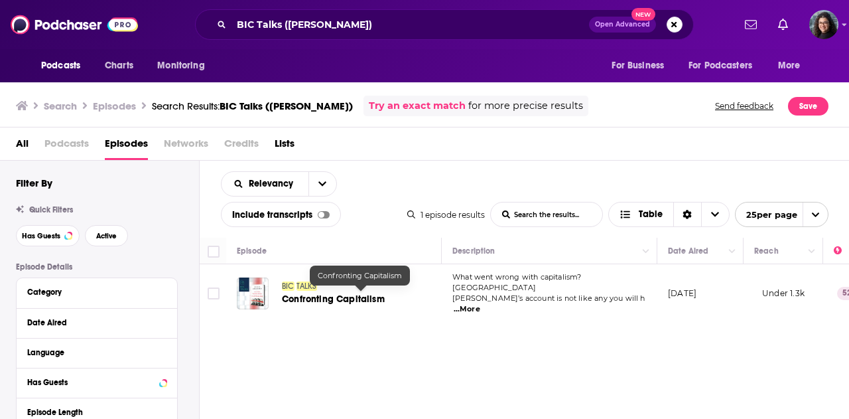
click at [301, 295] on span "Confronting Capitalism" at bounding box center [333, 298] width 103 height 11
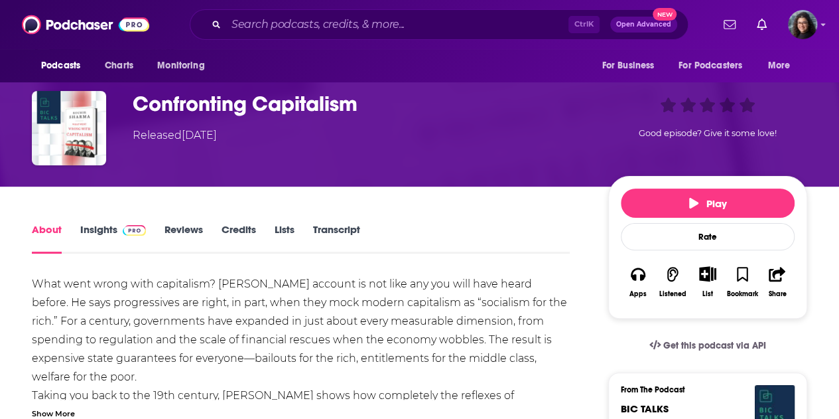
scroll to position [133, 0]
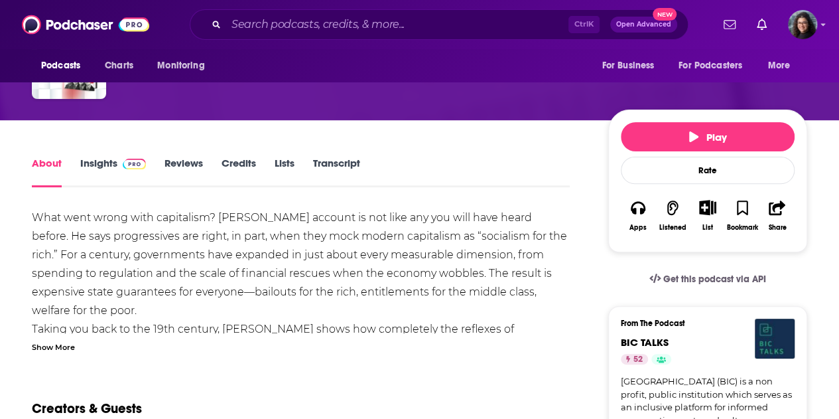
click at [69, 344] on div "Show More" at bounding box center [53, 346] width 43 height 13
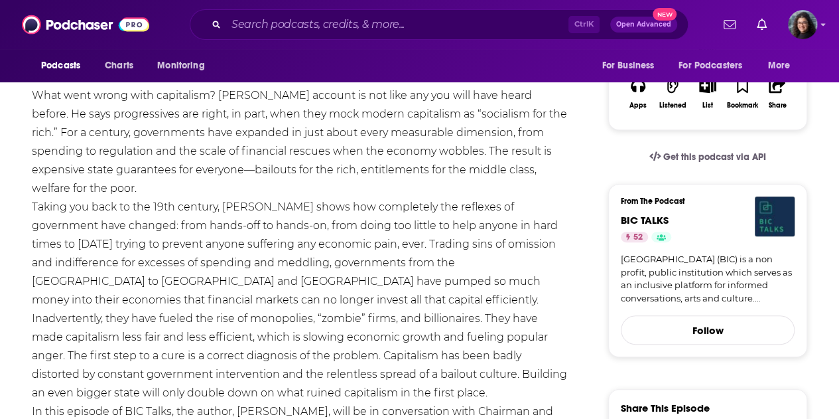
scroll to position [77, 0]
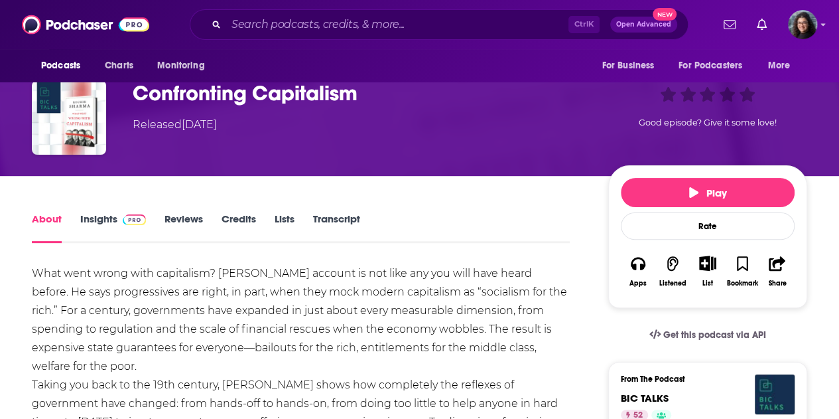
drag, startPoint x: 101, startPoint y: 221, endPoint x: 110, endPoint y: 224, distance: 9.9
click at [101, 221] on link "Insights" at bounding box center [113, 227] width 66 height 31
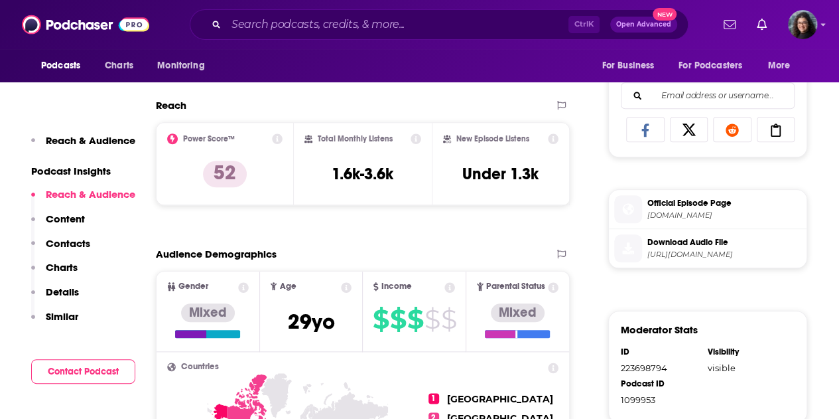
scroll to position [531, 0]
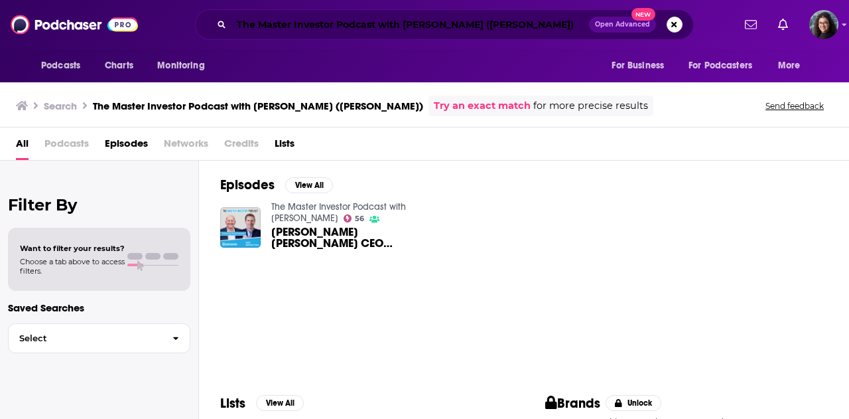
click at [385, 26] on input "The Master Investor Podcast with [PERSON_NAME] ([PERSON_NAME])" at bounding box center [410, 24] width 358 height 21
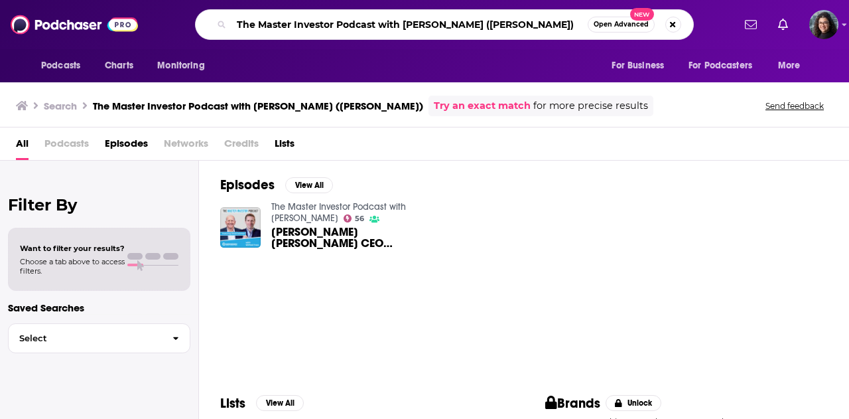
paste input "Experts Speak"
type input "Experts Speak ([PERSON_NAME])"
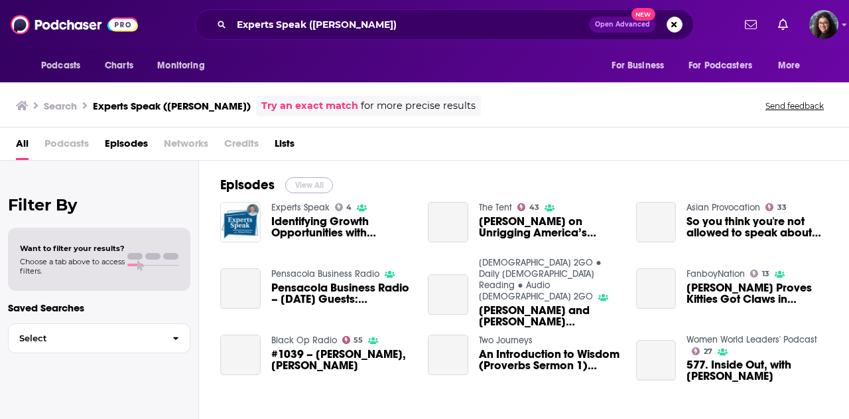
click at [304, 183] on button "View All" at bounding box center [309, 185] width 48 height 16
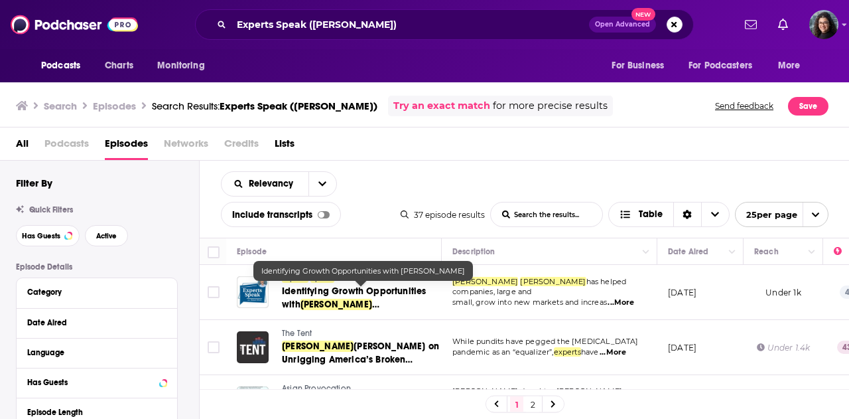
click at [360, 290] on span "Identifying Growth Opportunities with" at bounding box center [354, 297] width 144 height 25
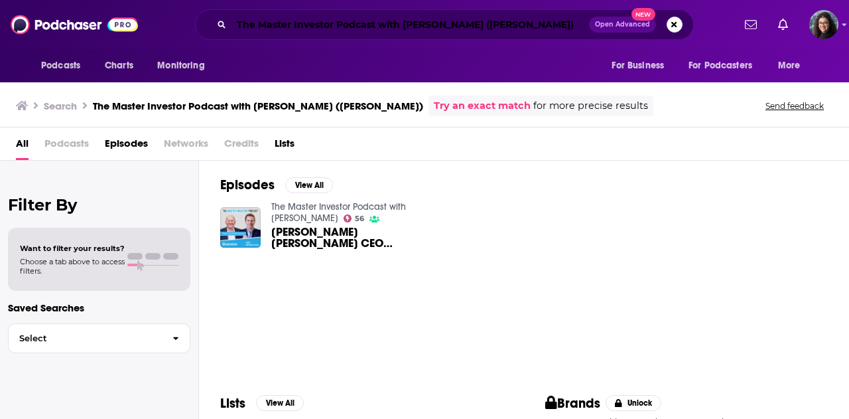
click at [337, 33] on input "The Master Investor Podcast with [PERSON_NAME] ([PERSON_NAME])" at bounding box center [410, 24] width 358 height 21
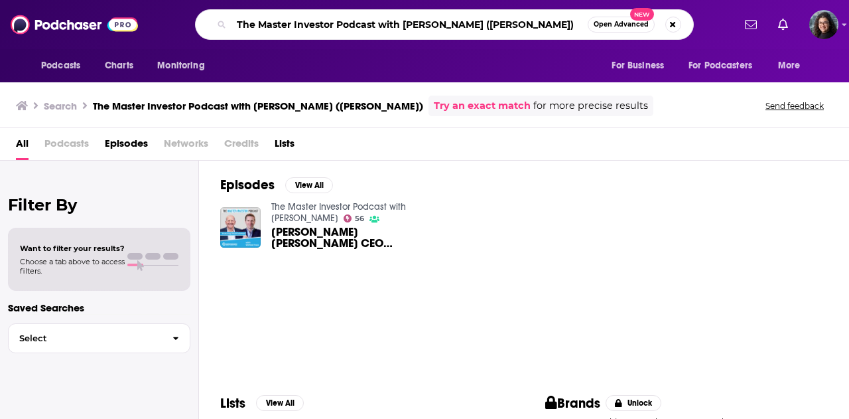
paste input "CNBC Money Movers"
type input "CNBC Money Movers ([PERSON_NAME])"
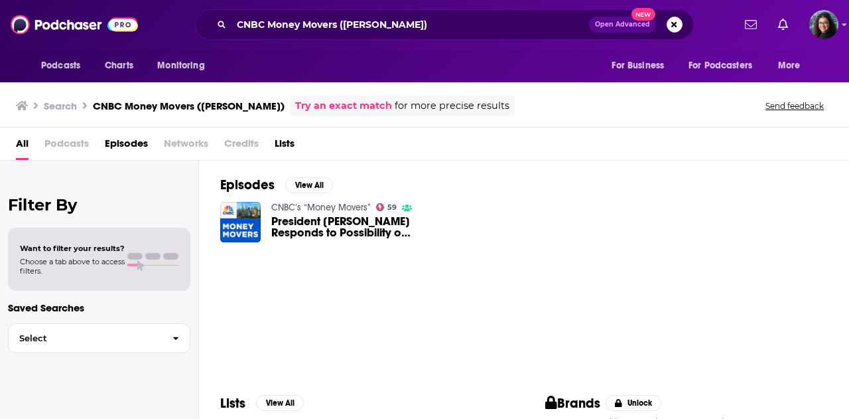
click at [293, 220] on span "President [PERSON_NAME] Responds to Possibility of Firing Fed Chair, [PERSON_NA…" at bounding box center [341, 227] width 141 height 23
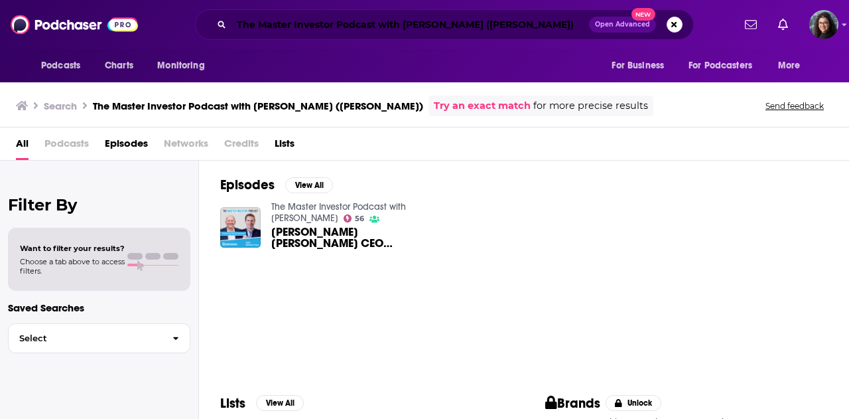
click at [369, 23] on input "The Master Investor Podcast with [PERSON_NAME] ([PERSON_NAME])" at bounding box center [410, 24] width 358 height 21
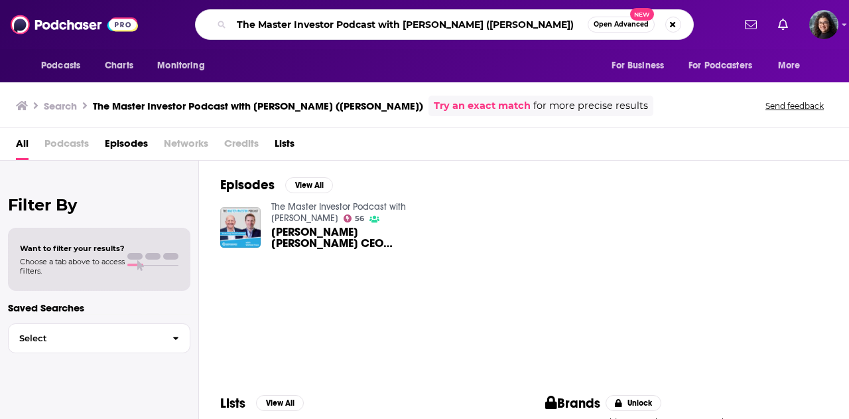
paste input "Bloomberg Talks"
type input "Bloomberg Talks (David Solomon)"
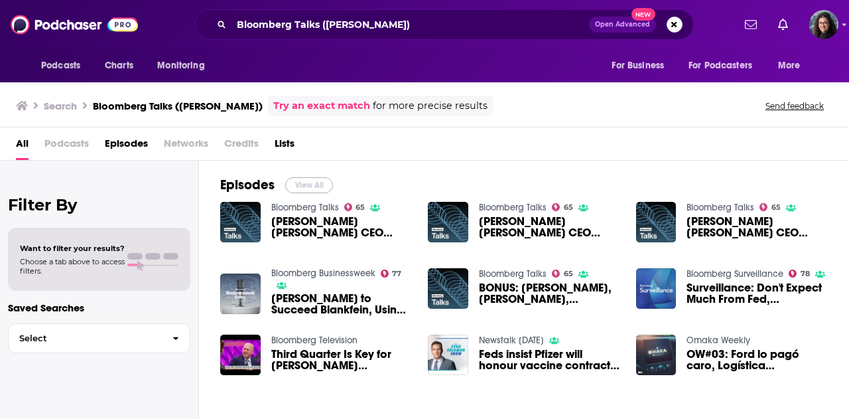
drag, startPoint x: 306, startPoint y: 182, endPoint x: 305, endPoint y: 2, distance: 180.4
click at [306, 182] on button "View All" at bounding box center [309, 185] width 48 height 16
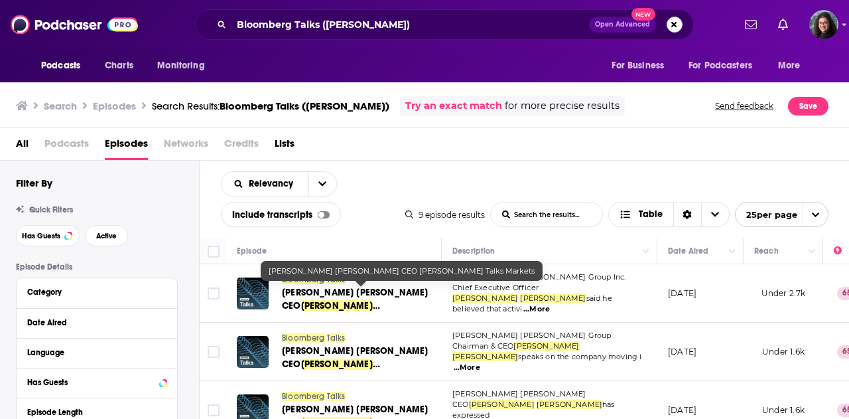
click at [307, 291] on span "Goldman Sachs CEO" at bounding box center [355, 299] width 147 height 25
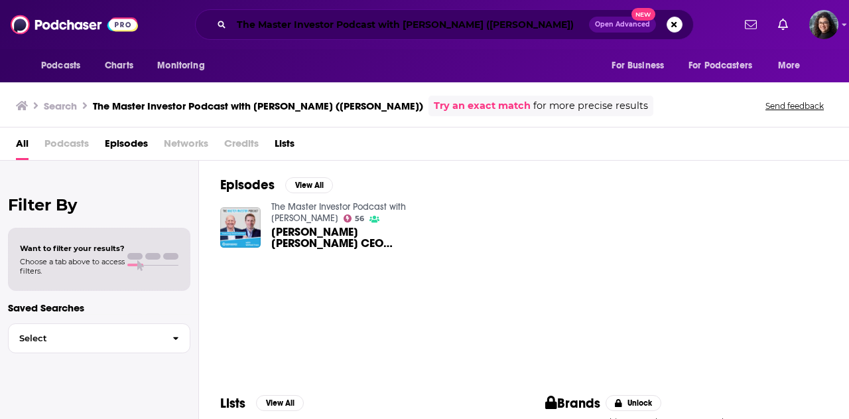
click at [362, 31] on input "The Master Investor Podcast with [PERSON_NAME] ([PERSON_NAME])" at bounding box center [410, 24] width 358 height 21
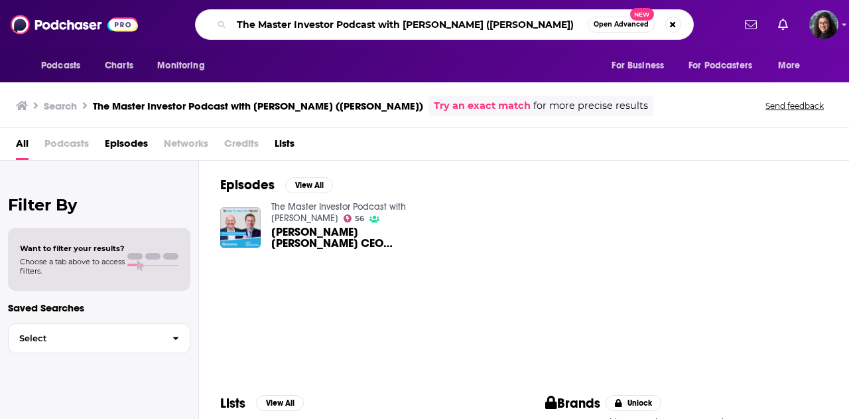
paste input "CNBC Squawk Pod"
type input "CNBC Squawk Pod (David Solomon)"
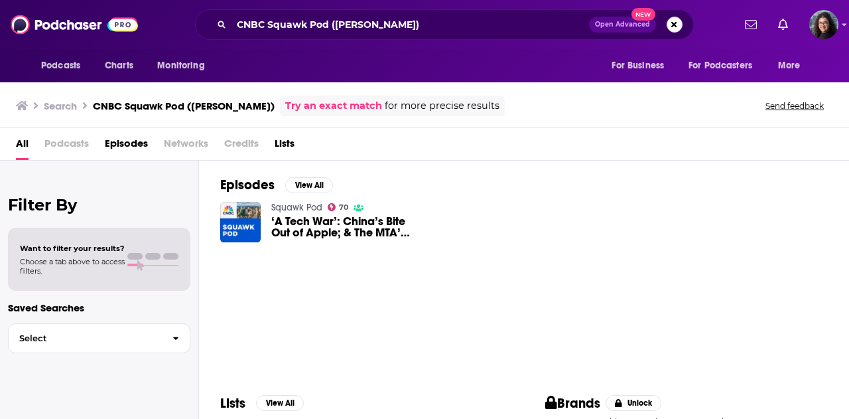
click at [305, 220] on span "‘A Tech War’: China’s Bite Out of Apple; & The MTA’s Pricing Power 9/8/23" at bounding box center [341, 227] width 141 height 23
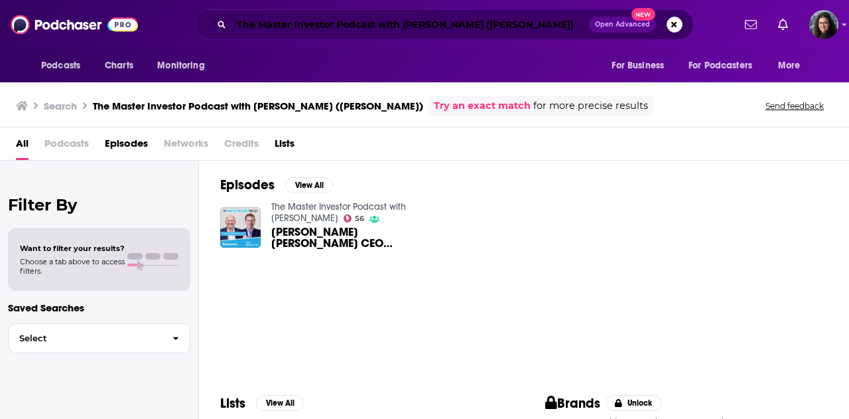
click at [456, 21] on input "The Master Investor Podcast with [PERSON_NAME] ([PERSON_NAME])" at bounding box center [410, 24] width 358 height 21
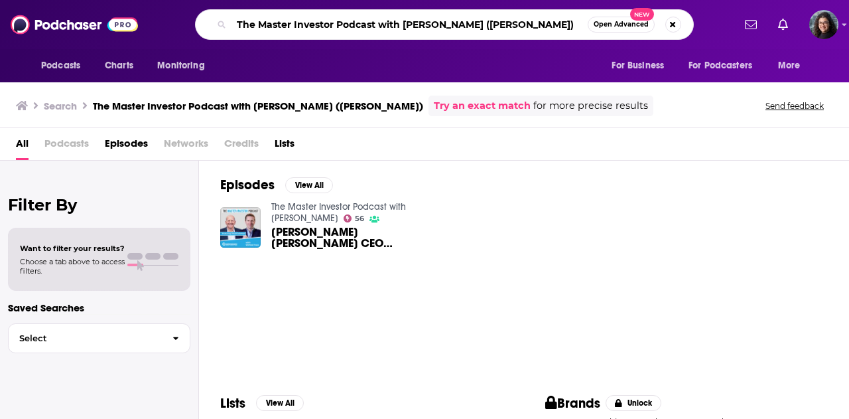
paste input "[PERSON_NAME] [PERSON_NAME] Exchanges"
type input "[PERSON_NAME] [PERSON_NAME] Exchanges ([PERSON_NAME])"
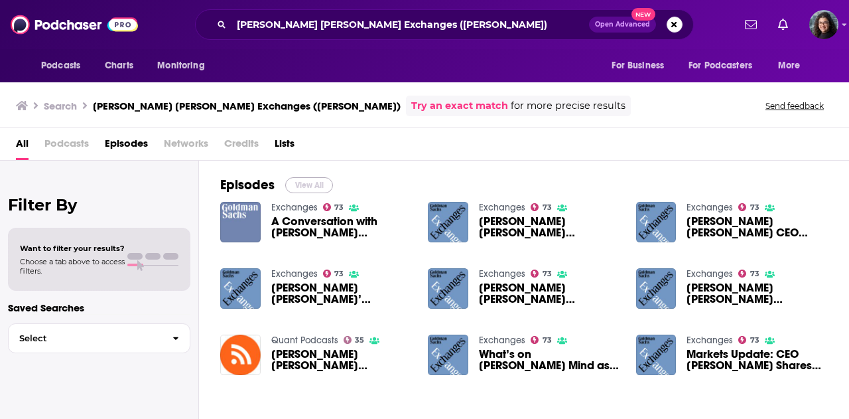
drag, startPoint x: 304, startPoint y: 186, endPoint x: 405, endPoint y: 4, distance: 207.5
click at [304, 186] on button "View All" at bounding box center [309, 185] width 48 height 16
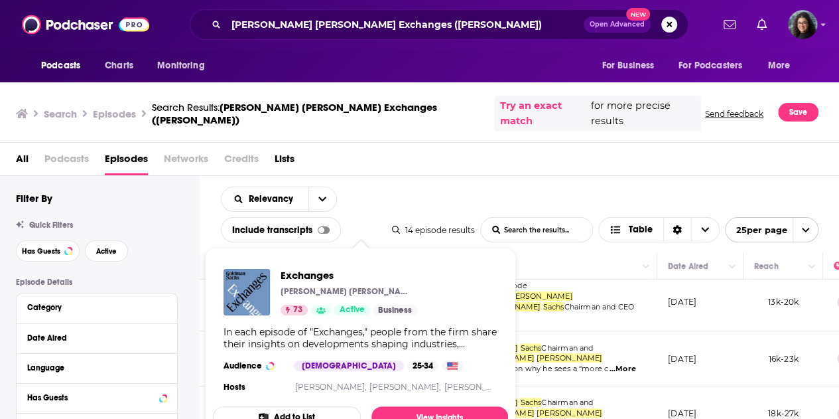
scroll to position [199, 0]
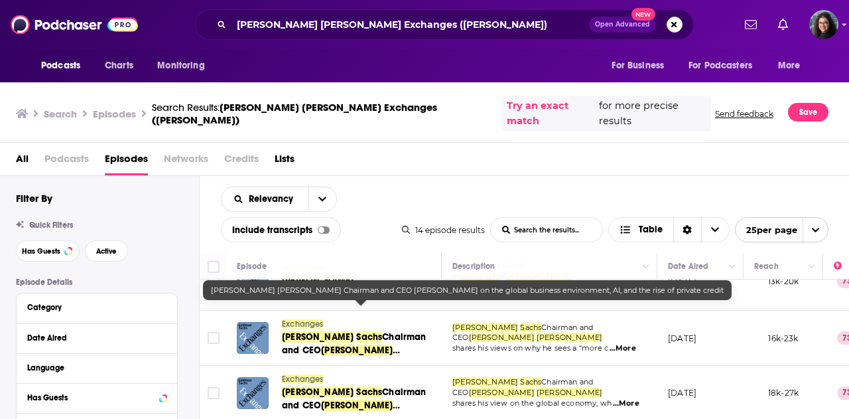
click at [363, 331] on span "Chairman and CEO" at bounding box center [354, 343] width 145 height 25
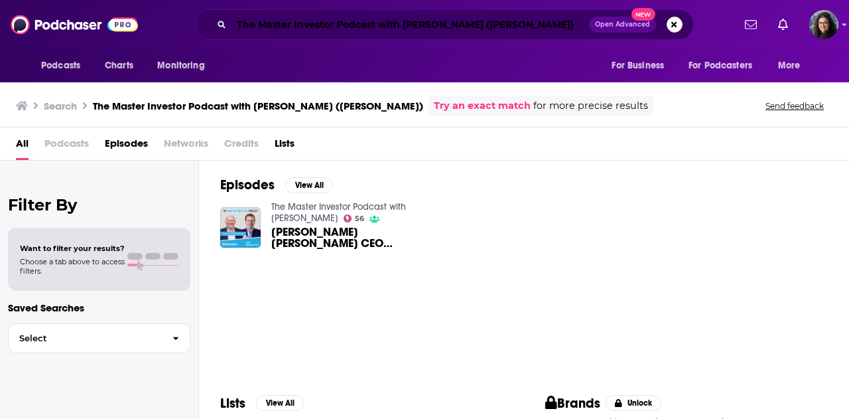
click at [470, 21] on input "The Master Investor Podcast with [PERSON_NAME] ([PERSON_NAME])" at bounding box center [410, 24] width 358 height 21
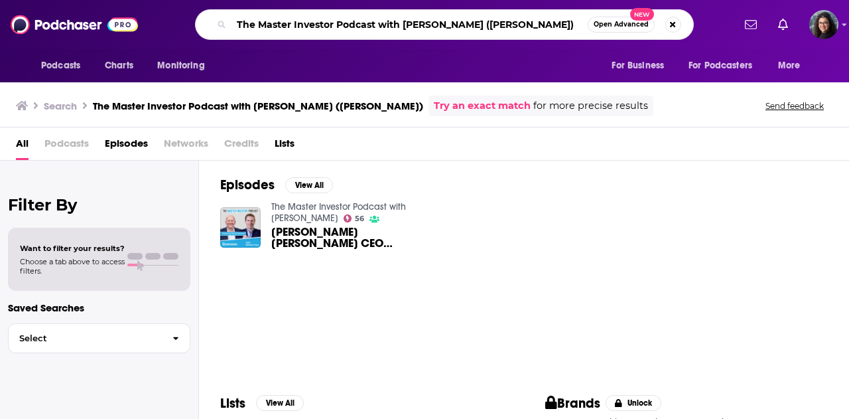
paste input "Quant Podcasts"
type input "Quant Podcasts (David Solomon)"
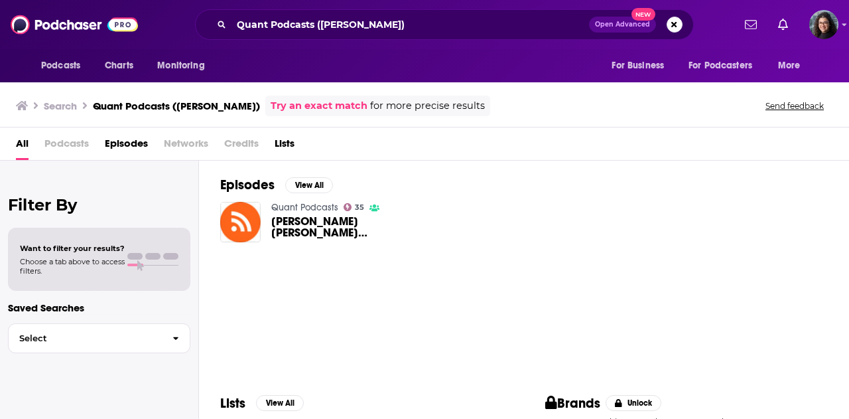
click at [302, 221] on span "Goldman Sachs Chairman and CEO David Solomon on the global business environment…" at bounding box center [341, 227] width 141 height 23
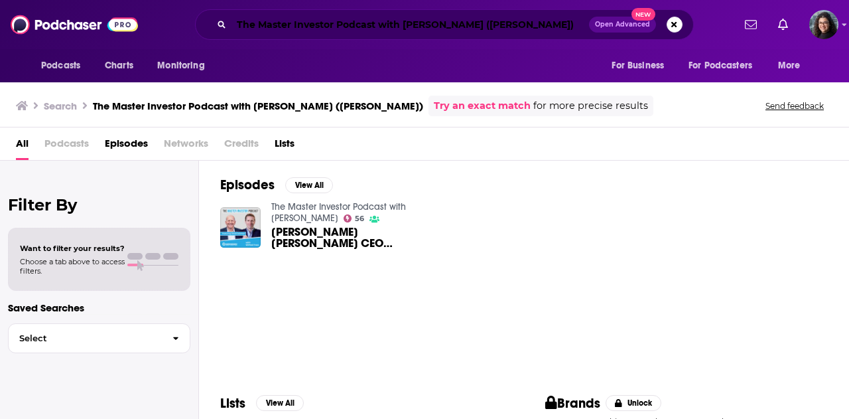
click at [382, 23] on input "The Master Investor Podcast with [PERSON_NAME] ([PERSON_NAME])" at bounding box center [410, 24] width 358 height 21
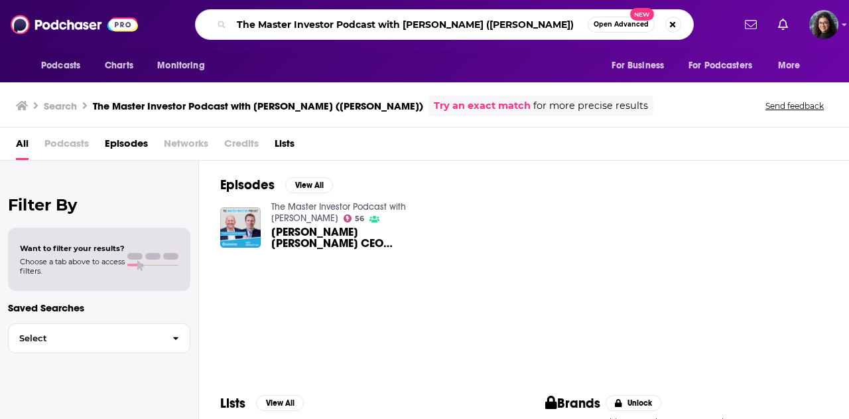
click at [419, 27] on input "The Master Investor Podcast with [PERSON_NAME] ([PERSON_NAME])" at bounding box center [409, 24] width 356 height 21
paste input "Bloomberg Daybreak: US Edition"
type input "Bloomberg Daybreak: US Edition ([PERSON_NAME])"
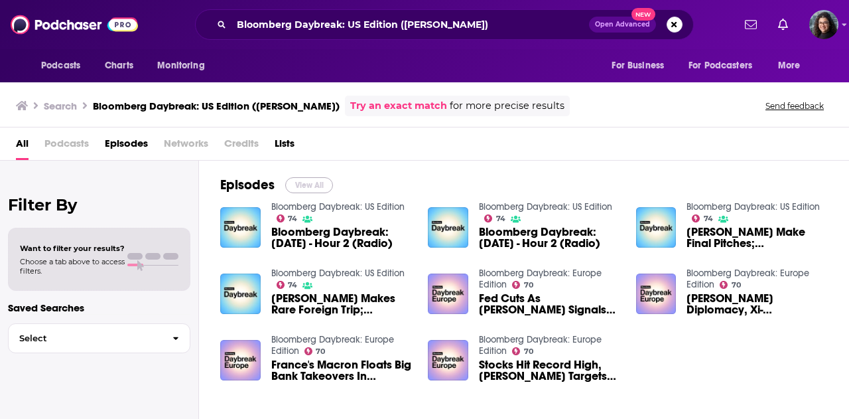
click at [308, 184] on button "View All" at bounding box center [309, 185] width 48 height 16
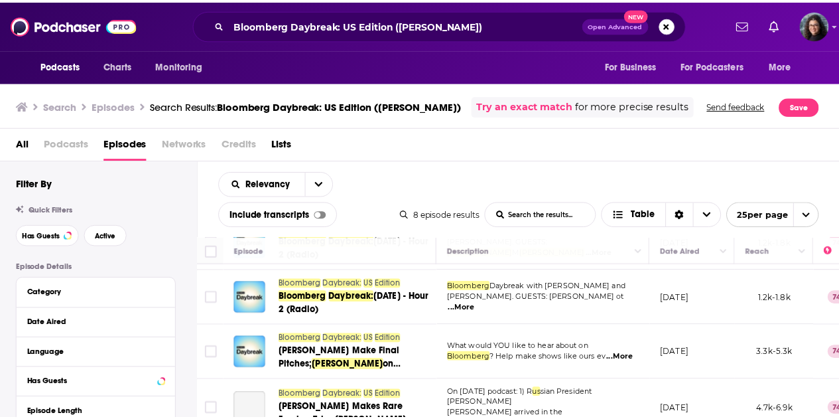
scroll to position [66, 0]
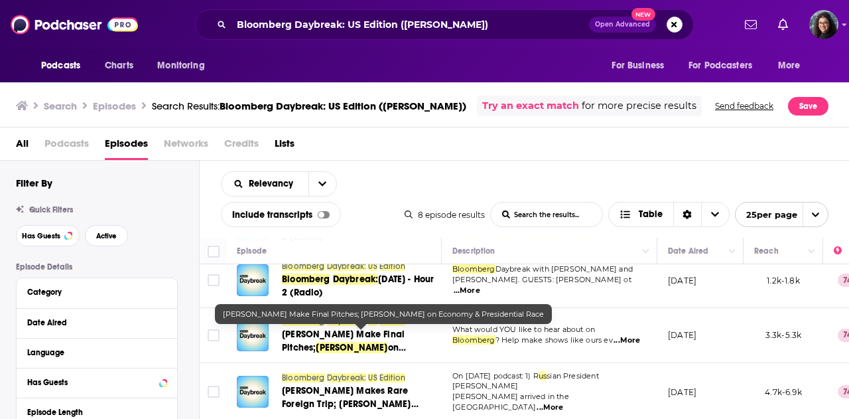
click at [350, 334] on span "Trump-Harris Make Final Pitches;" at bounding box center [343, 340] width 123 height 25
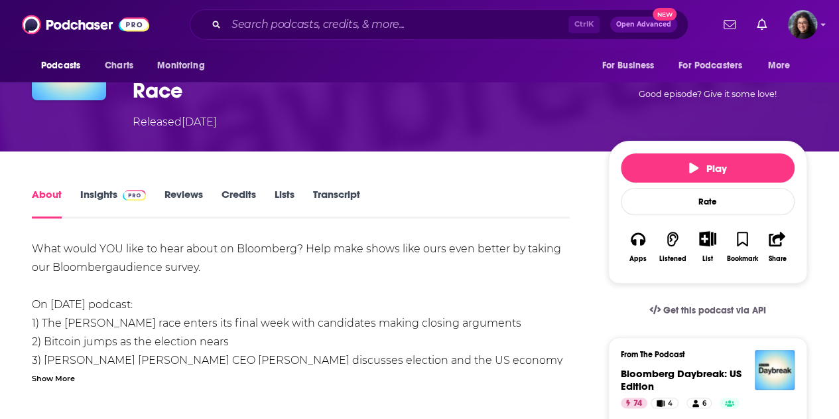
scroll to position [133, 0]
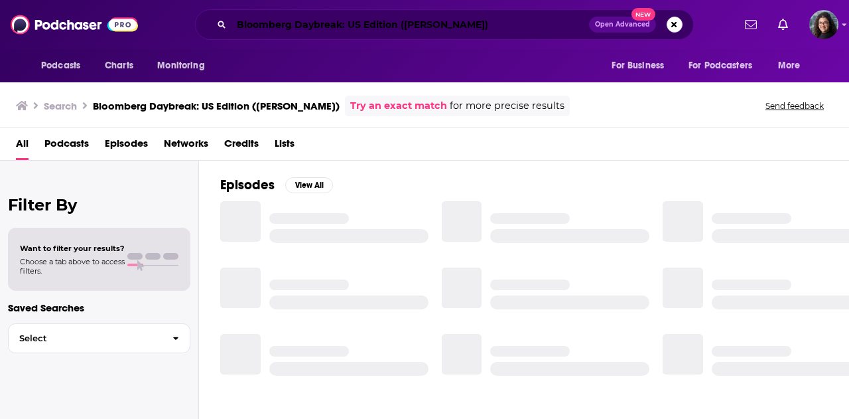
click at [354, 21] on input "Bloomberg Daybreak: US Edition (David Solomon)" at bounding box center [410, 24] width 358 height 21
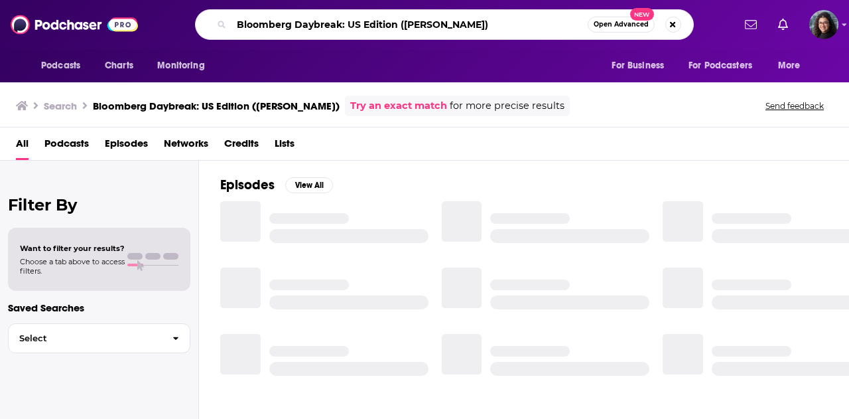
paste input "Talks"
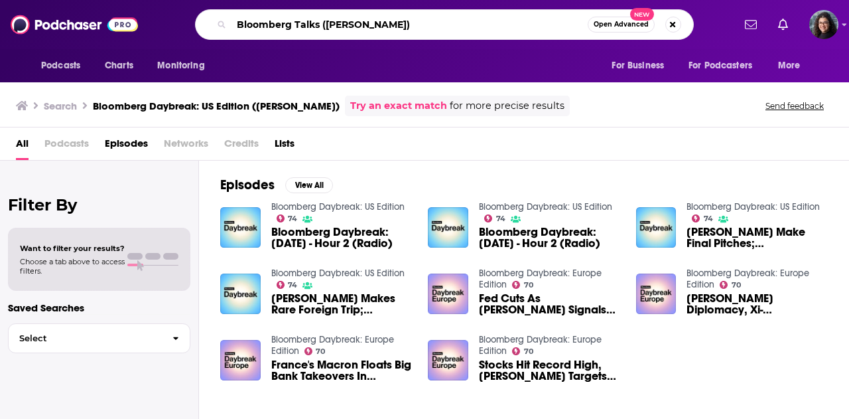
type input "Bloomberg Talks ([PERSON_NAME])"
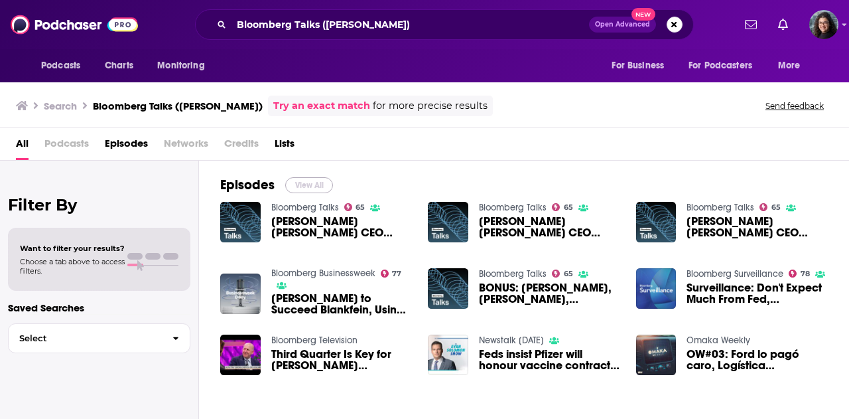
click at [312, 182] on button "View All" at bounding box center [309, 185] width 48 height 16
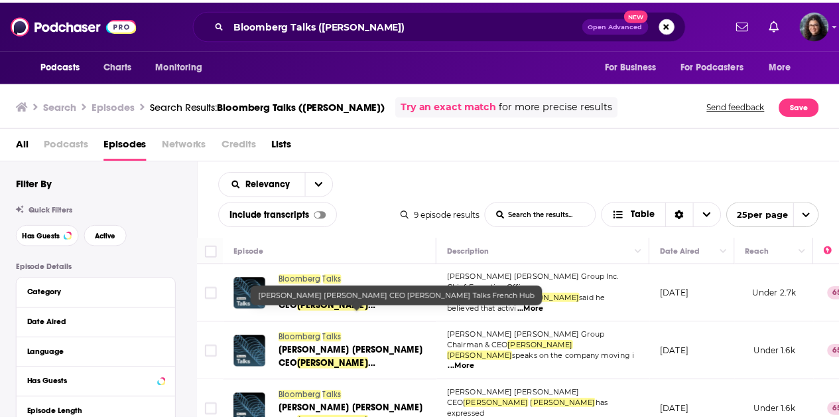
scroll to position [66, 0]
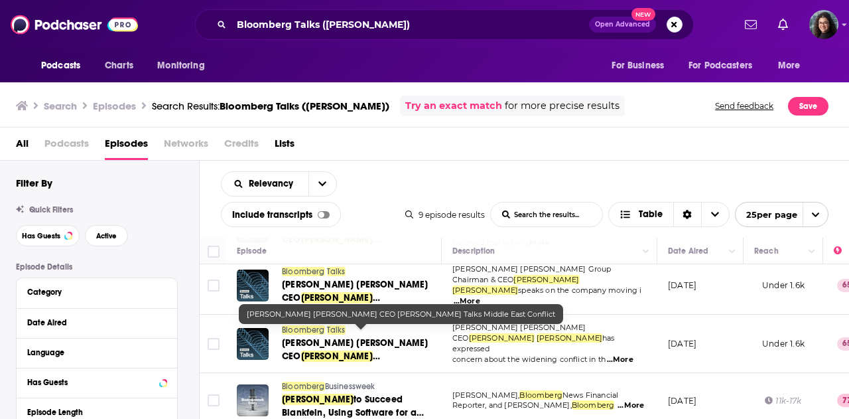
click at [371, 337] on span "Goldman Sachs CEO" at bounding box center [355, 349] width 147 height 25
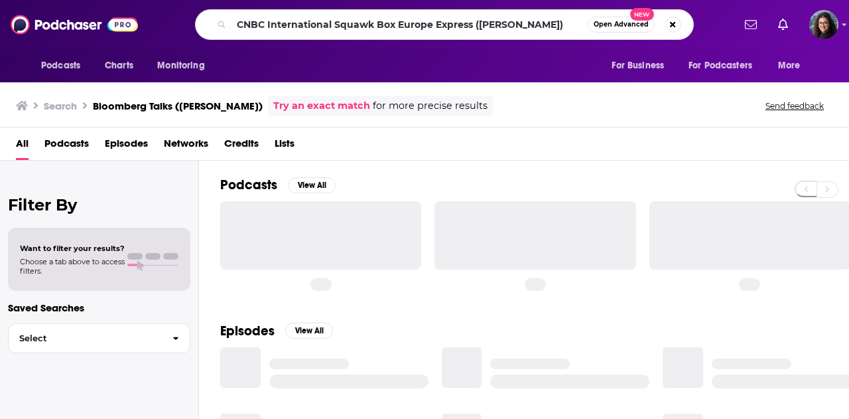
type input "CNBC International Squawk Box Europe Express ([PERSON_NAME])"
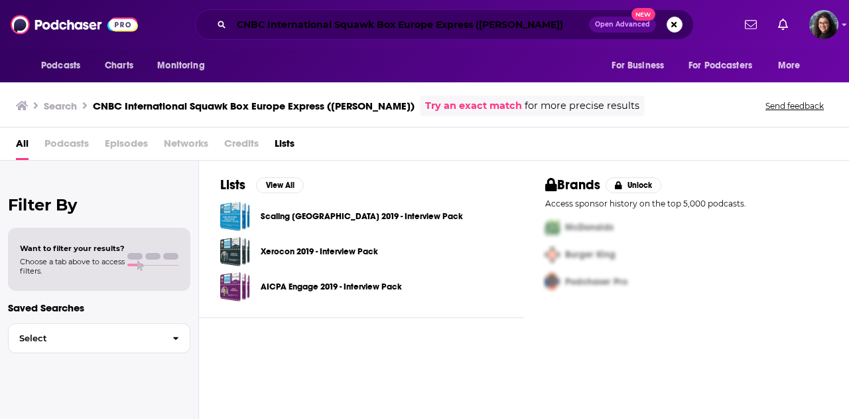
click at [463, 23] on input "CNBC International Squawk Box Europe Express ([PERSON_NAME])" at bounding box center [410, 24] width 358 height 21
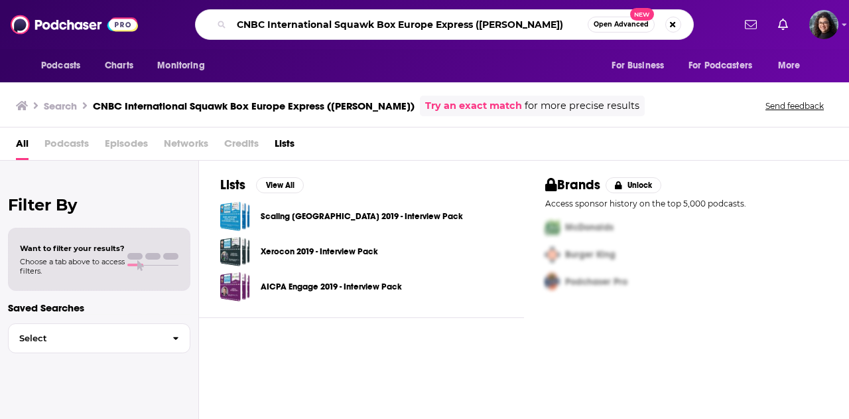
paste input "Halftime Report"
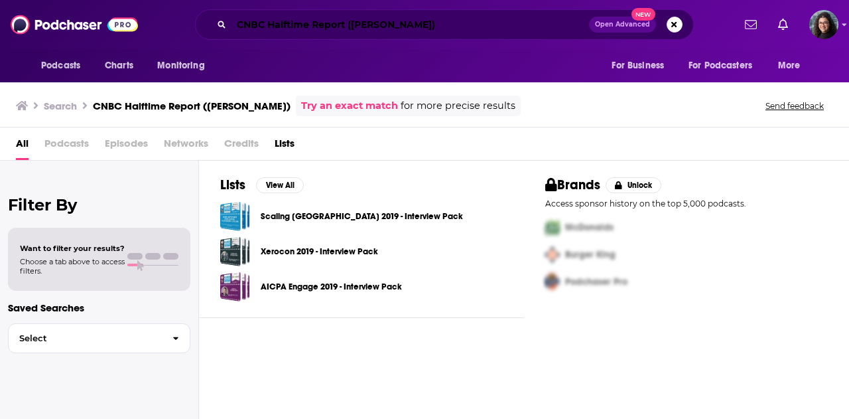
click at [360, 17] on input "CNBC Halftime Report ([PERSON_NAME])" at bounding box center [410, 24] width 358 height 21
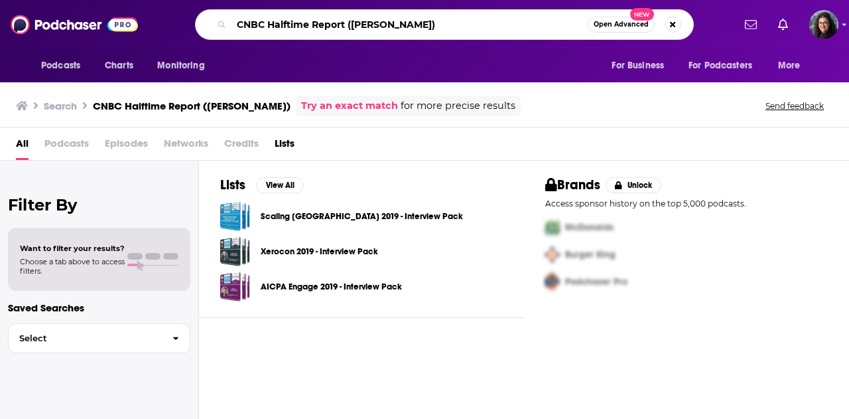
paste input "Big Take"
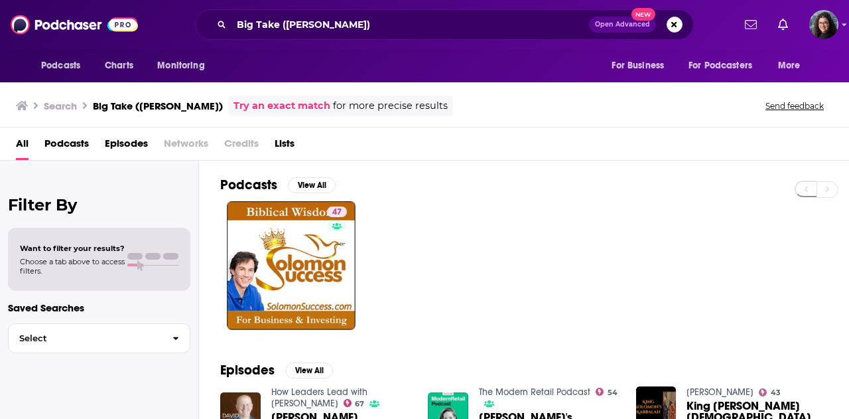
scroll to position [66, 0]
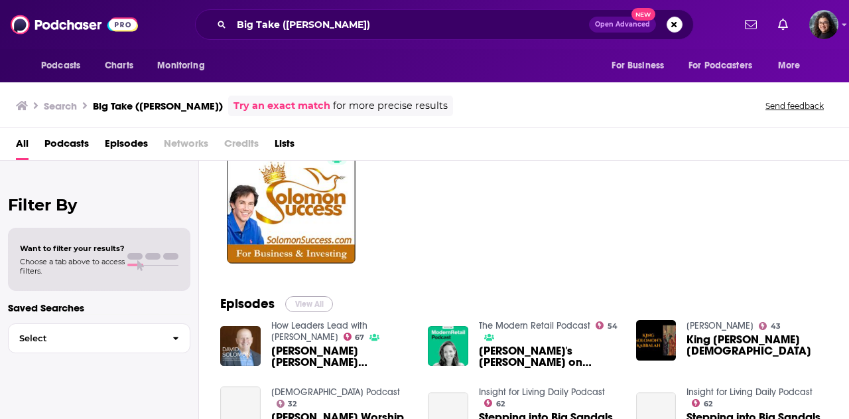
click at [306, 298] on button "View All" at bounding box center [309, 304] width 48 height 16
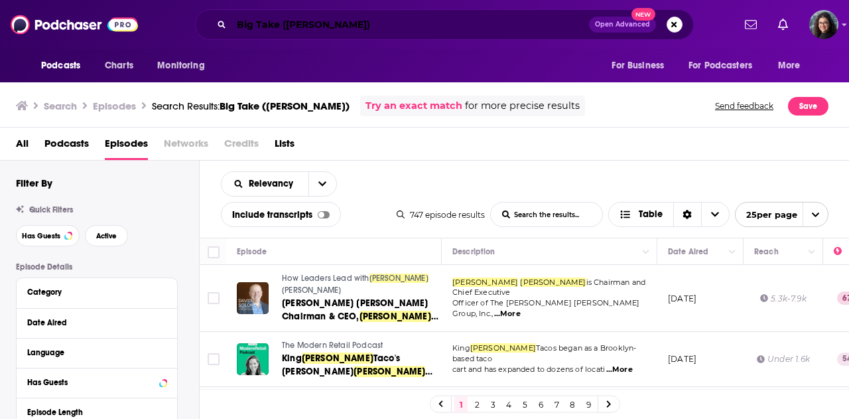
click at [430, 19] on input "Big Take (David Solomon)" at bounding box center [410, 24] width 358 height 21
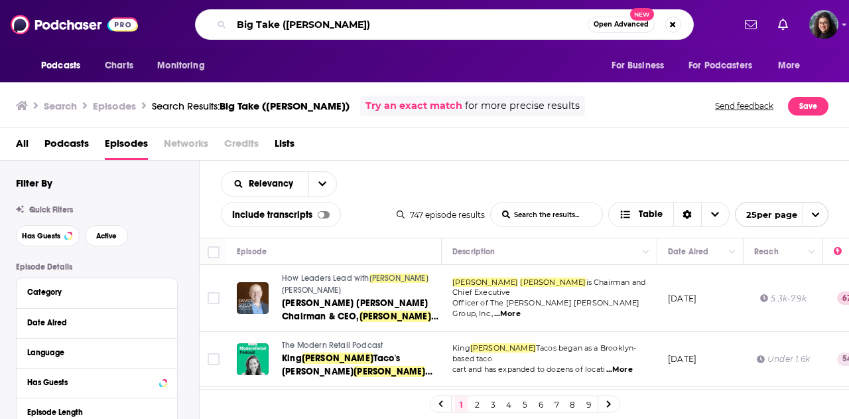
paste input "CNBC Squawk Pod (Darren Woods"
type input "CNBC Squawk Pod (Darren Woods)"
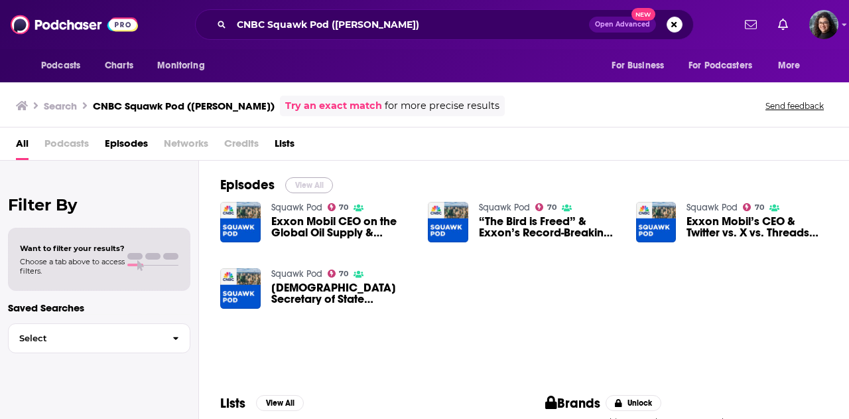
click at [312, 182] on button "View All" at bounding box center [309, 185] width 48 height 16
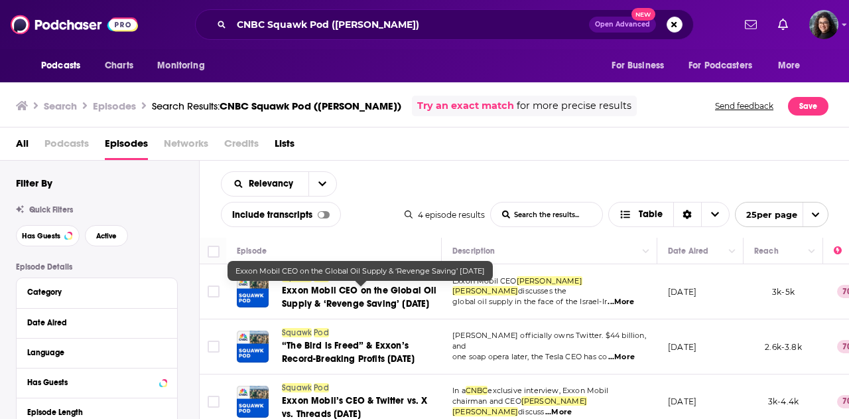
click at [336, 288] on span "Exxon Mobil CEO on the Global Oil Supply & ‘Revenge Saving’ [DATE]" at bounding box center [359, 297] width 155 height 25
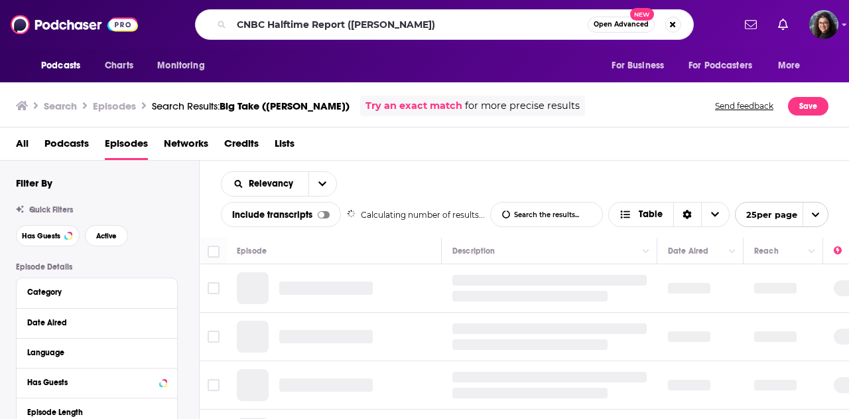
type input "CNBC Halftime Report (David Solomon)"
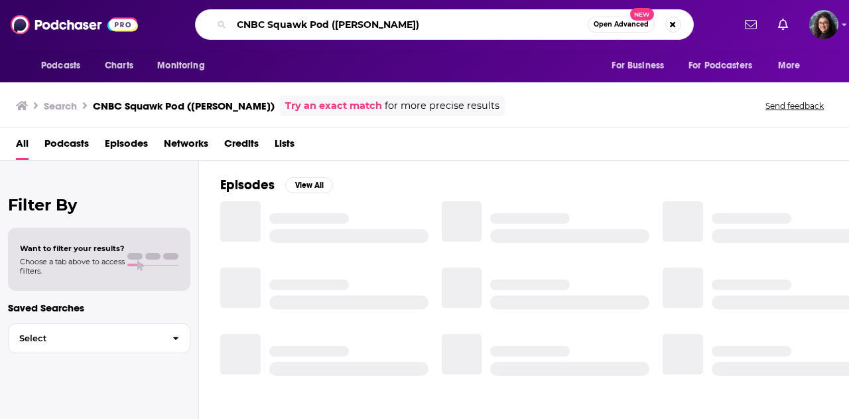
drag, startPoint x: 417, startPoint y: 27, endPoint x: 172, endPoint y: 23, distance: 244.8
click at [172, 23] on div "CNBC Squawk Pod ([PERSON_NAME]) Open Advanced New" at bounding box center [444, 24] width 578 height 31
paste input "losing Market Report"
type input "Closing Market Report ([PERSON_NAME])"
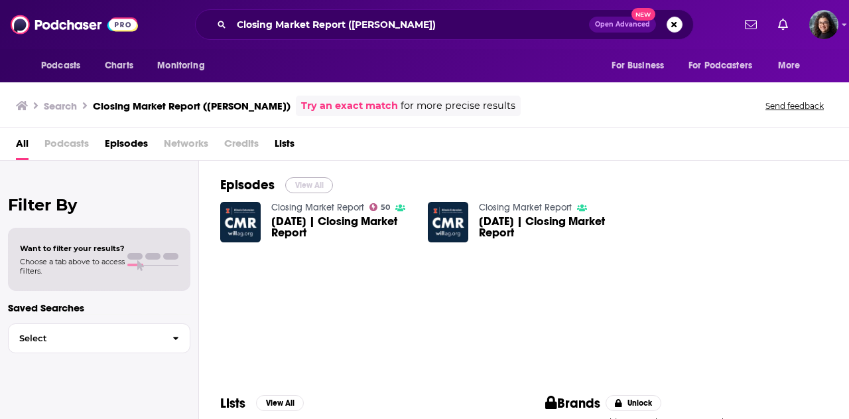
drag, startPoint x: 311, startPoint y: 182, endPoint x: 376, endPoint y: 2, distance: 191.8
click at [311, 182] on button "View All" at bounding box center [309, 185] width 48 height 16
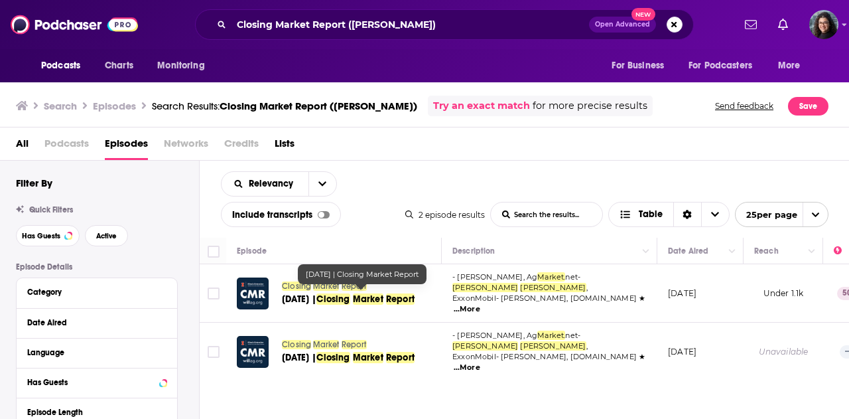
click at [336, 293] on span "Closing" at bounding box center [332, 298] width 33 height 11
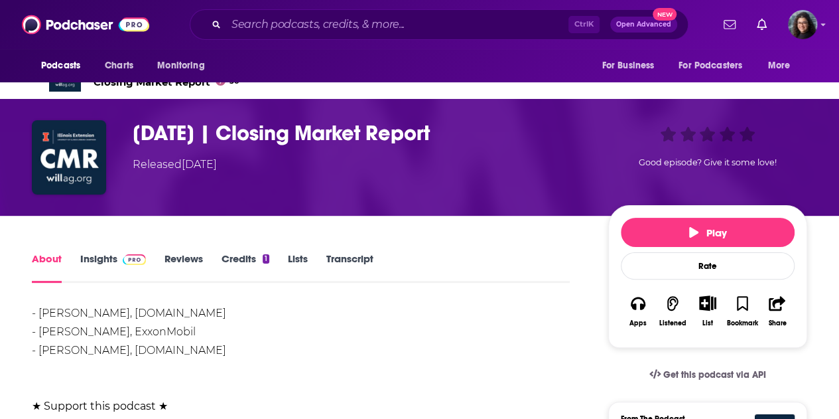
scroll to position [66, 0]
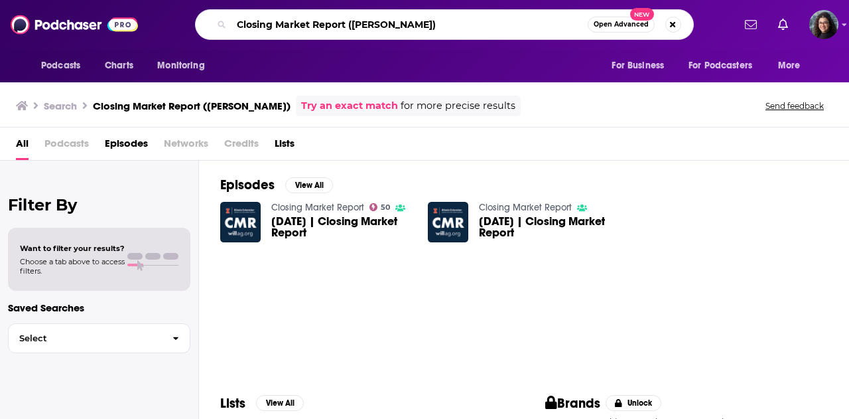
drag, startPoint x: 447, startPoint y: 25, endPoint x: 76, endPoint y: 19, distance: 371.5
click at [76, 19] on div "Podcasts Charts Monitoring Closing Market Report ([PERSON_NAME]) Open Advanced …" at bounding box center [424, 24] width 849 height 49
paste input "Zero: The Climate Race"
type input "Zero: The Climate Race ([PERSON_NAME])"
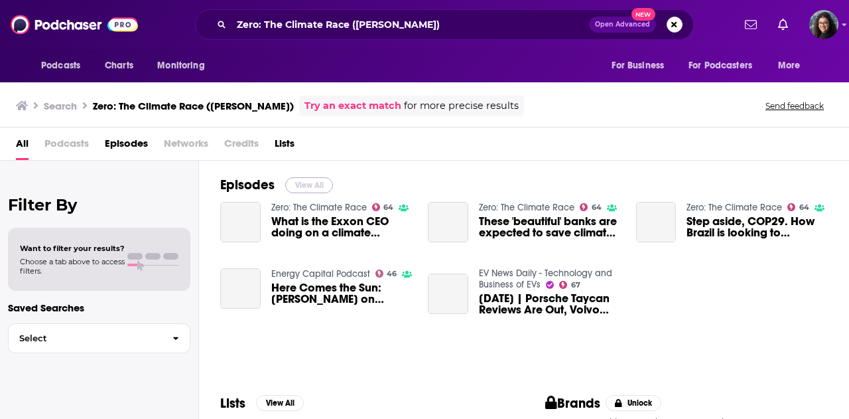
click at [310, 184] on button "View All" at bounding box center [309, 185] width 48 height 16
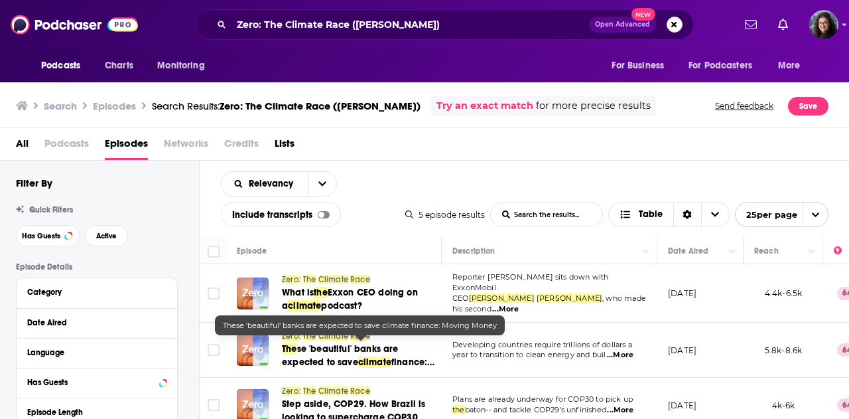
click at [371, 343] on span "se 'beautiful' banks are expected to save" at bounding box center [340, 355] width 117 height 25
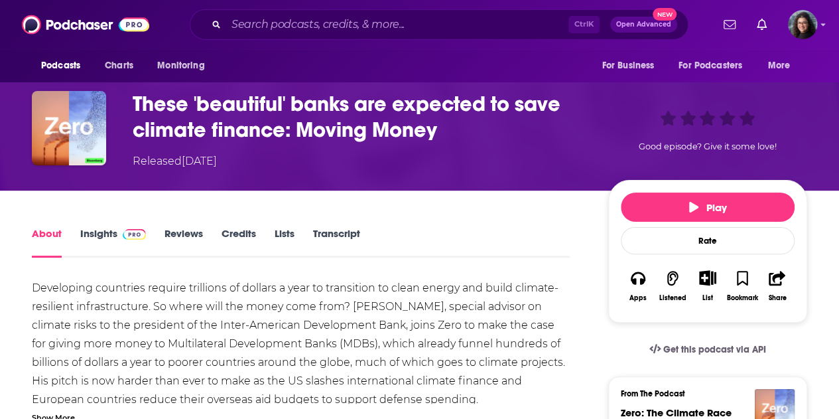
scroll to position [133, 0]
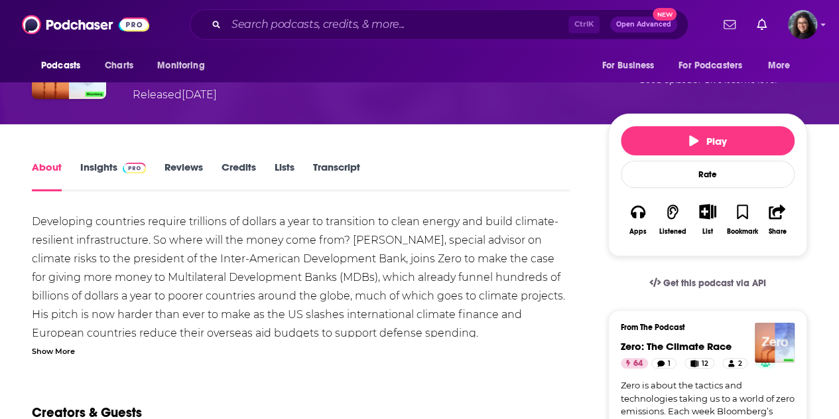
drag, startPoint x: 50, startPoint y: 351, endPoint x: 135, endPoint y: 326, distance: 88.4
click at [50, 351] on div "Show More" at bounding box center [53, 350] width 43 height 13
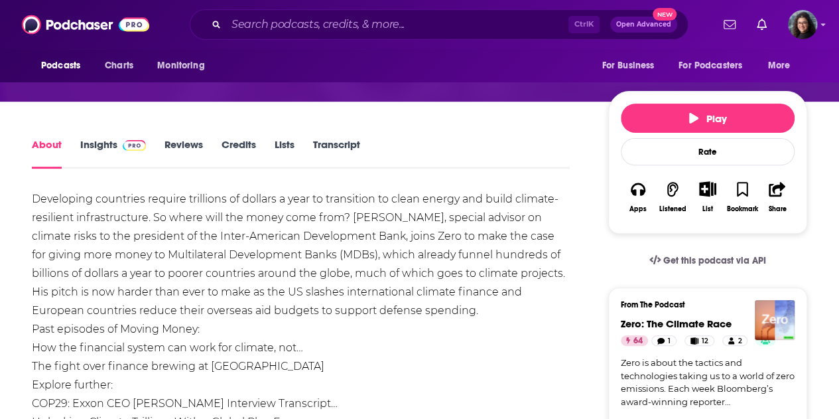
scroll to position [150, 0]
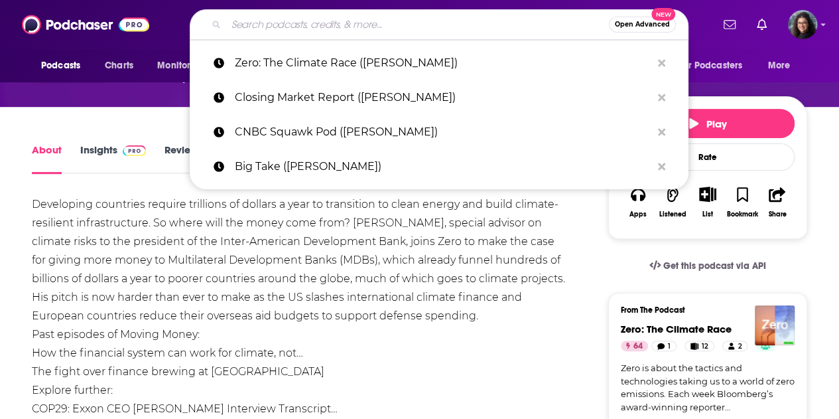
click at [384, 26] on input "Search podcasts, credits, & more..." at bounding box center [417, 24] width 383 height 21
paste input "Anders Opedal (Statoil previously Equinor)"
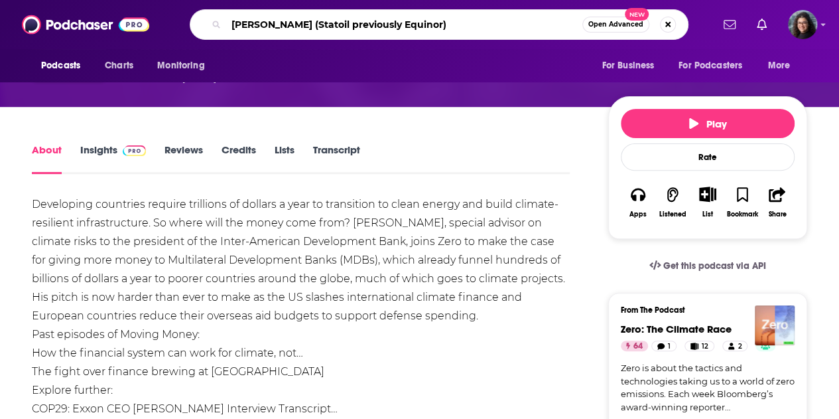
drag, startPoint x: 444, startPoint y: 25, endPoint x: 344, endPoint y: 25, distance: 100.2
click at [344, 25] on input "Anders Opedal (Statoil previously Equinor)" at bounding box center [404, 24] width 356 height 21
drag, startPoint x: 382, startPoint y: 23, endPoint x: 31, endPoint y: 19, distance: 351.6
click at [31, 19] on div "Podcasts Charts Monitoring Anders Opedal (Statoil) Open Advanced New For Busine…" at bounding box center [419, 24] width 839 height 49
paste input "ONS Energy Talks (Anders Opeda"
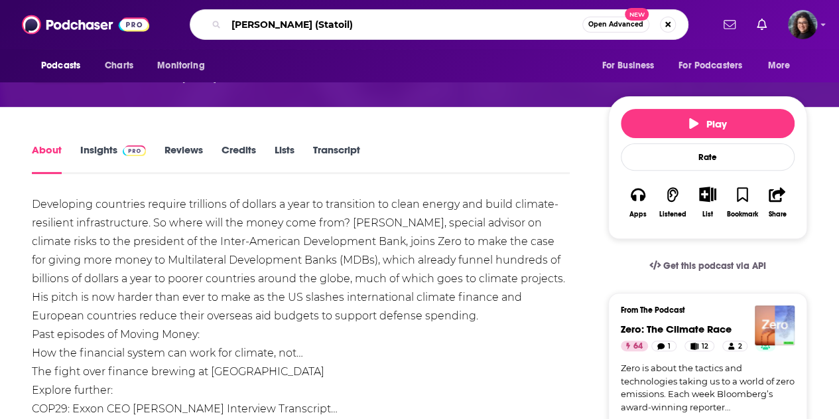
type input "ONS Energy Talks (Anders Opedal)"
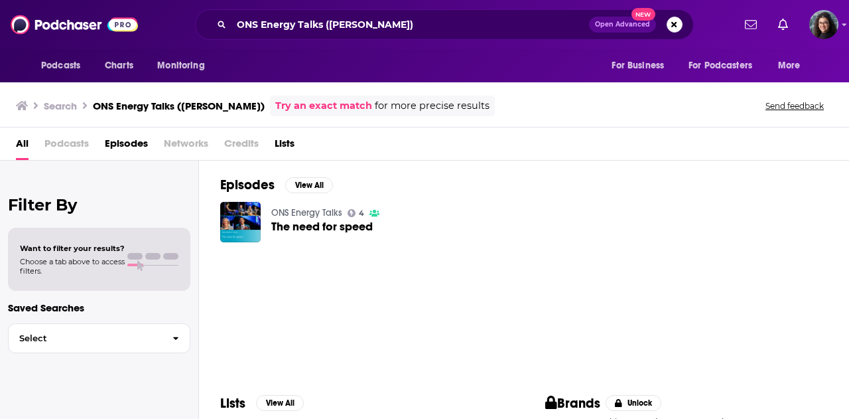
click at [360, 225] on span "The need for speed" at bounding box center [321, 226] width 101 height 11
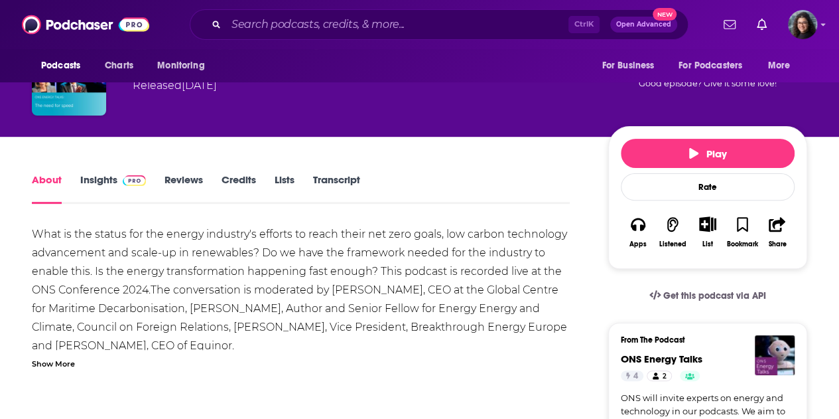
scroll to position [133, 0]
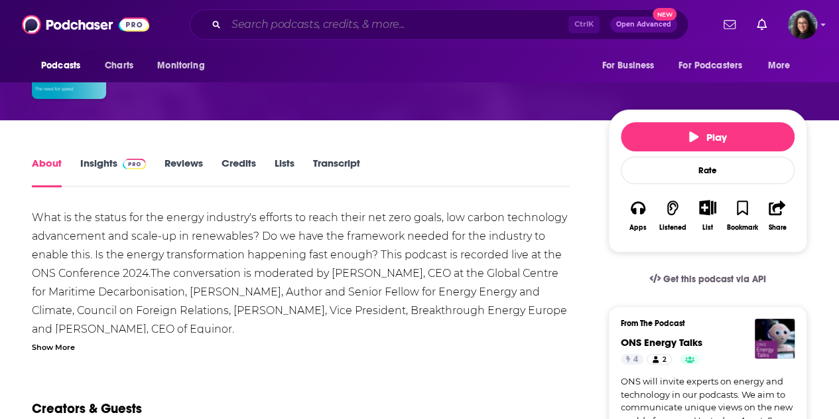
click at [402, 23] on input "Search podcasts, credits, & more..." at bounding box center [397, 24] width 342 height 21
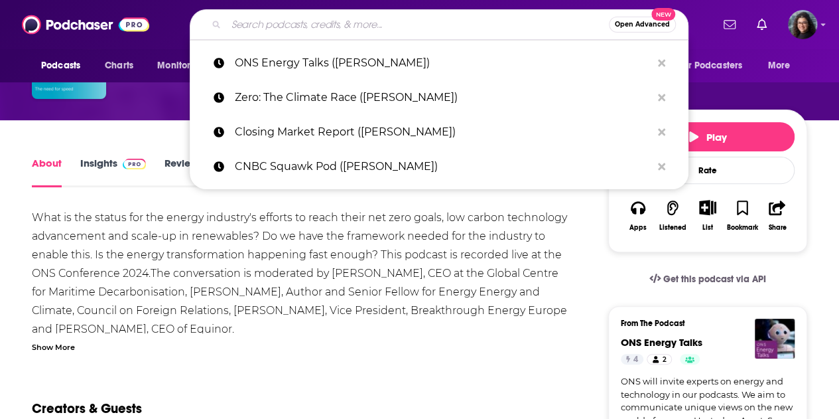
paste input "Hoosier Ag Today Podcast Network"
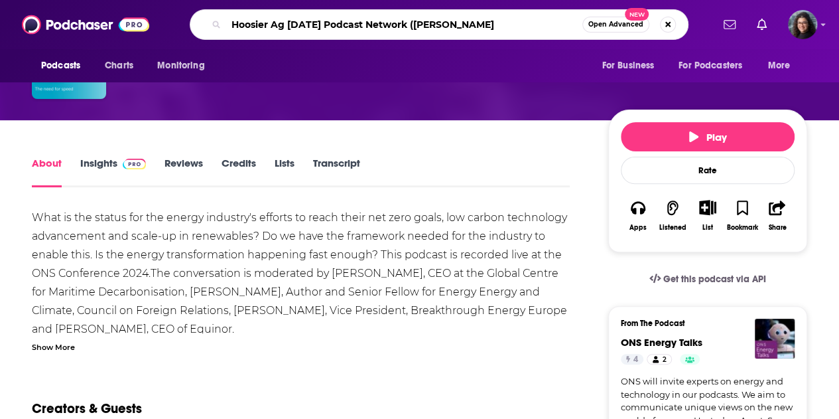
type input "Hoosier Ag Today Podcast Network (chuck magro)"
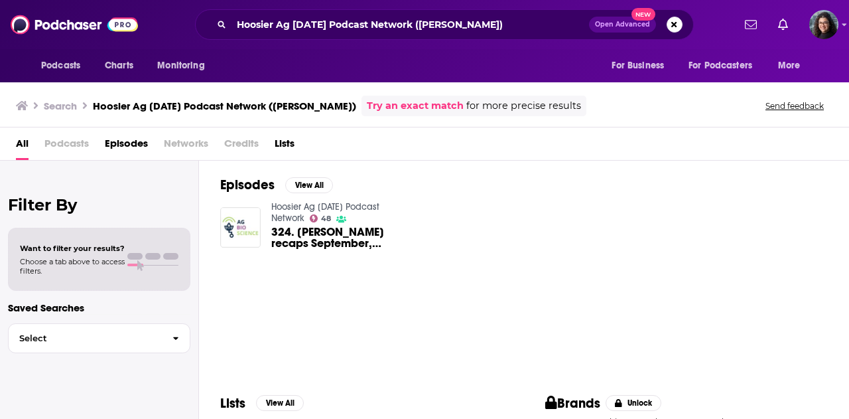
click at [353, 231] on span "324. Mitch Frazier recaps September, Corteva + Pairwise collaboration, NASDA an…" at bounding box center [341, 237] width 141 height 23
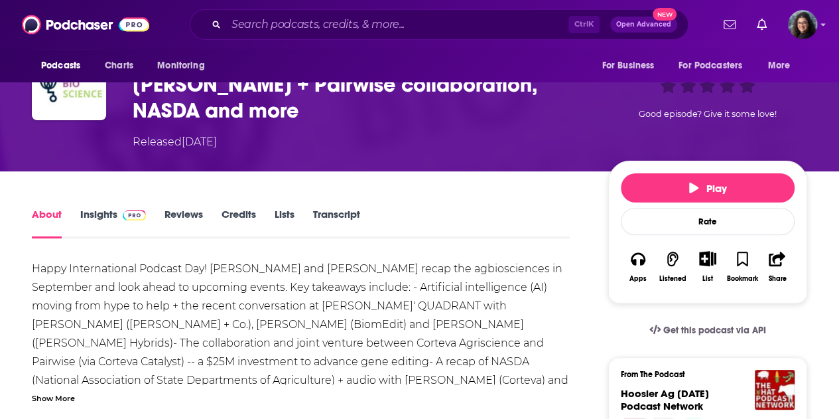
scroll to position [133, 0]
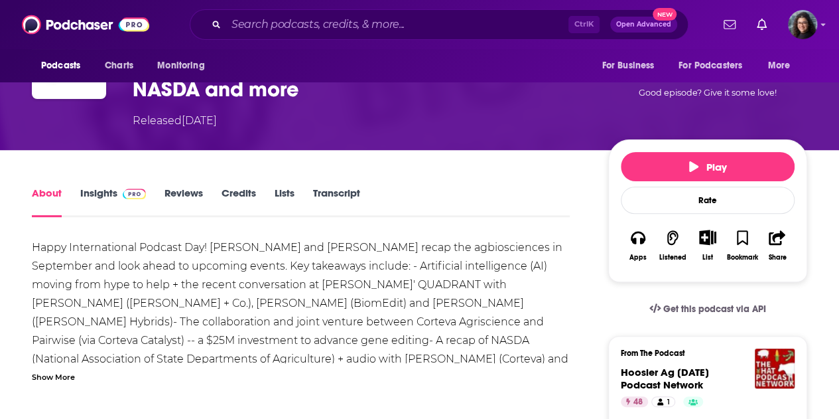
click at [48, 369] on div "Show More" at bounding box center [53, 375] width 43 height 13
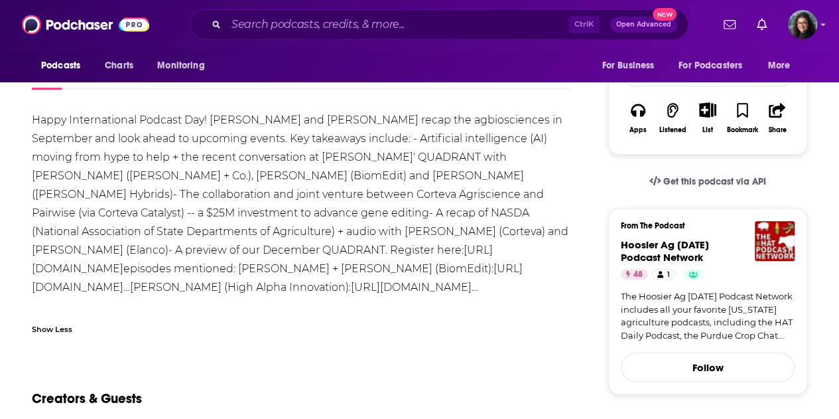
scroll to position [265, 0]
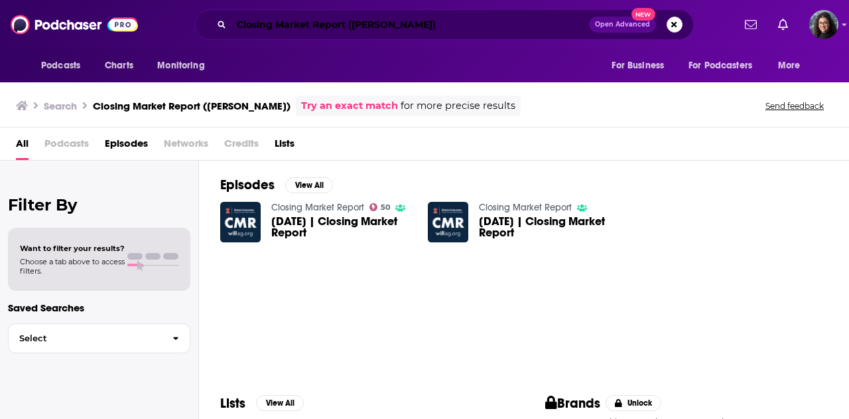
click at [435, 29] on input "Closing Market Report ([PERSON_NAME])" at bounding box center [410, 24] width 358 height 21
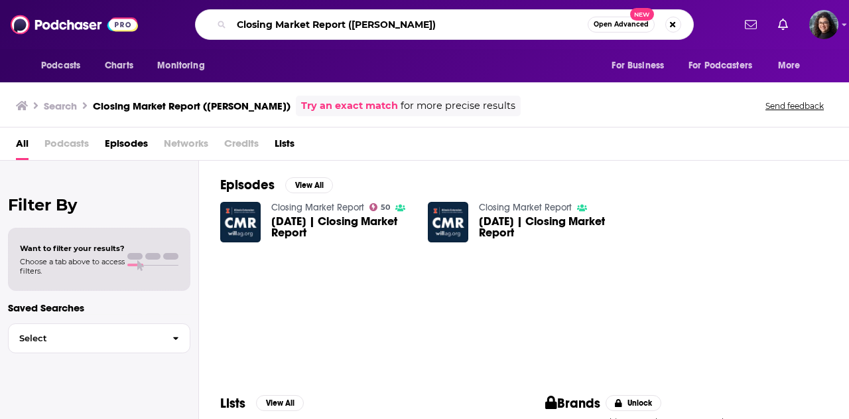
paste input "Zero: The Climate Race"
type input "Zero: The Climate Race (Darren Woods)"
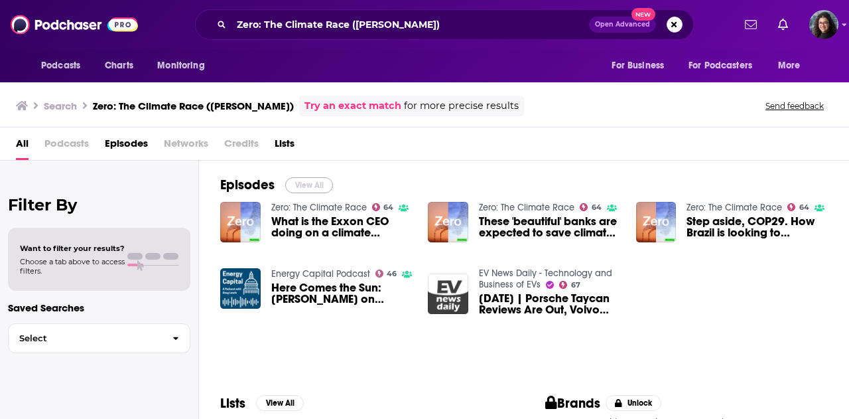
click at [308, 186] on button "View All" at bounding box center [309, 185] width 48 height 16
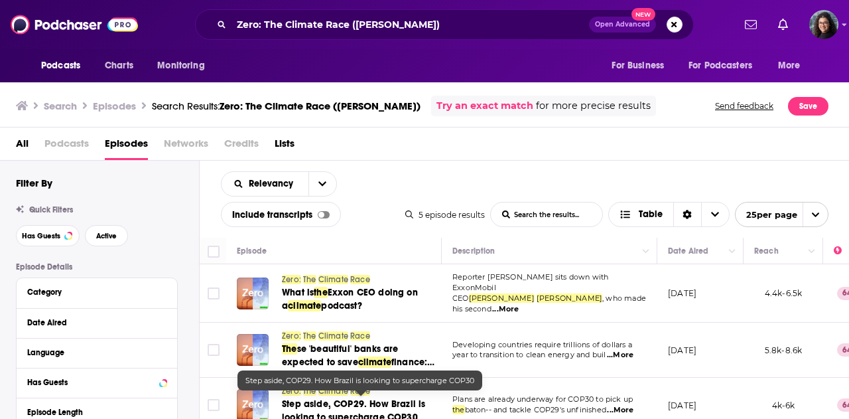
click at [368, 398] on span "Step aside, COP29. How Brazil is looking to supercharge COP30" at bounding box center [353, 410] width 143 height 25
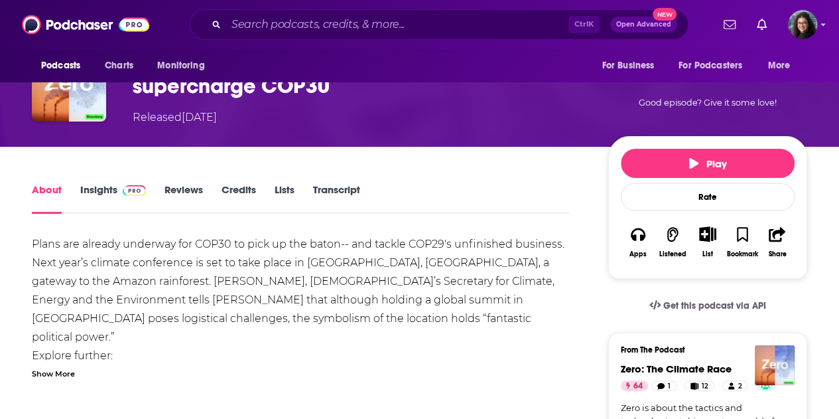
scroll to position [199, 0]
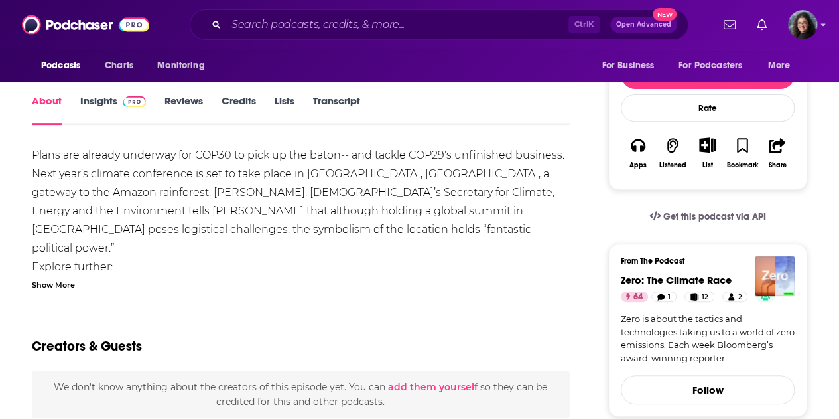
click at [50, 281] on div "Show More" at bounding box center [53, 283] width 43 height 13
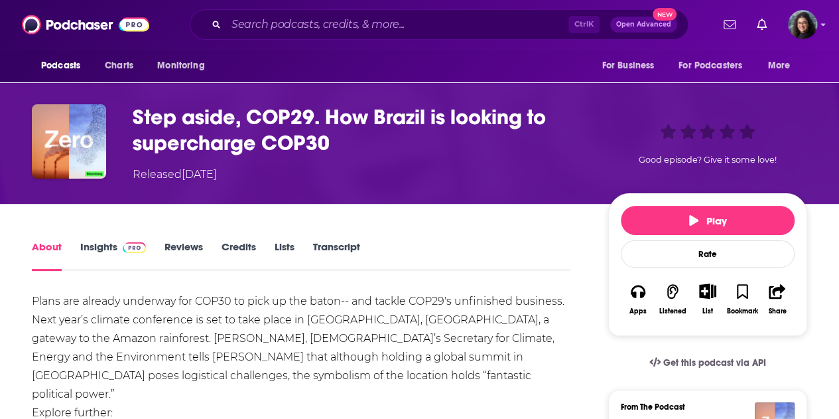
scroll to position [0, 0]
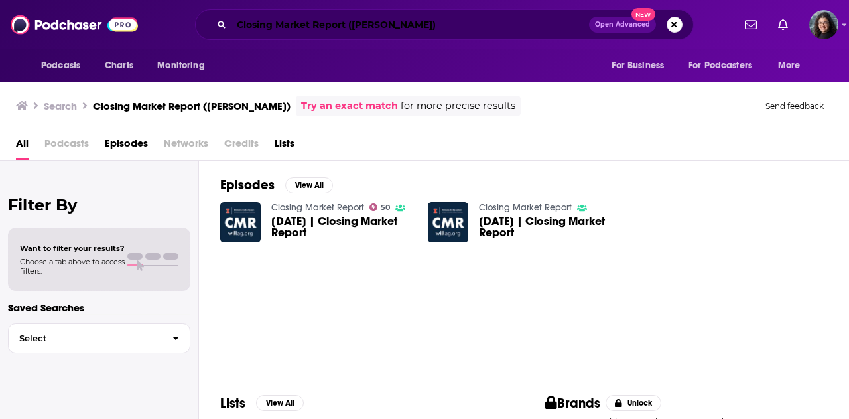
click at [504, 25] on input "Closing Market Report ([PERSON_NAME])" at bounding box center [410, 24] width 358 height 21
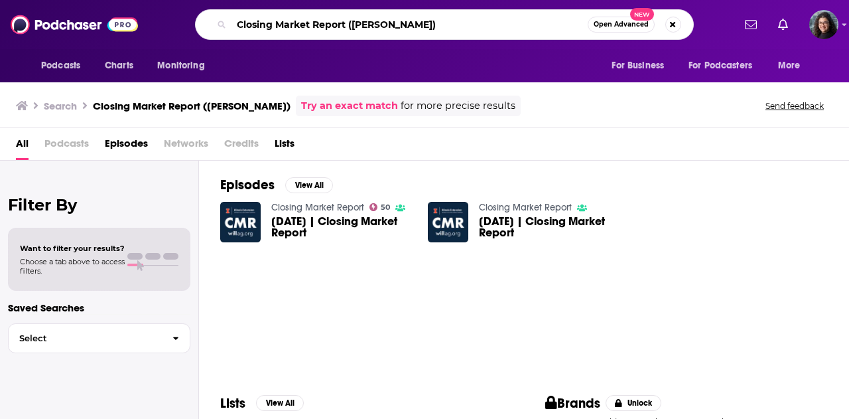
paste input "Zero: The Climate Race"
type input "Zero: The Climate Race ([PERSON_NAME])"
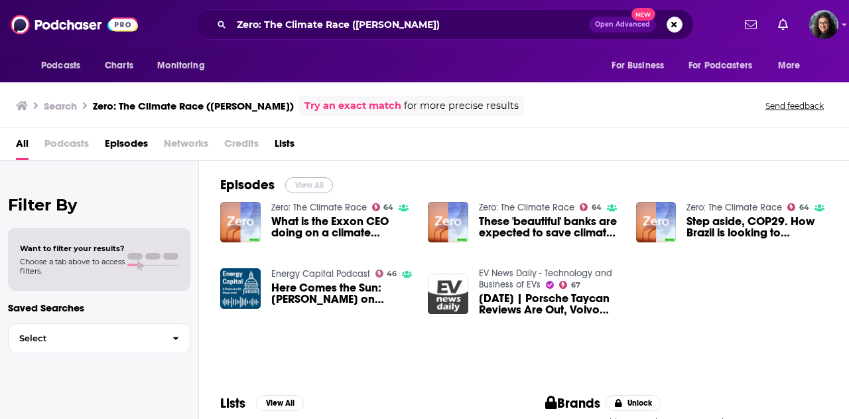
drag, startPoint x: 314, startPoint y: 182, endPoint x: 574, endPoint y: 1, distance: 316.3
click at [314, 182] on button "View All" at bounding box center [309, 185] width 48 height 16
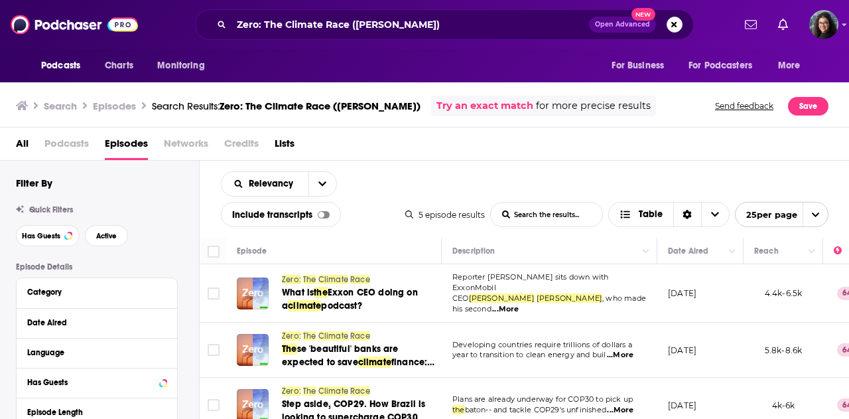
click at [338, 289] on span "Exxon CEO doing on a" at bounding box center [350, 299] width 136 height 25
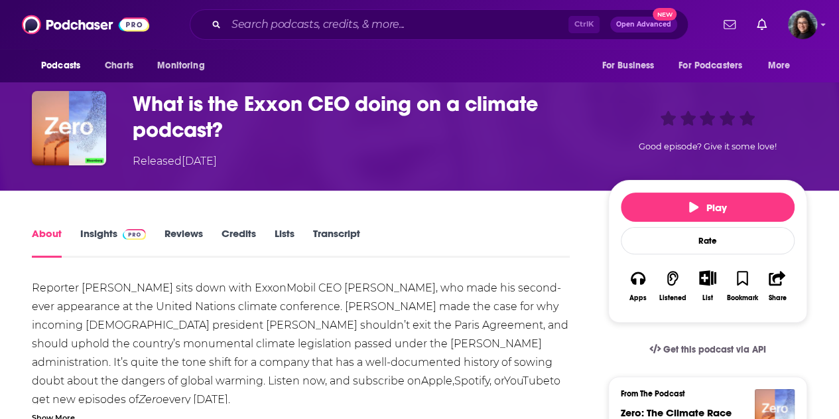
scroll to position [133, 0]
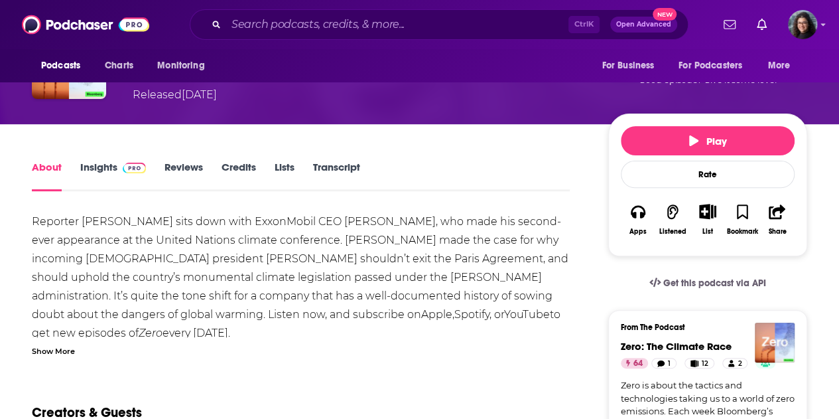
click at [60, 347] on div "Show More" at bounding box center [53, 350] width 43 height 13
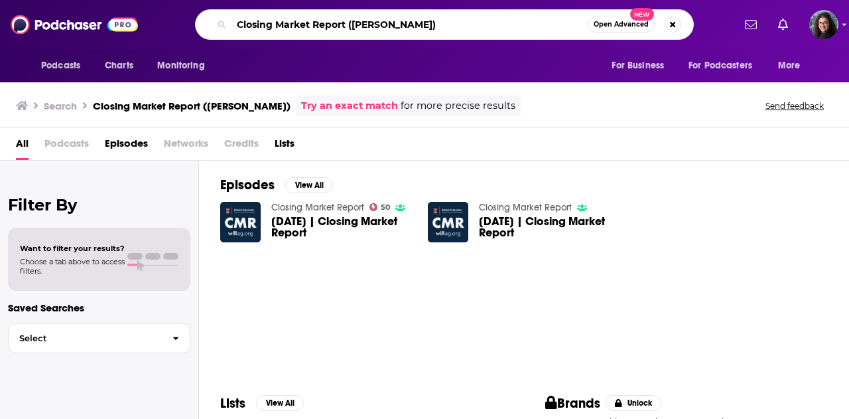
drag, startPoint x: 459, startPoint y: 27, endPoint x: 424, endPoint y: 26, distance: 35.2
click at [459, 27] on input "Closing Market Report ([PERSON_NAME])" at bounding box center [409, 24] width 356 height 21
drag, startPoint x: 348, startPoint y: 26, endPoint x: 76, endPoint y: 26, distance: 271.3
click at [76, 26] on div "Podcasts Charts Monitoring Closing Market Report ([PERSON_NAME]) Open Advanced …" at bounding box center [424, 24] width 849 height 49
paste input "NBC Squawk Pod"
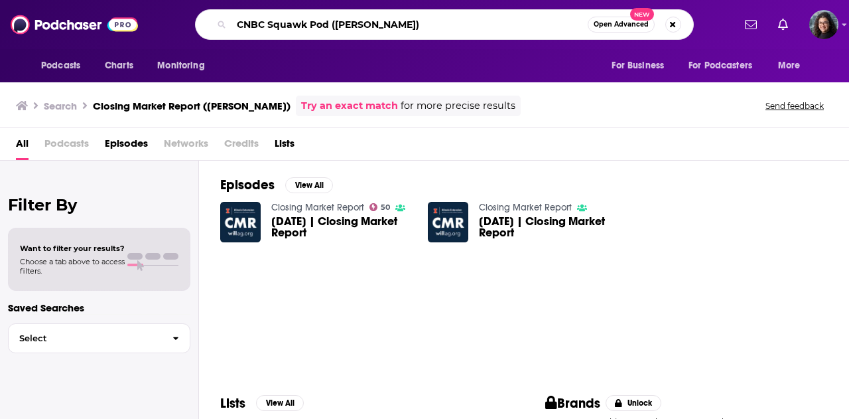
type input "CNBC Squawk Pod ([PERSON_NAME])"
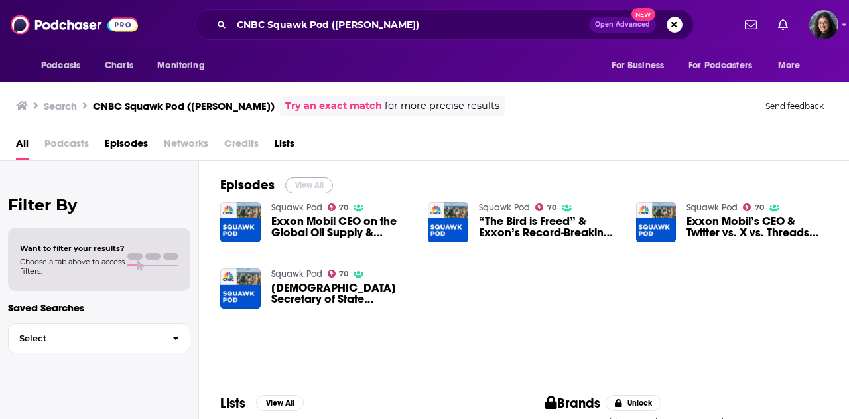
click at [307, 184] on button "View All" at bounding box center [309, 185] width 48 height 16
